Goal: Find specific page/section: Find specific page/section

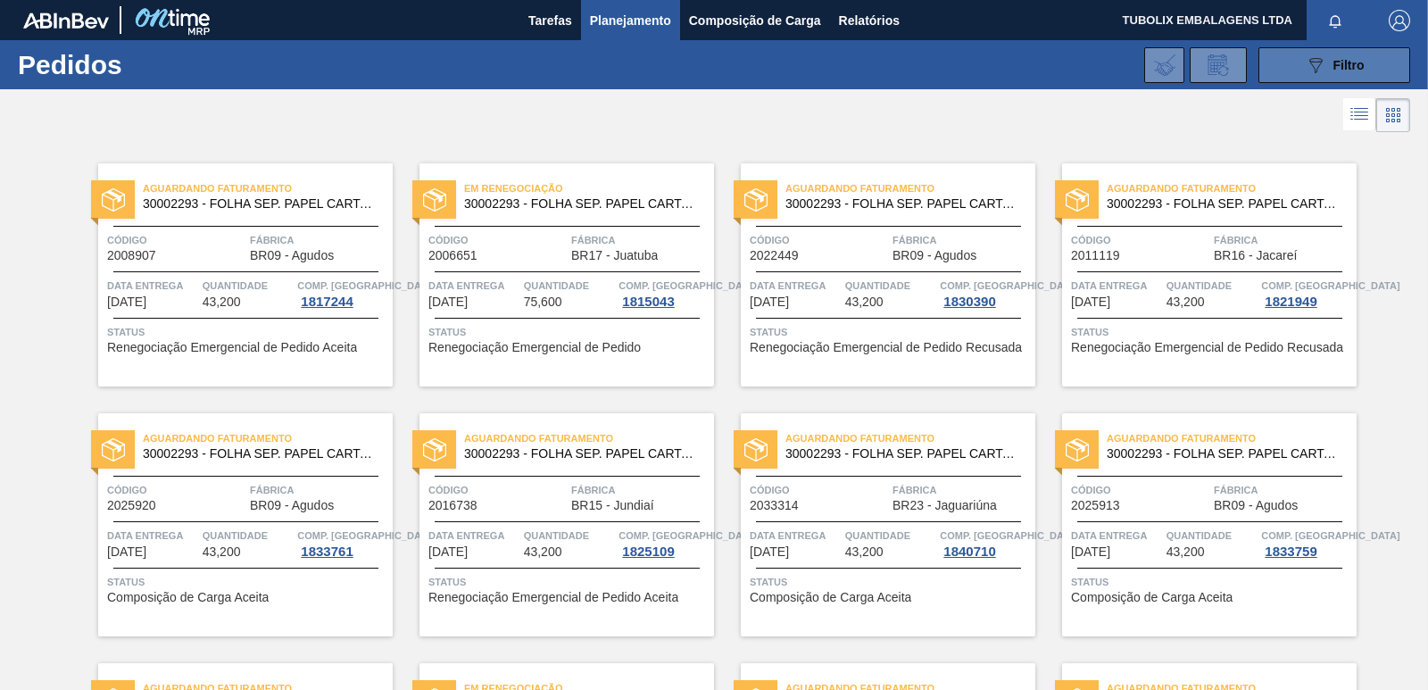
click at [1313, 64] on icon "089F7B8B-B2A5-4AFE-B5C0-19BA573D28AC" at bounding box center [1315, 64] width 21 height 21
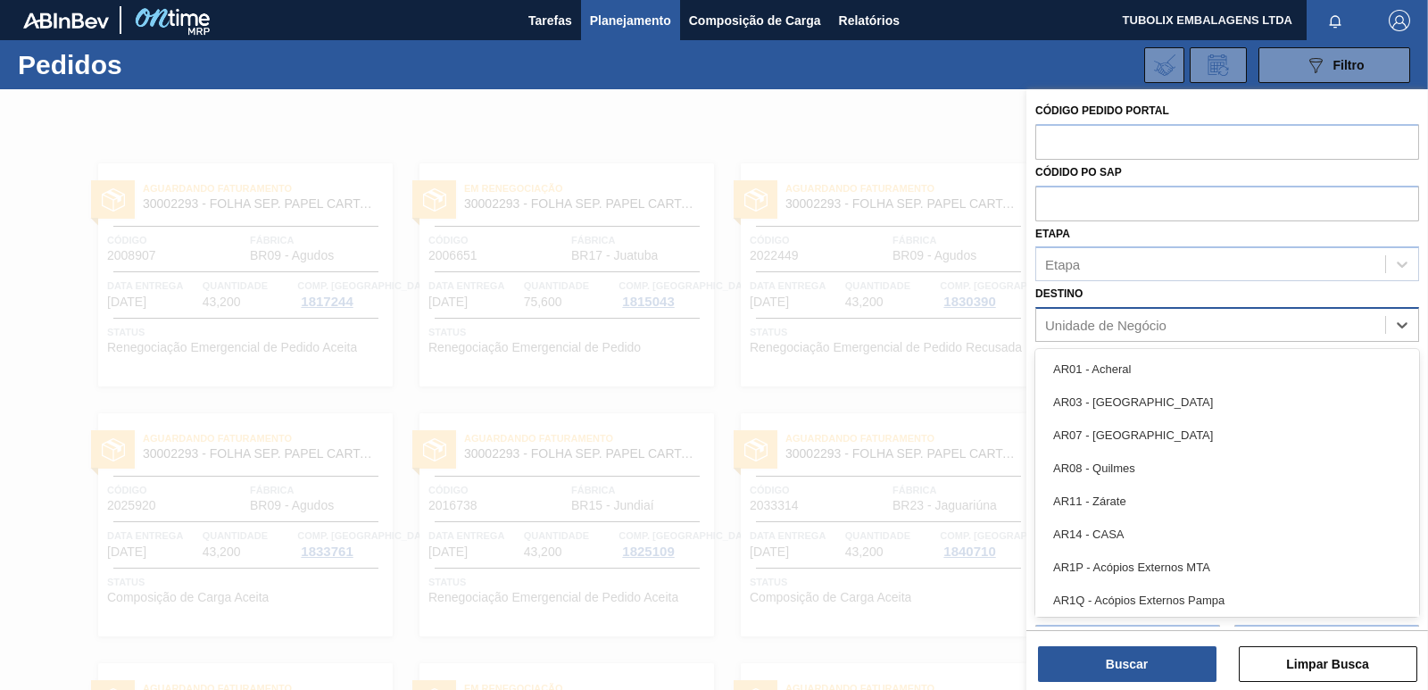
click at [1098, 332] on div "Unidade de Negócio" at bounding box center [1105, 325] width 121 height 15
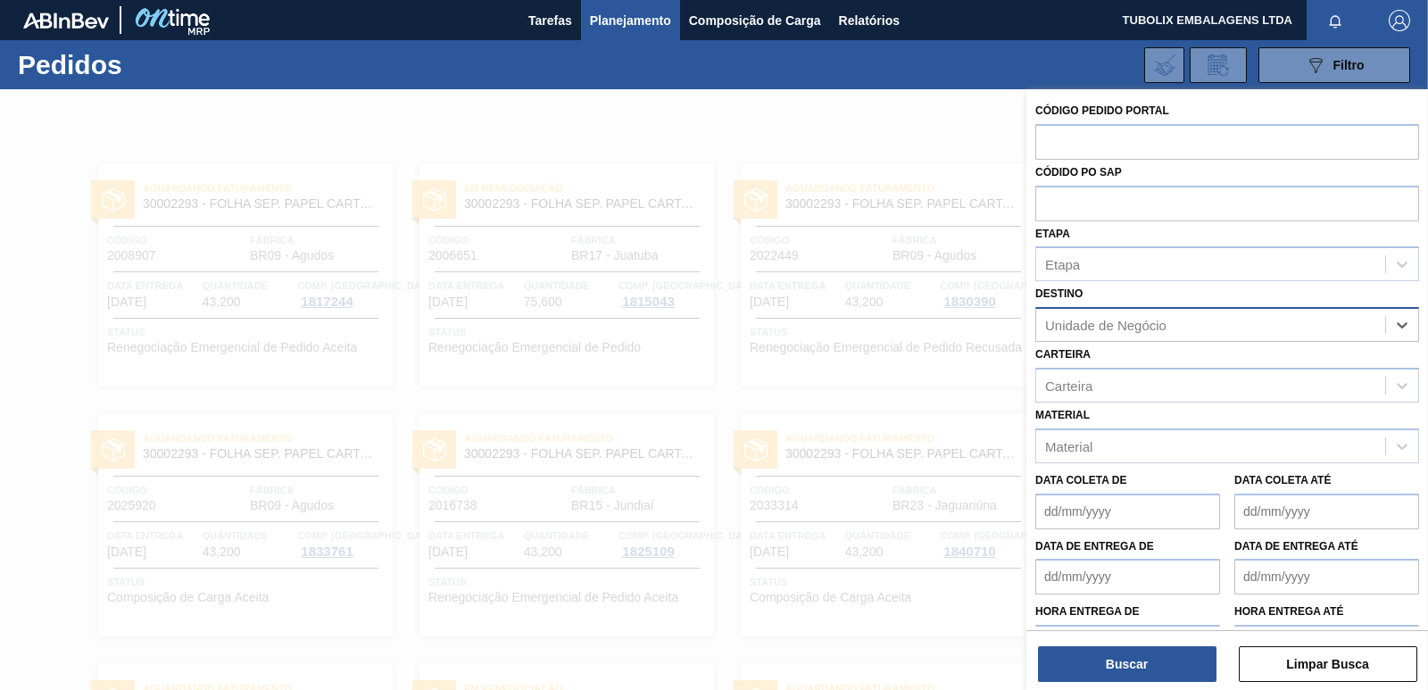
click at [1098, 330] on div "Unidade de Negócio" at bounding box center [1105, 325] width 121 height 15
click at [1084, 264] on div "Etapa" at bounding box center [1210, 265] width 349 height 26
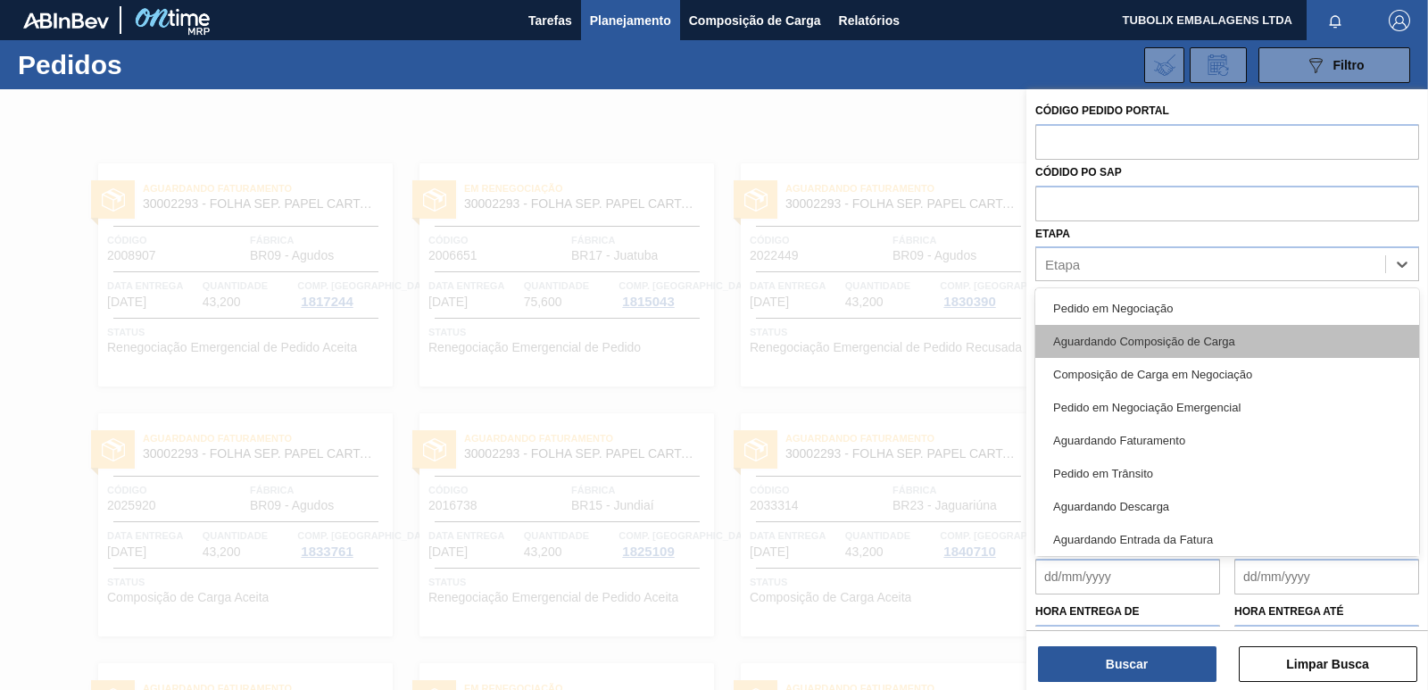
click at [1094, 341] on div "Aguardando Composição de Carga" at bounding box center [1227, 341] width 384 height 33
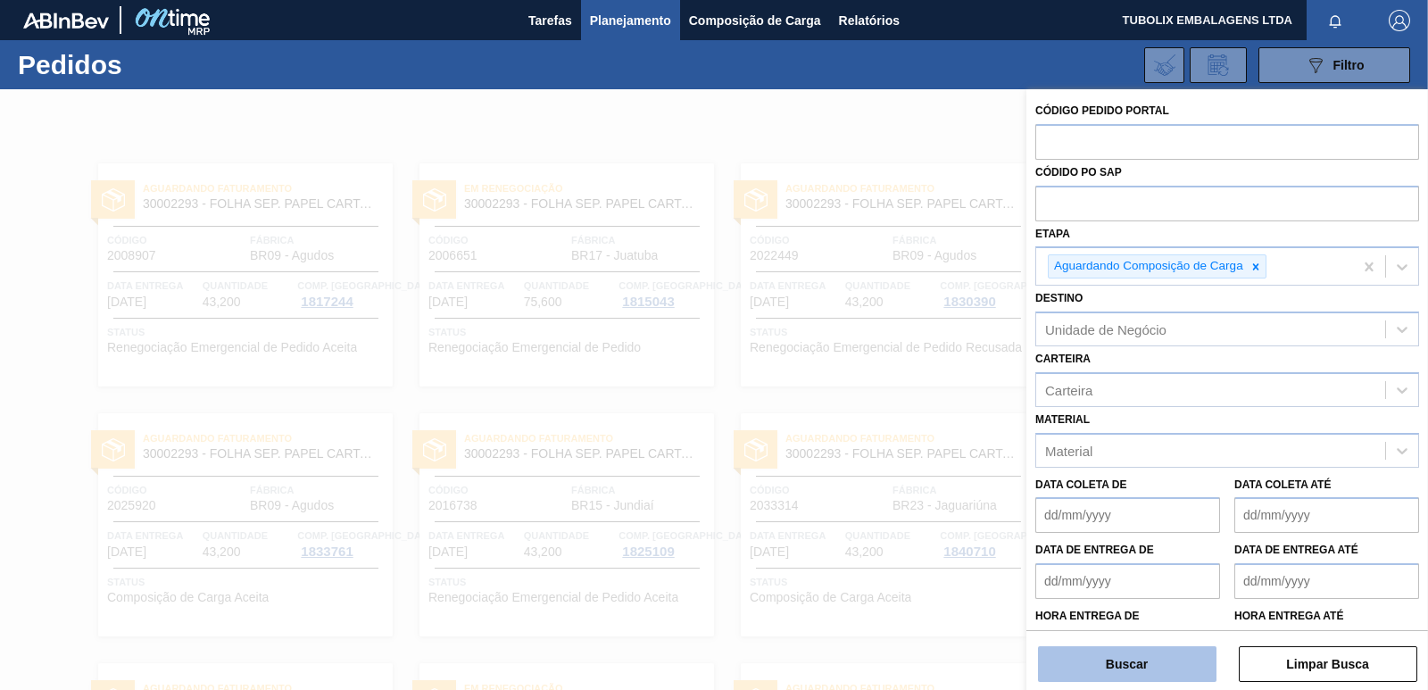
click at [1138, 666] on button "Buscar" at bounding box center [1127, 664] width 178 height 36
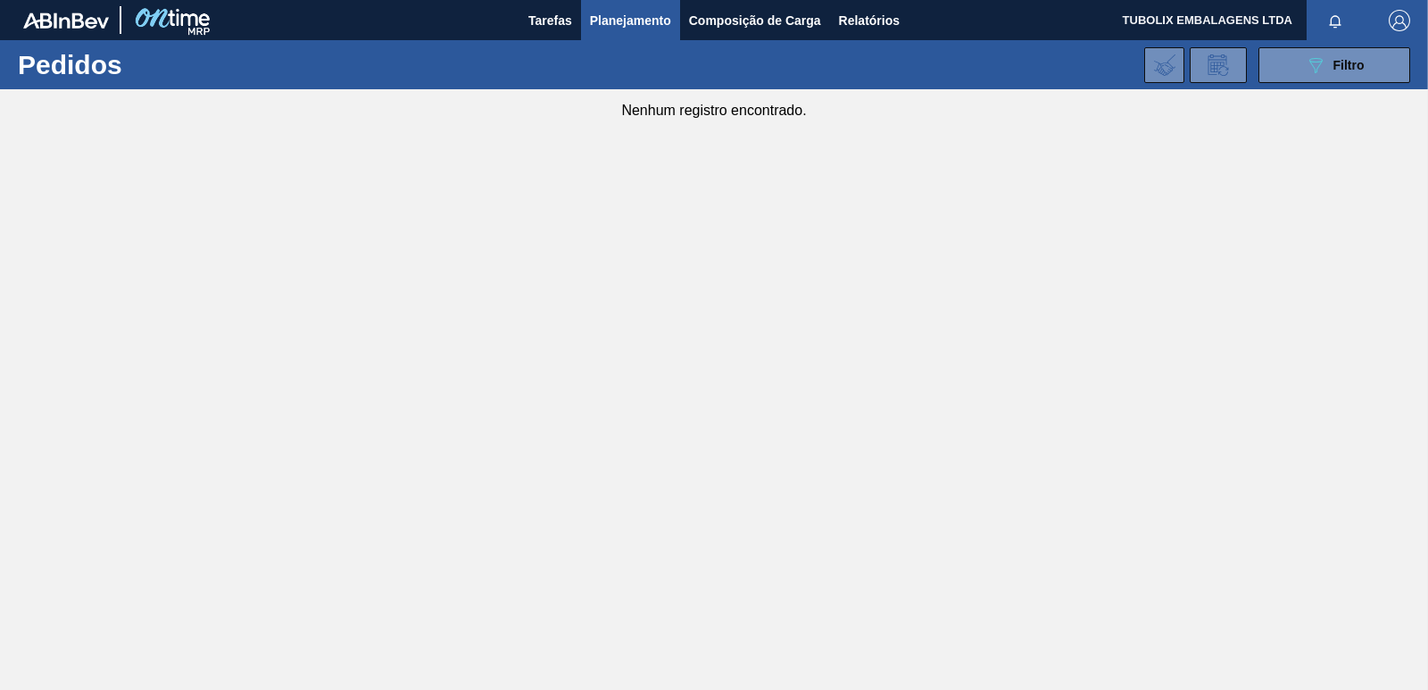
click at [1293, 43] on div "089F7B8B-B2A5-4AFE-B5C0-19BA573D28AC Filtro Código Pedido Portal Códido PO SAP …" at bounding box center [848, 65] width 1142 height 54
click at [1288, 75] on button "089F7B8B-B2A5-4AFE-B5C0-19BA573D28AC Filtro" at bounding box center [1334, 65] width 152 height 36
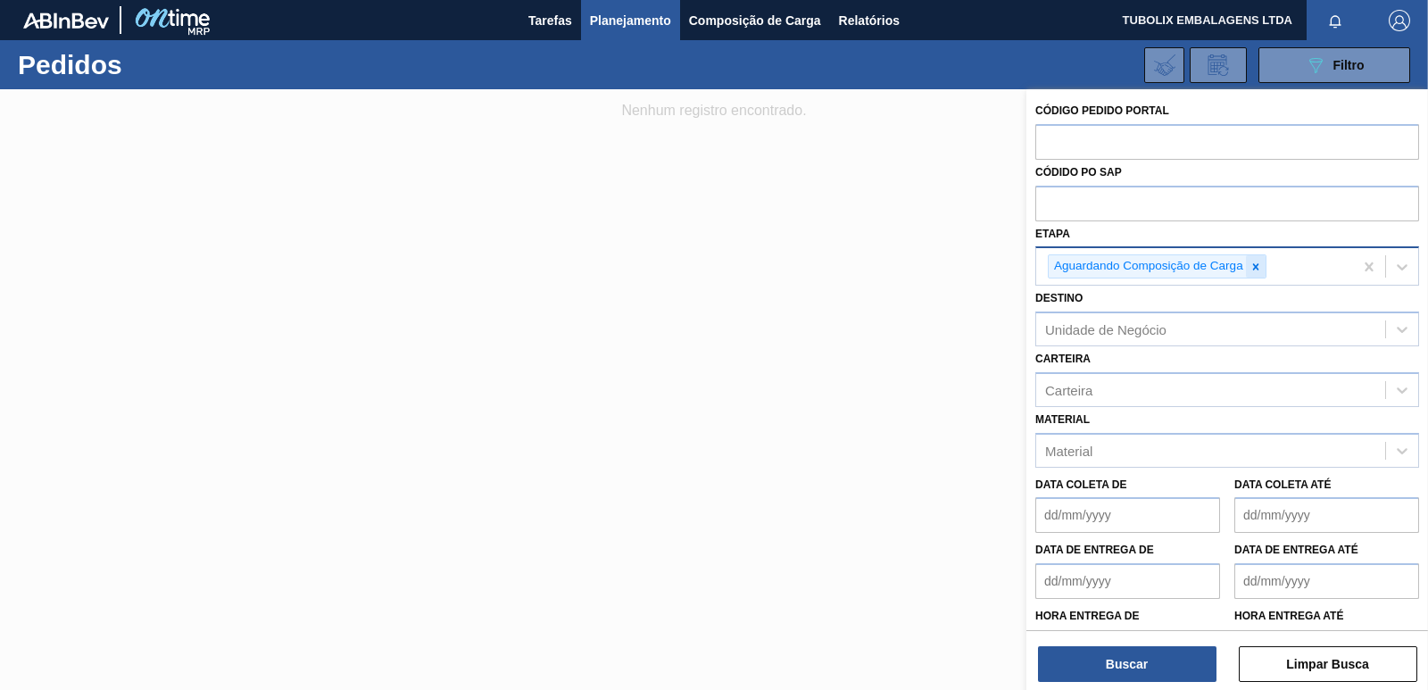
click at [1251, 263] on icon at bounding box center [1255, 267] width 12 height 12
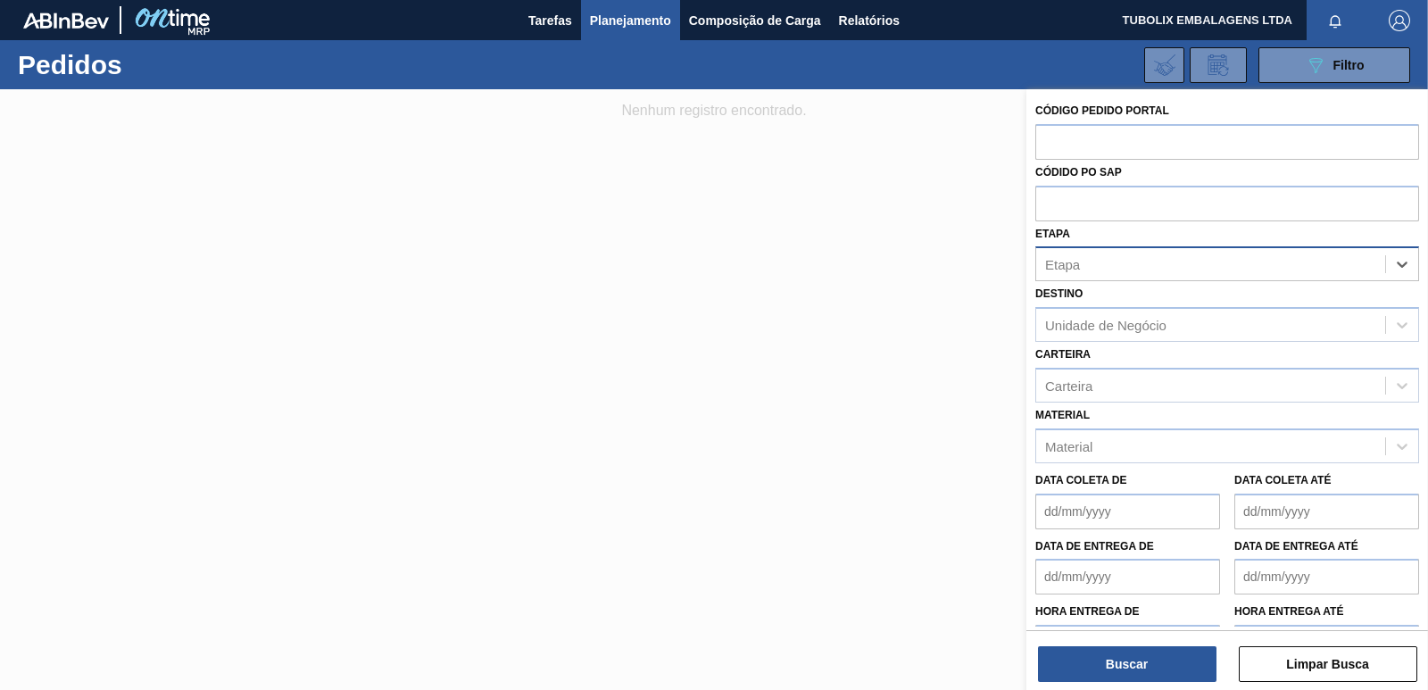
click at [1251, 263] on div "Etapa" at bounding box center [1210, 265] width 349 height 26
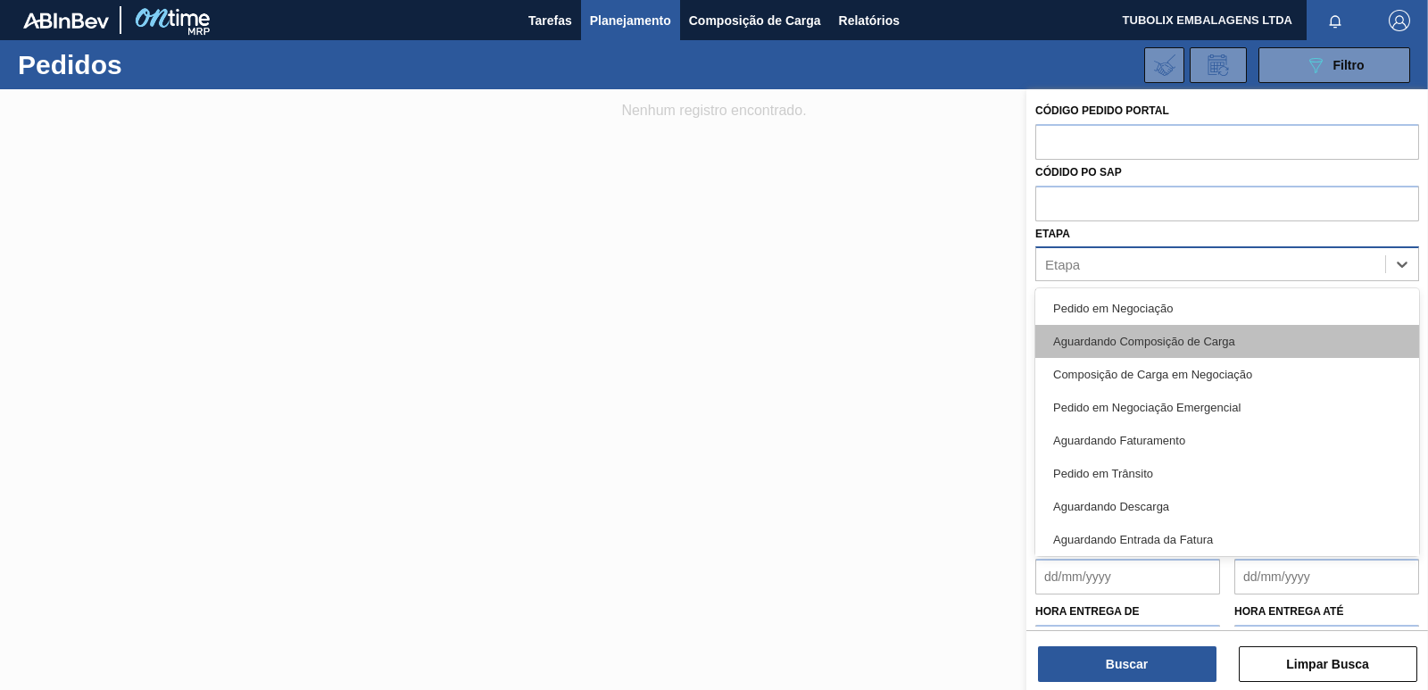
scroll to position [89, 0]
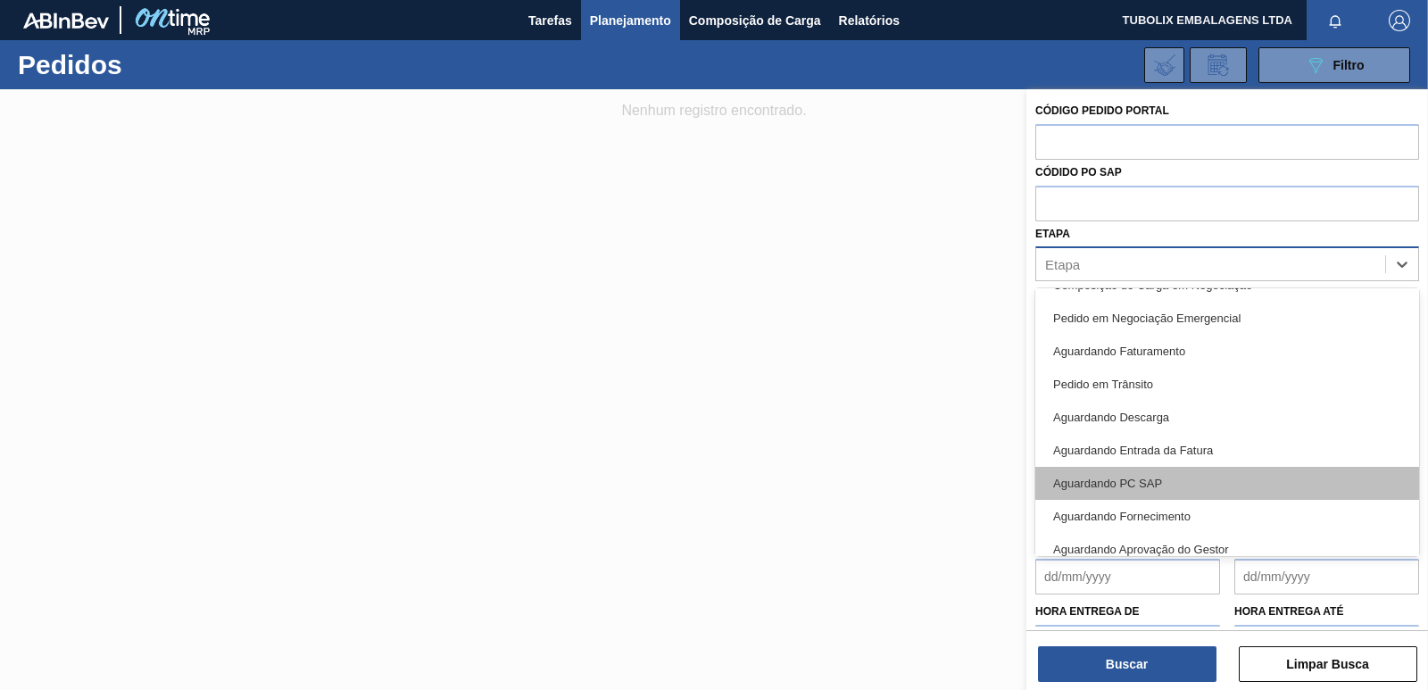
click at [1101, 473] on div "Aguardando PC SAP" at bounding box center [1227, 483] width 384 height 33
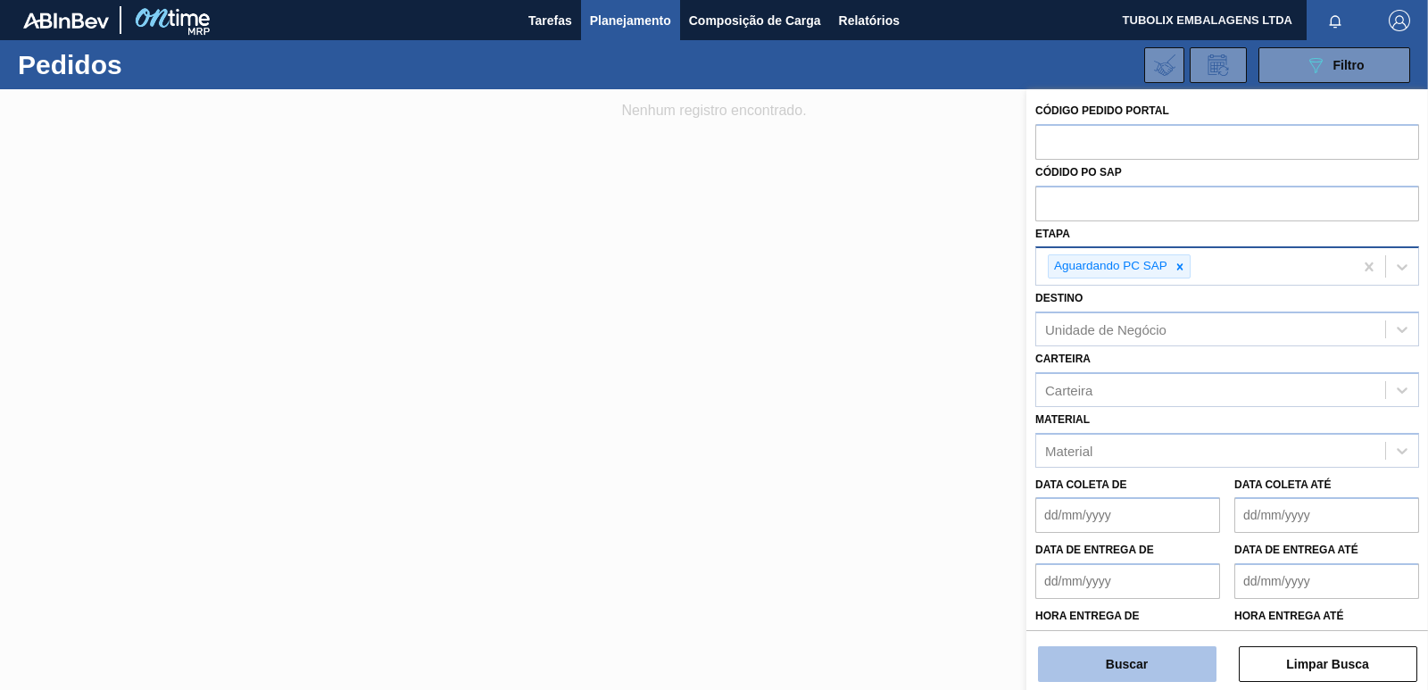
click at [1129, 669] on button "Buscar" at bounding box center [1127, 664] width 178 height 36
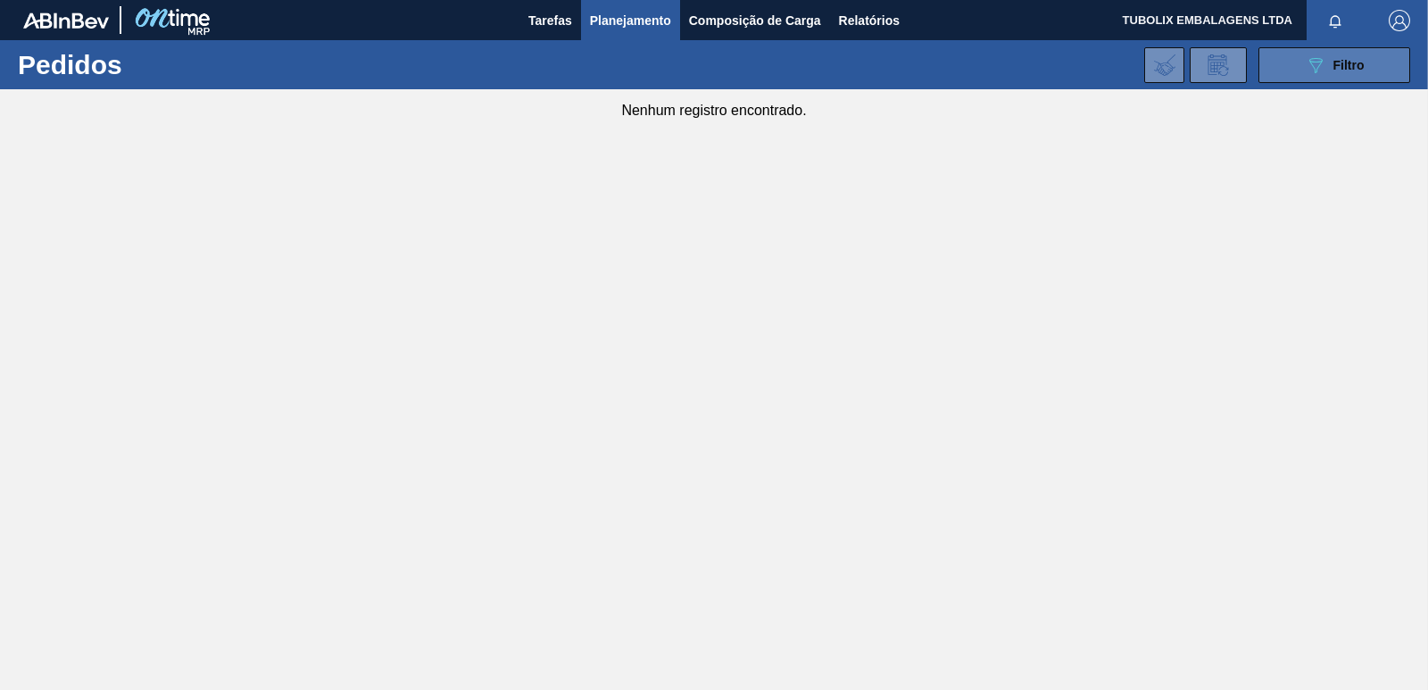
click at [1331, 65] on div "089F7B8B-B2A5-4AFE-B5C0-19BA573D28AC Filtro" at bounding box center [1335, 64] width 60 height 21
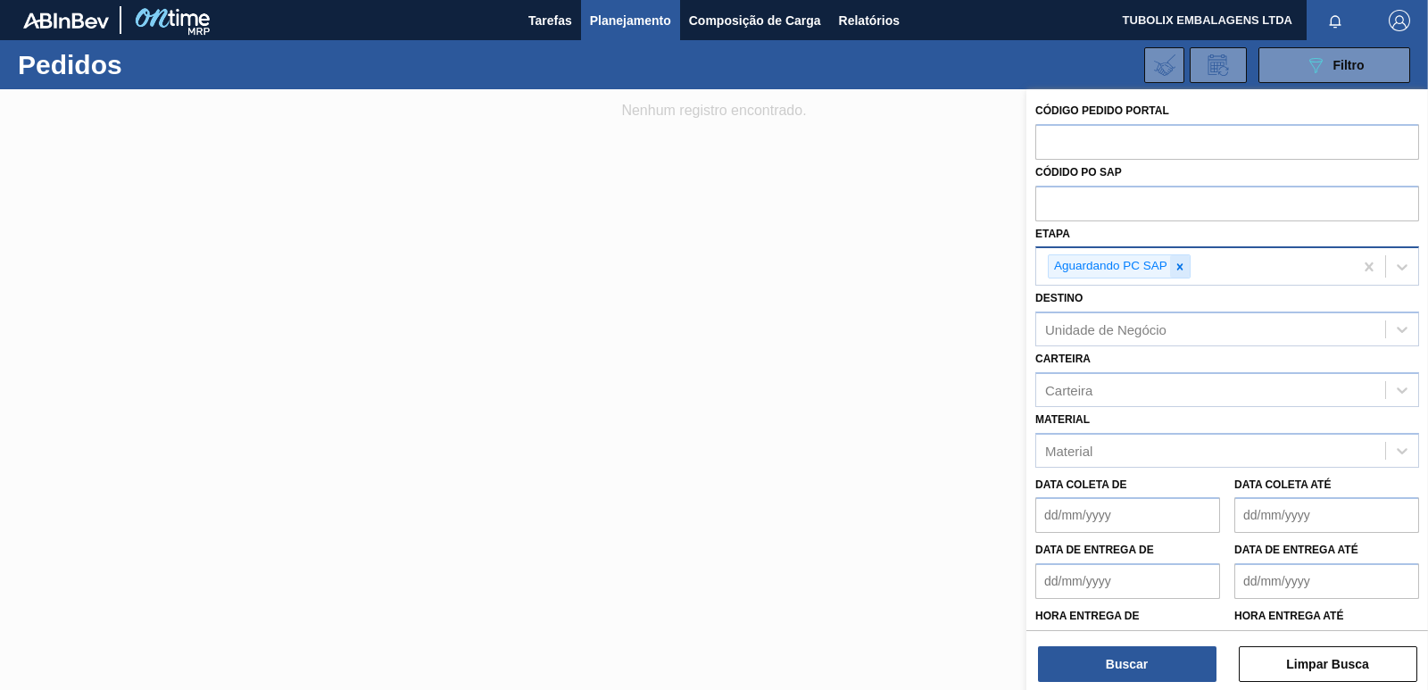
click at [1189, 272] on div "Aguardando PC SAP" at bounding box center [1119, 266] width 143 height 24
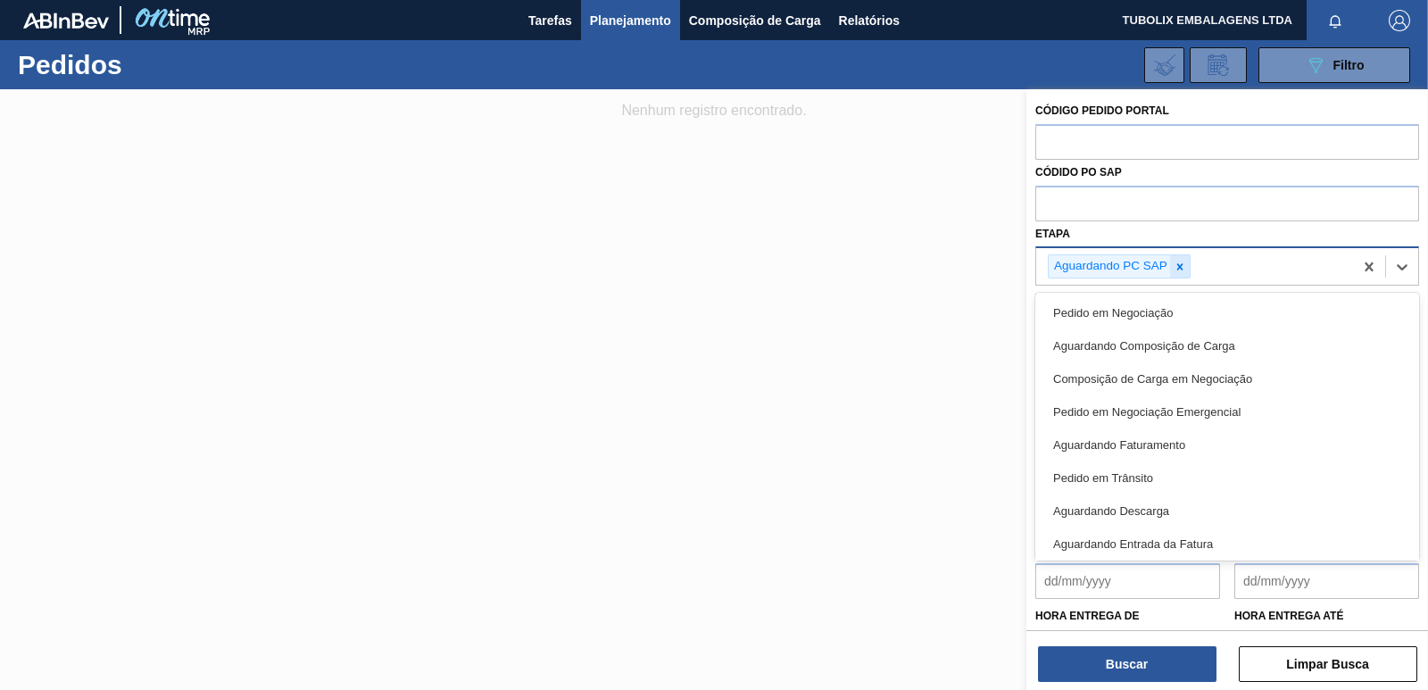
click at [1181, 269] on icon at bounding box center [1180, 266] width 6 height 6
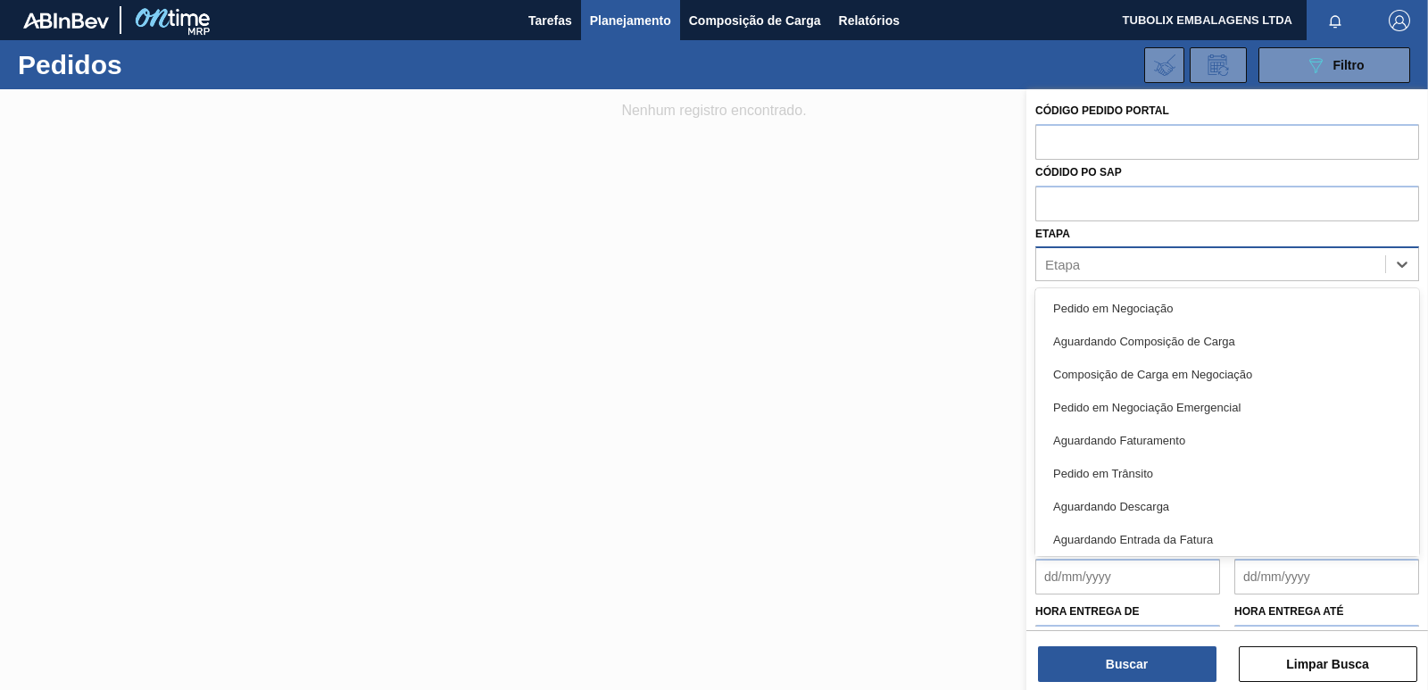
scroll to position [73, 0]
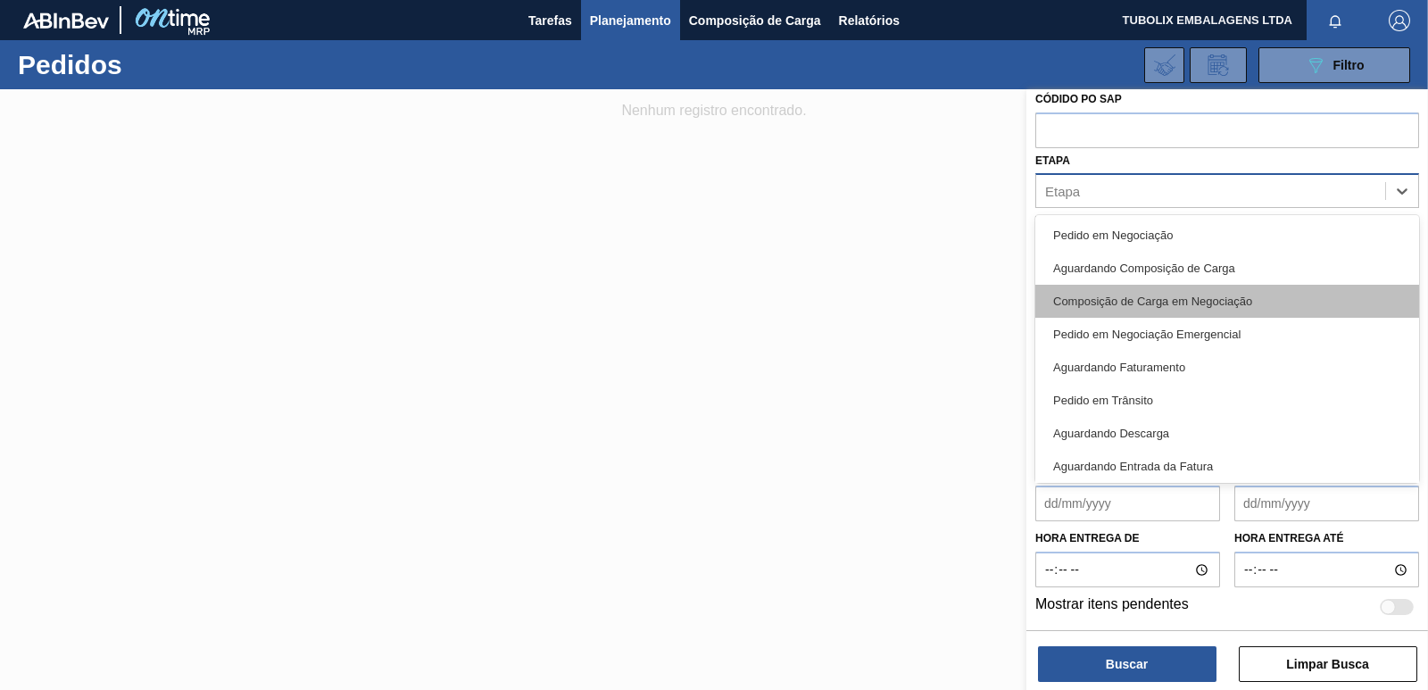
click at [1188, 300] on div "Composição de Carga em Negociação" at bounding box center [1227, 301] width 384 height 33
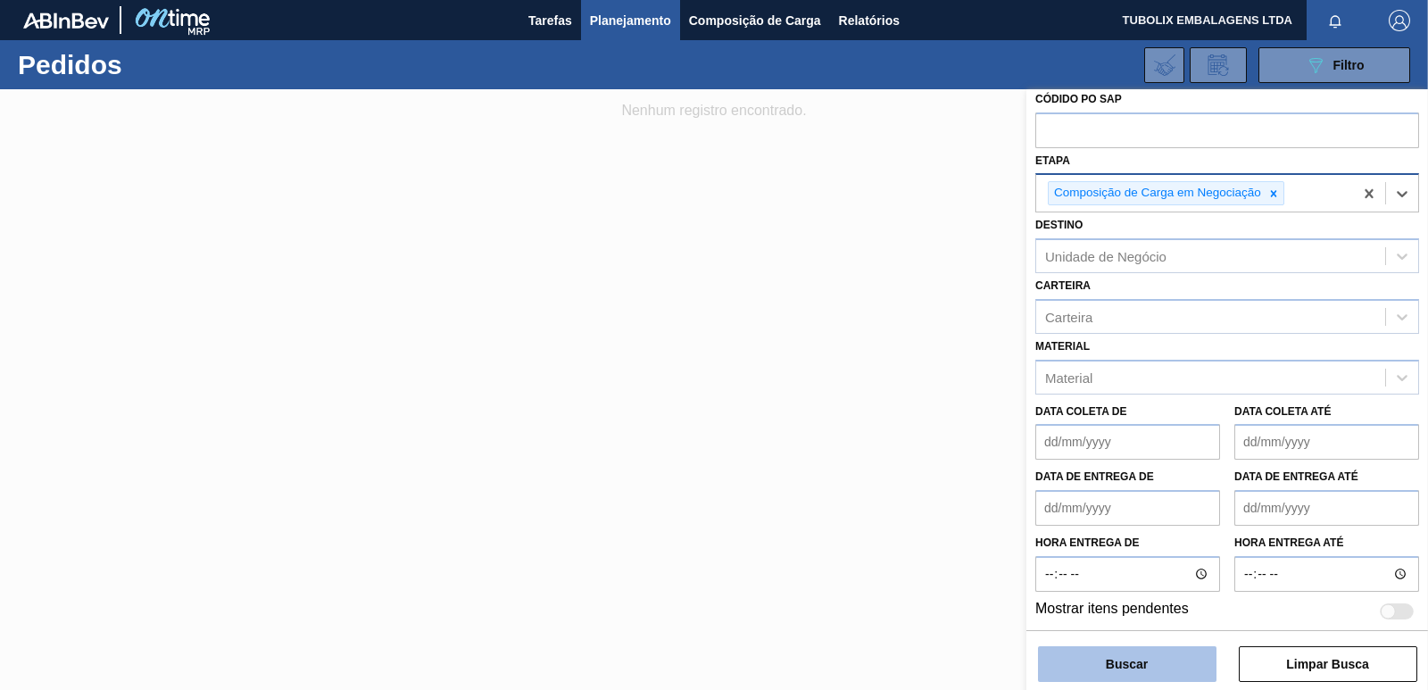
click at [1176, 676] on button "Buscar" at bounding box center [1127, 664] width 178 height 36
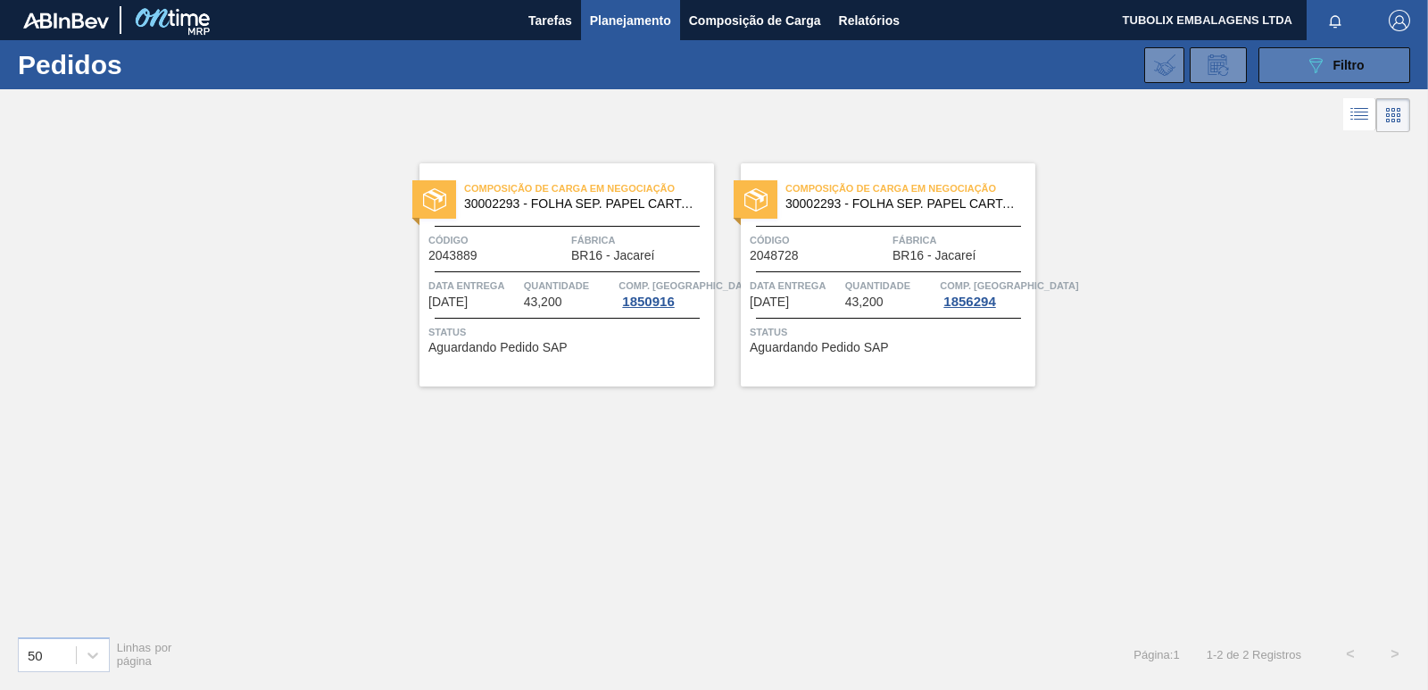
click at [1315, 62] on icon "089F7B8B-B2A5-4AFE-B5C0-19BA573D28AC" at bounding box center [1315, 64] width 21 height 21
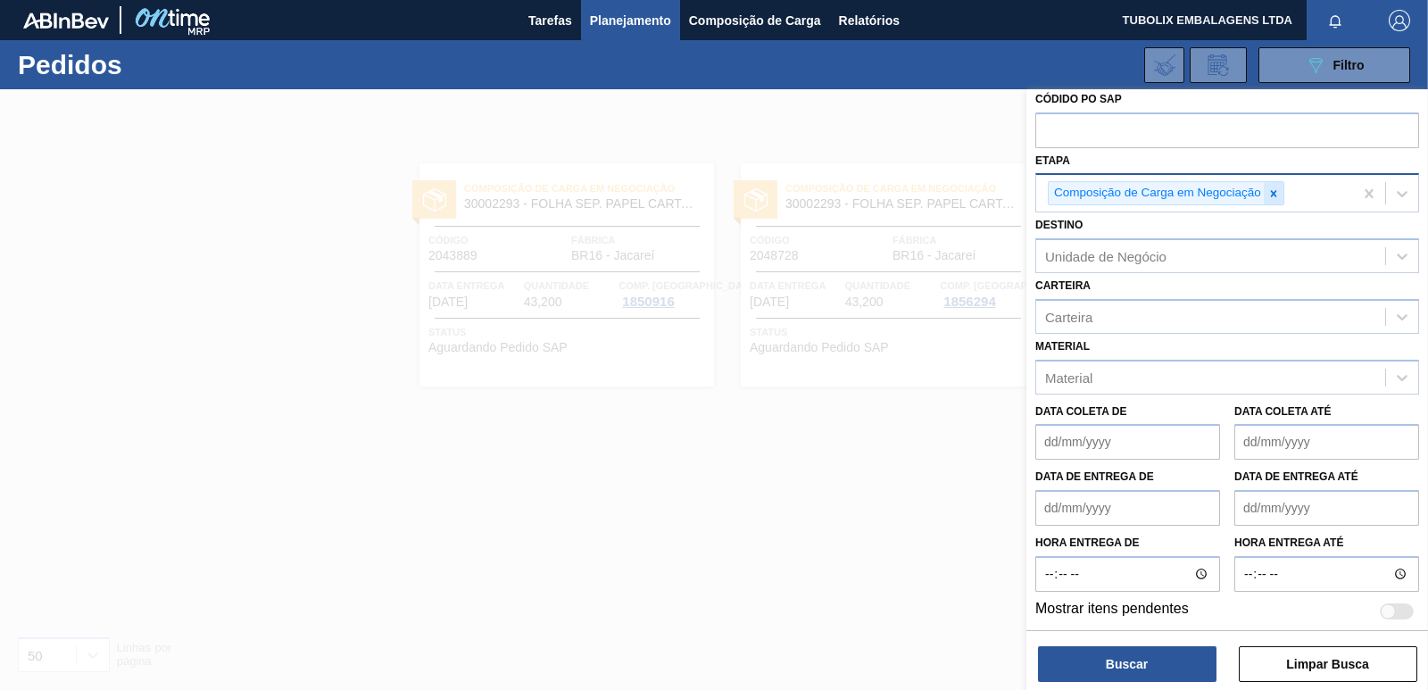
click at [1265, 188] on div at bounding box center [1274, 193] width 20 height 22
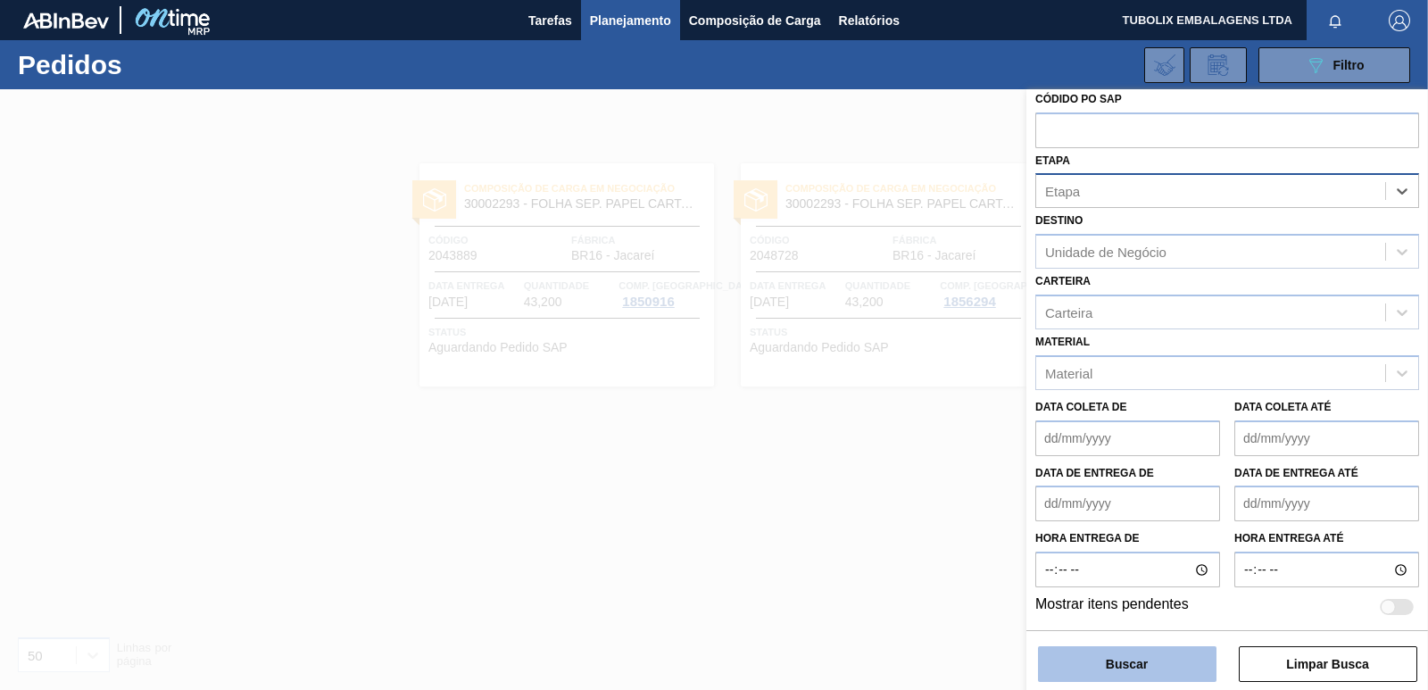
click at [1194, 674] on button "Buscar" at bounding box center [1127, 664] width 178 height 36
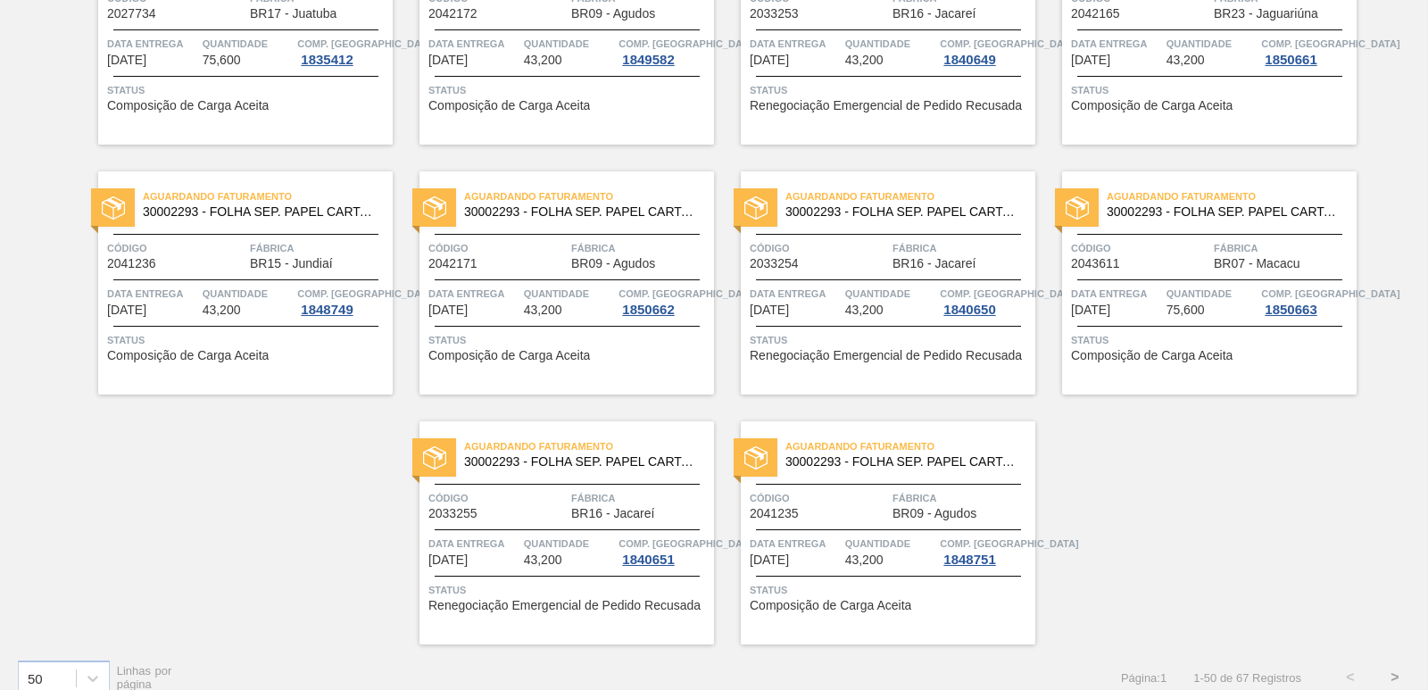
scroll to position [2761, 0]
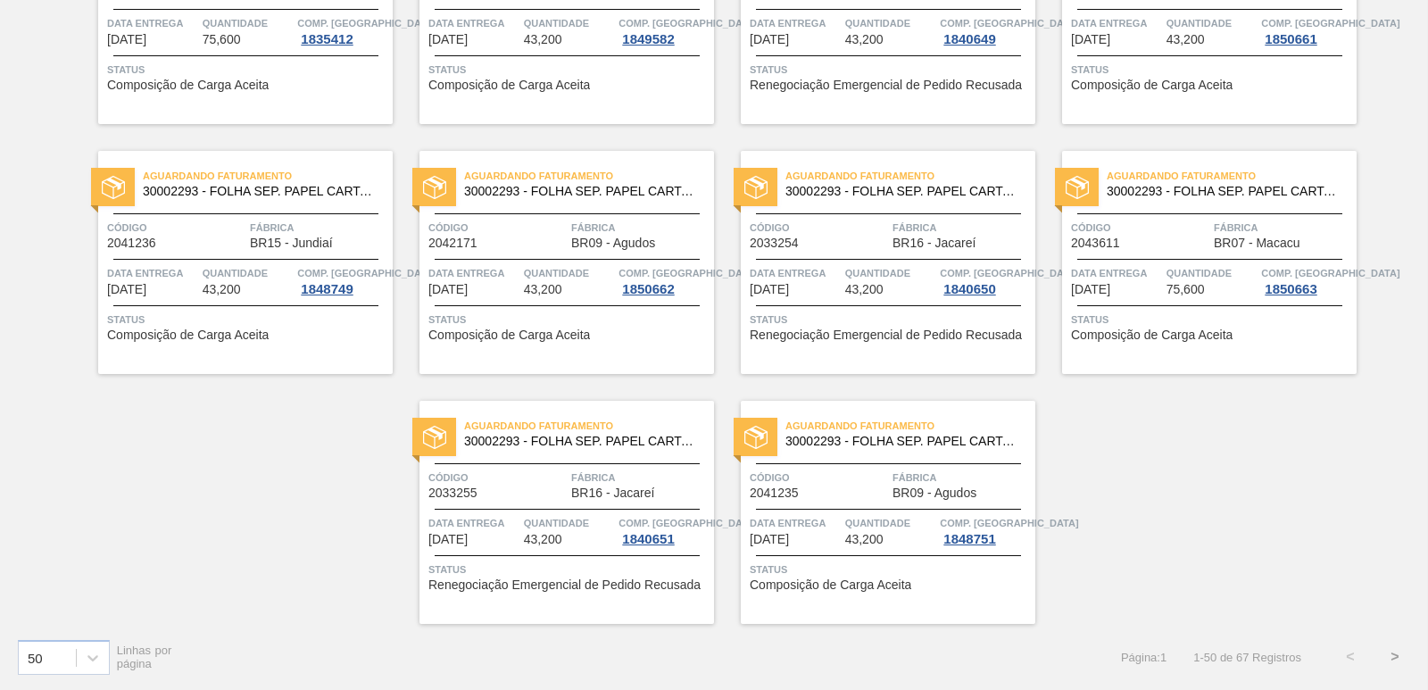
click at [1387, 653] on button ">" at bounding box center [1394, 656] width 45 height 45
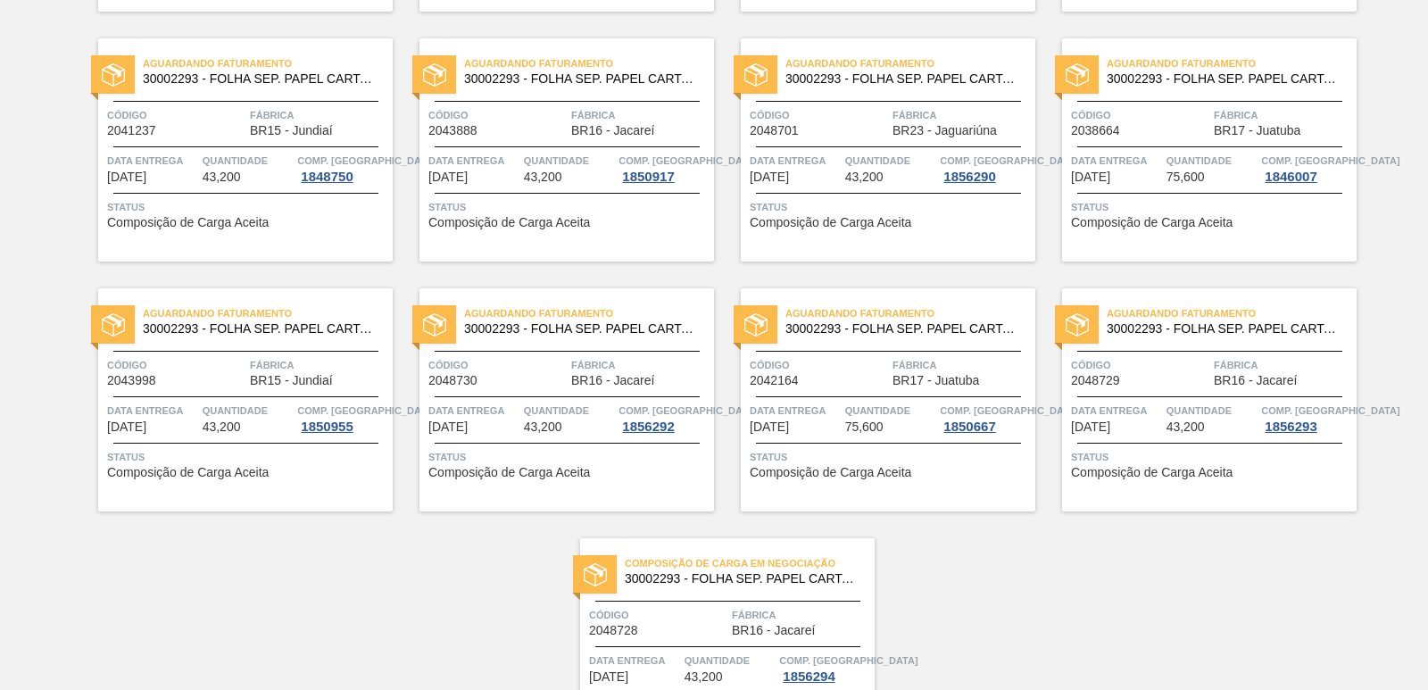
scroll to position [762, 0]
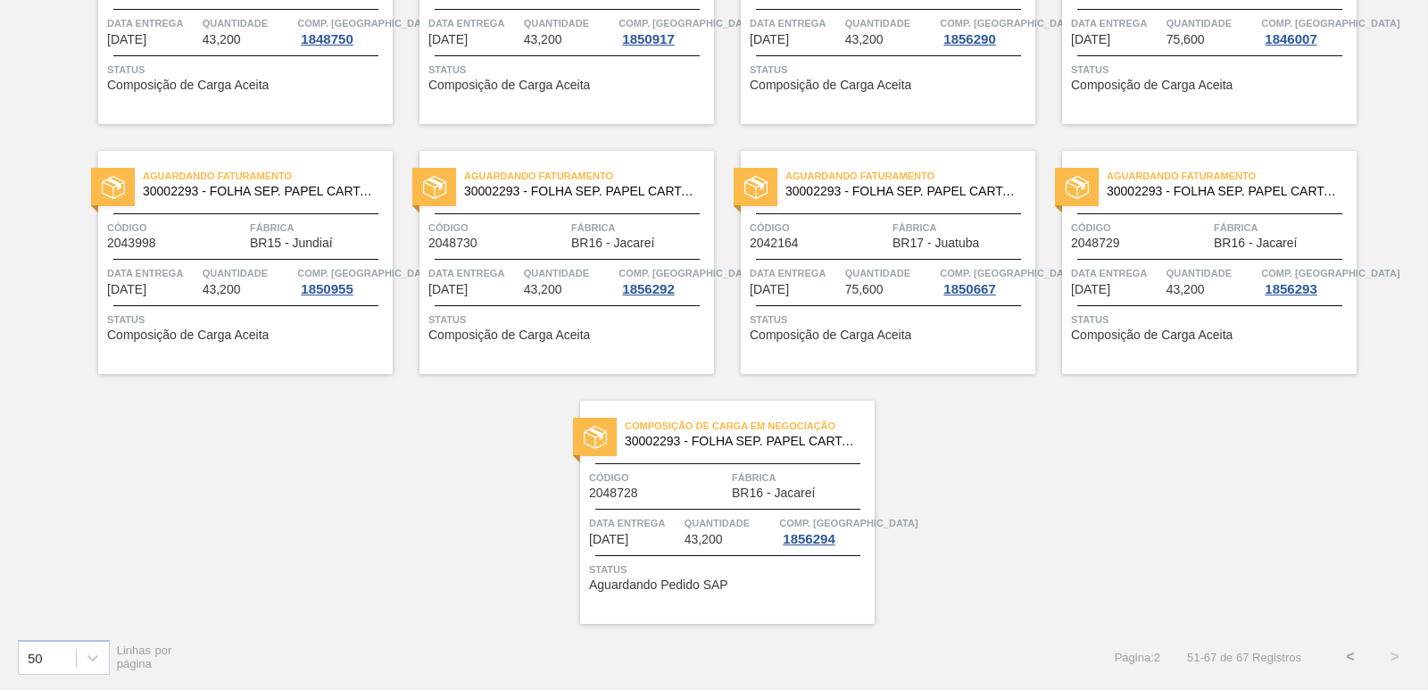
click at [1345, 659] on button "<" at bounding box center [1350, 656] width 45 height 45
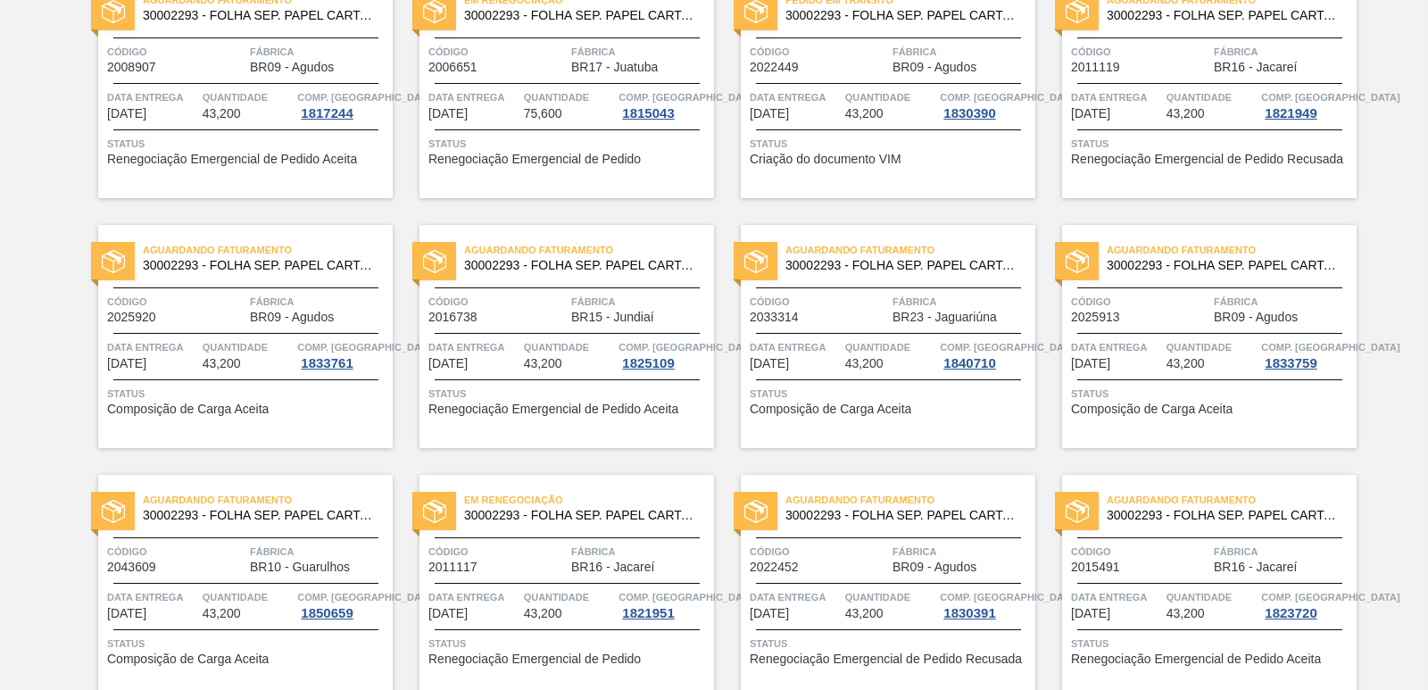
scroll to position [0, 0]
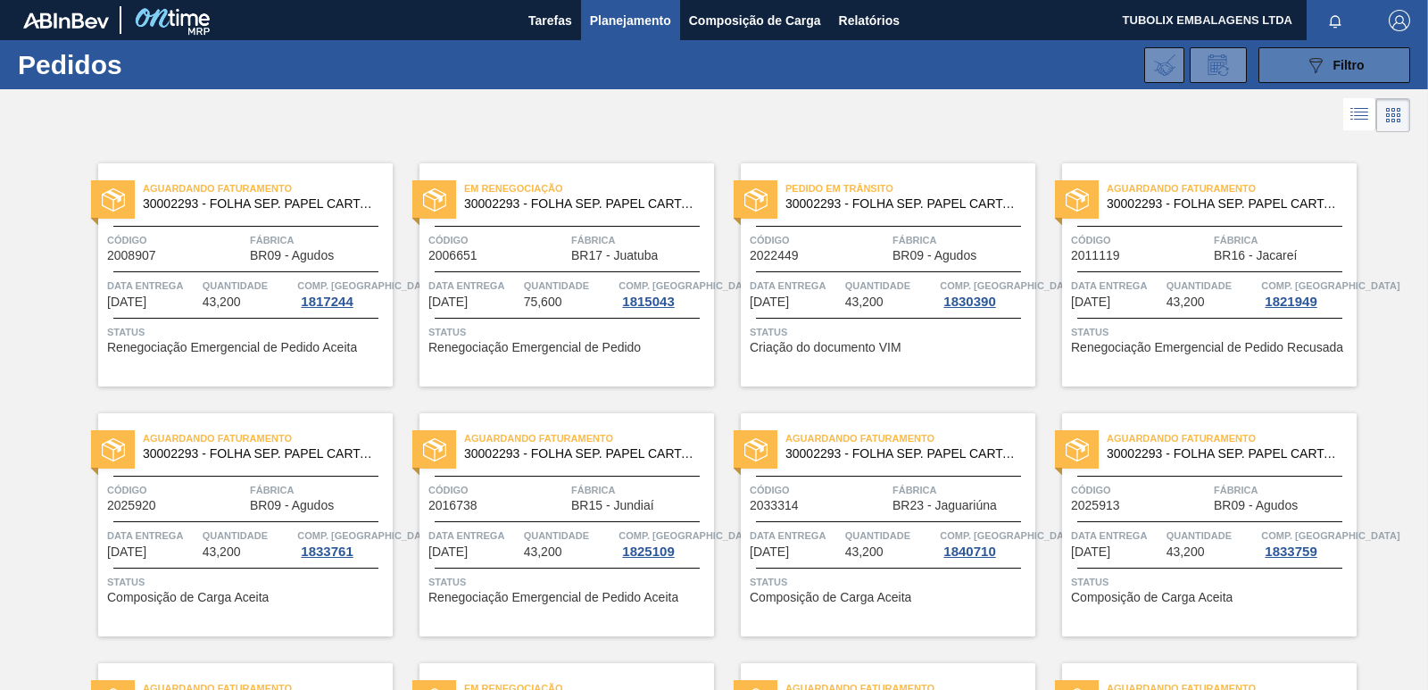
click at [1281, 48] on button "089F7B8B-B2A5-4AFE-B5C0-19BA573D28AC Filtro" at bounding box center [1334, 65] width 152 height 36
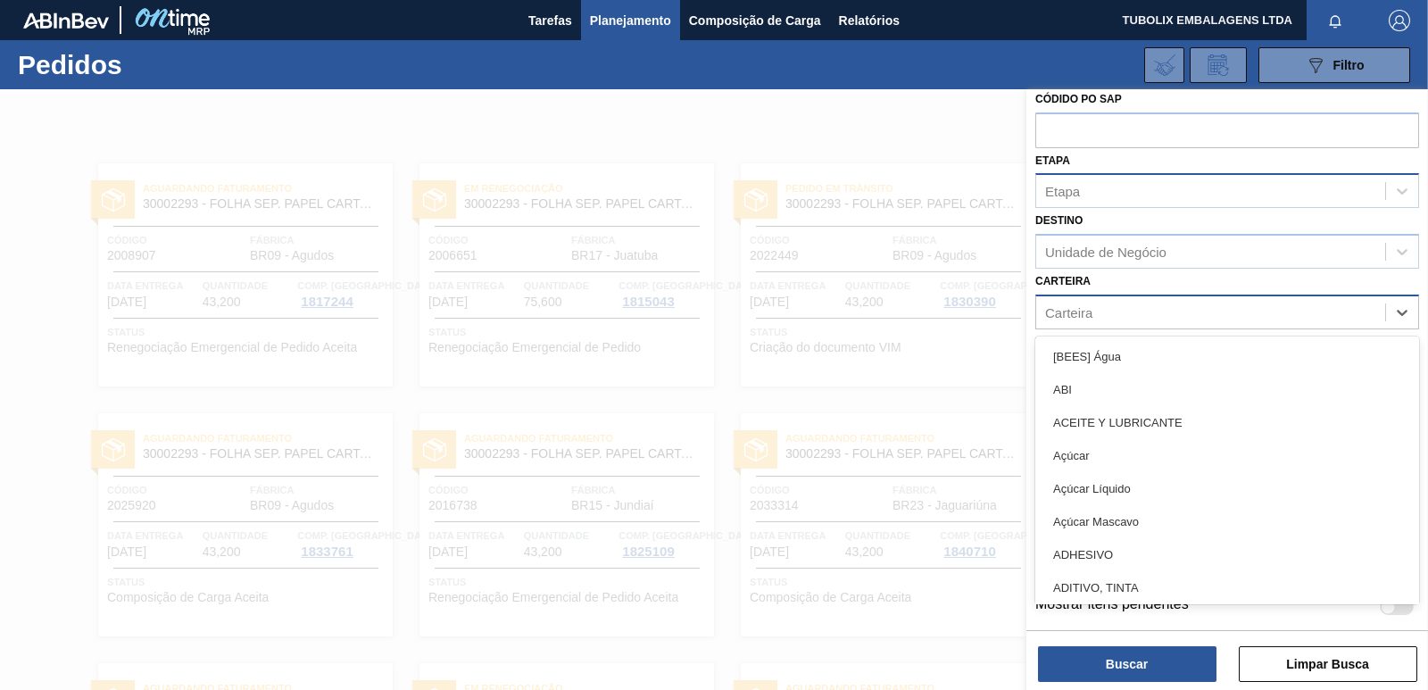
click at [1132, 311] on div "Carteira" at bounding box center [1210, 312] width 349 height 26
click at [1128, 258] on div "Unidade de Negócio" at bounding box center [1105, 252] width 121 height 15
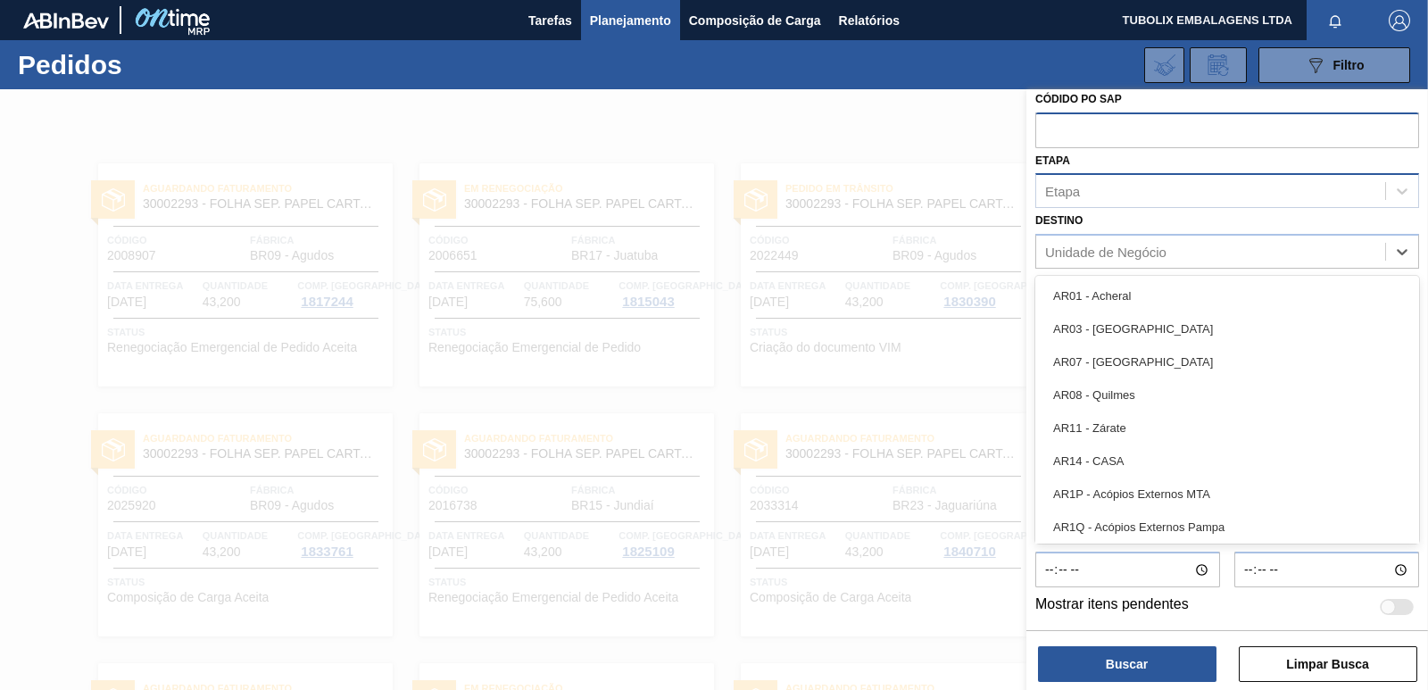
click at [1107, 127] on input "text" at bounding box center [1227, 129] width 384 height 34
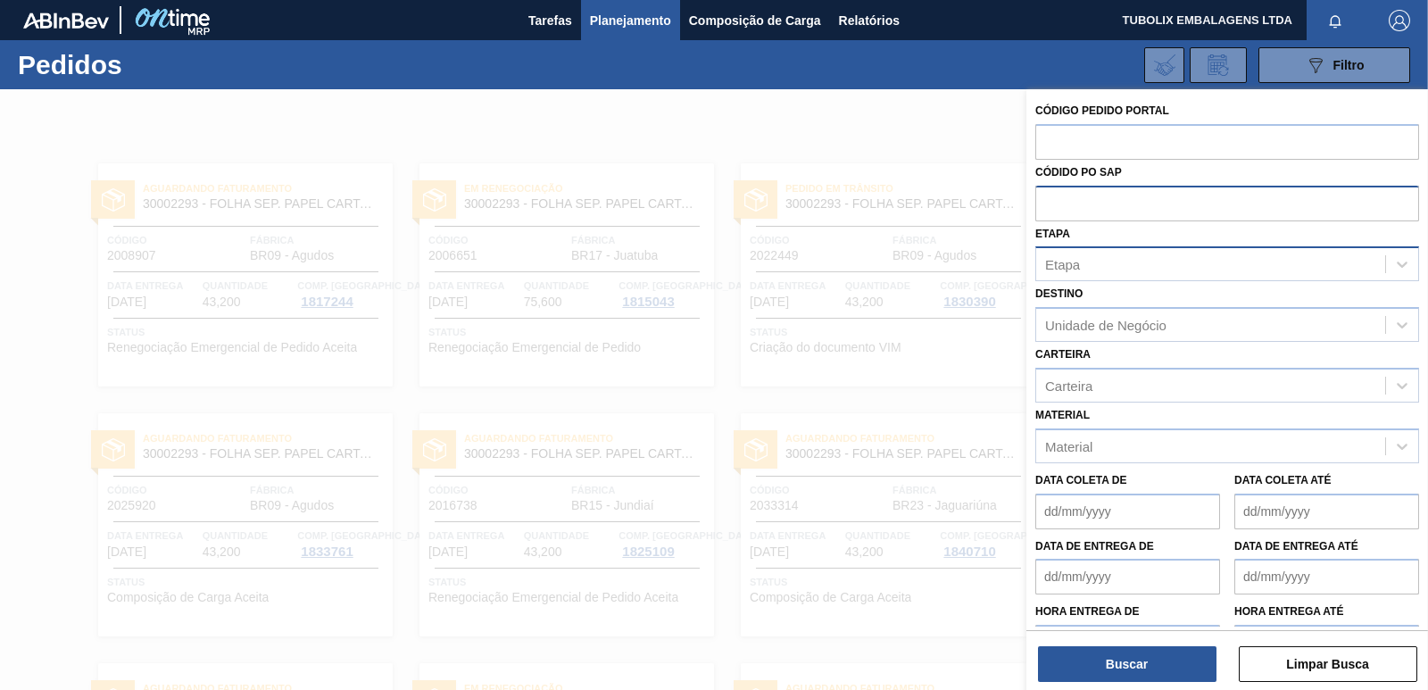
click at [1090, 199] on input "text" at bounding box center [1227, 203] width 384 height 34
paste input "5800372662"
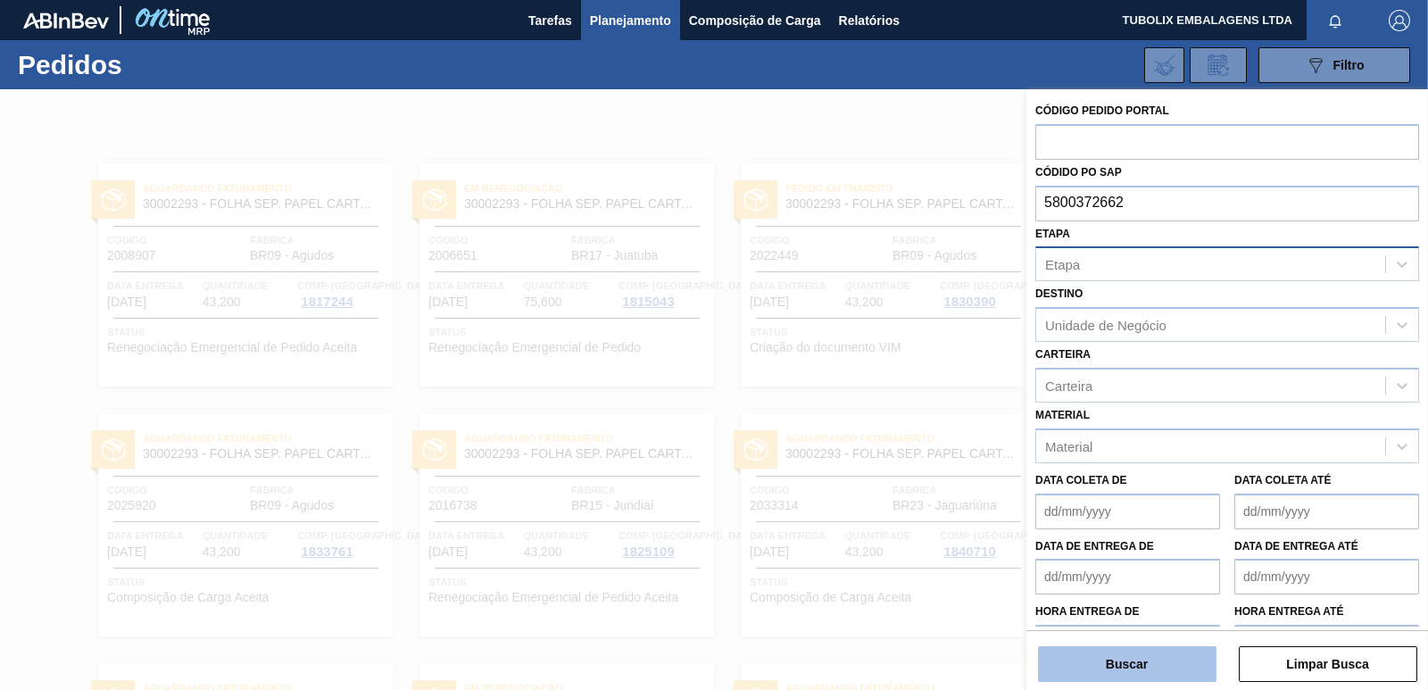
type input "5800372662"
click at [1151, 665] on button "Buscar" at bounding box center [1127, 664] width 178 height 36
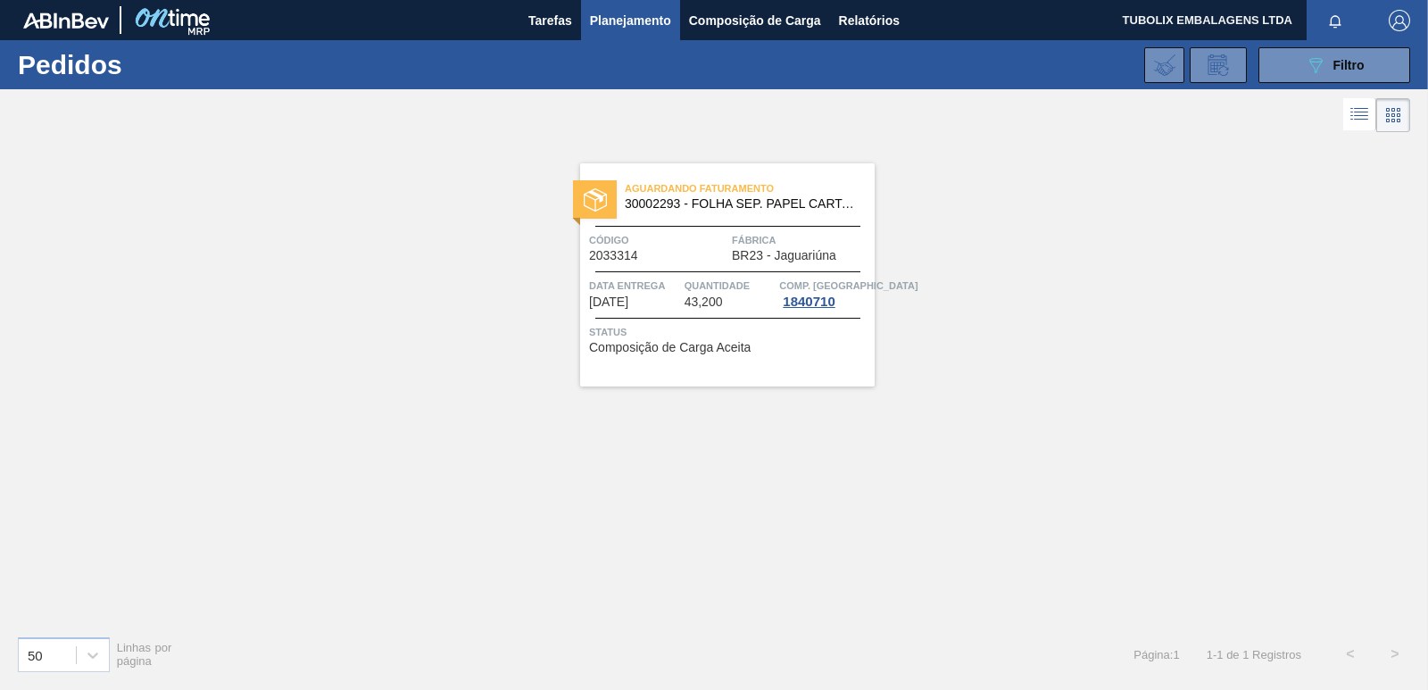
click at [727, 241] on div "Código 2033314 Fábrica BR23 - Jaguariúna" at bounding box center [727, 246] width 294 height 31
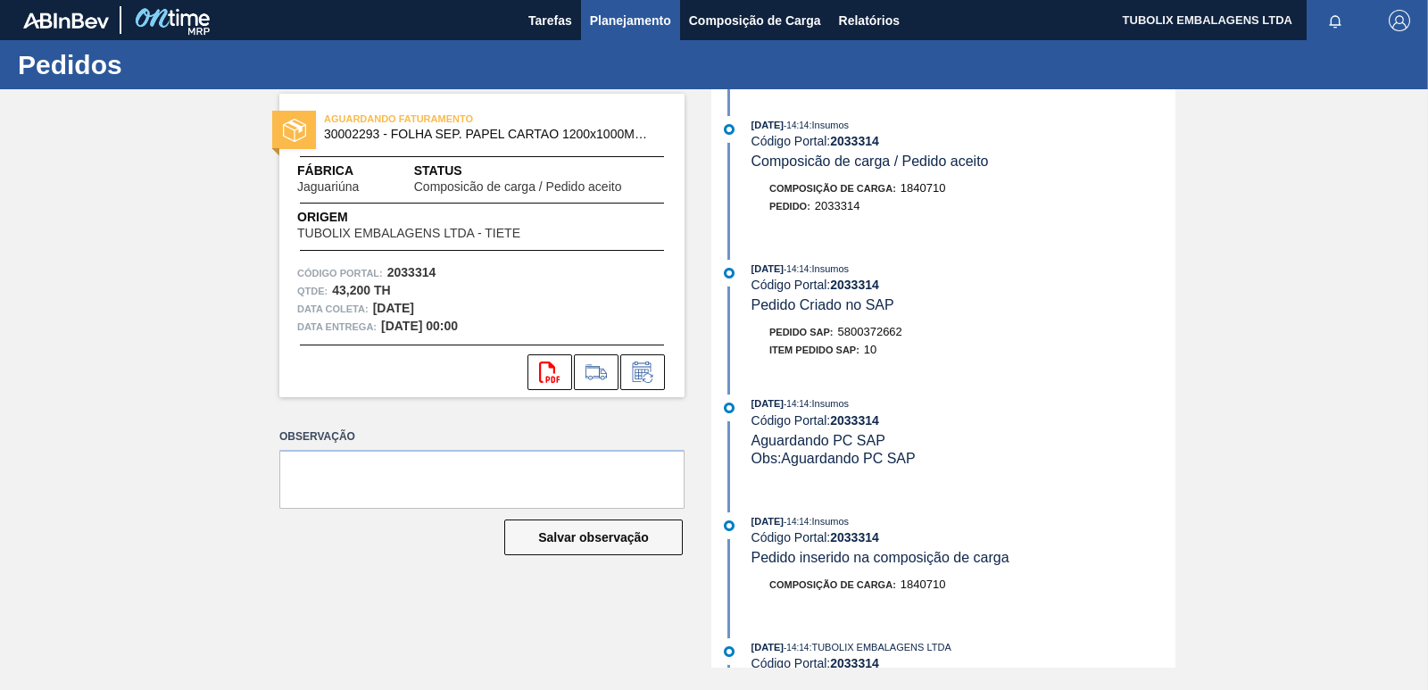
click at [635, 21] on span "Planejamento" at bounding box center [630, 20] width 81 height 21
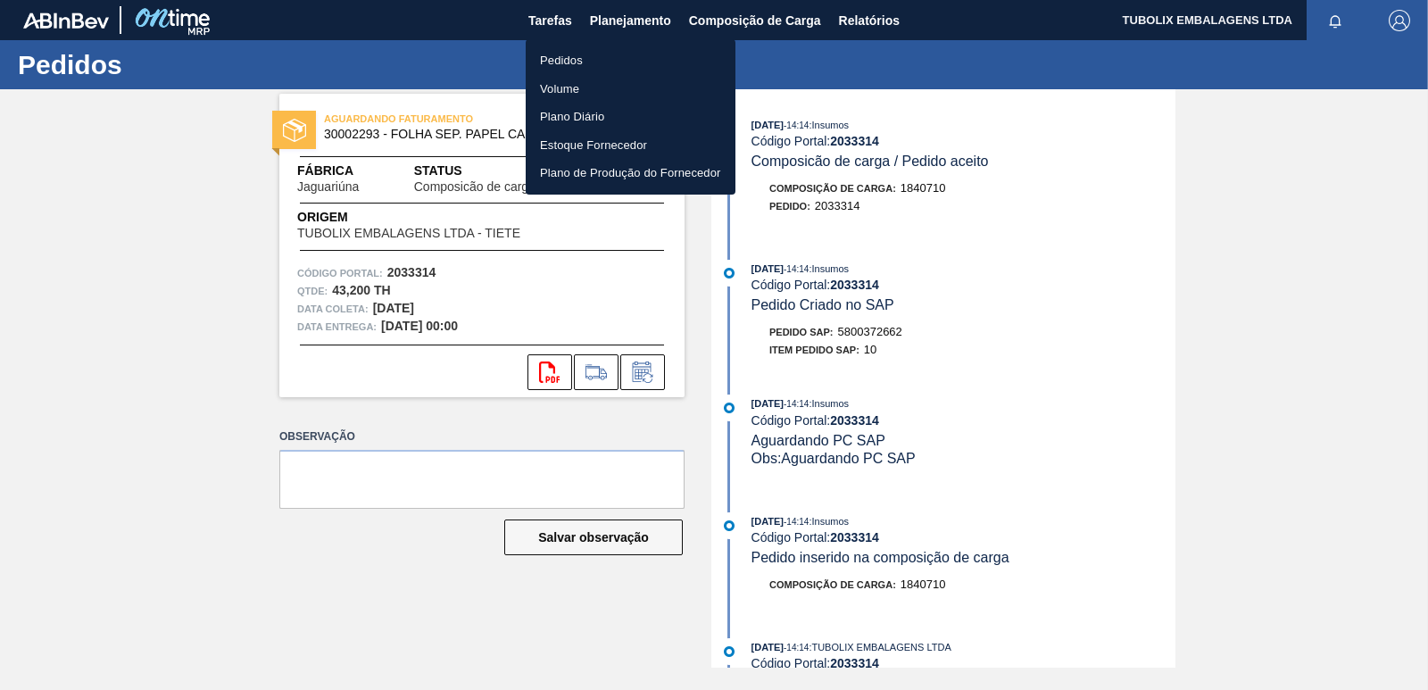
click at [564, 56] on li "Pedidos" at bounding box center [631, 60] width 210 height 29
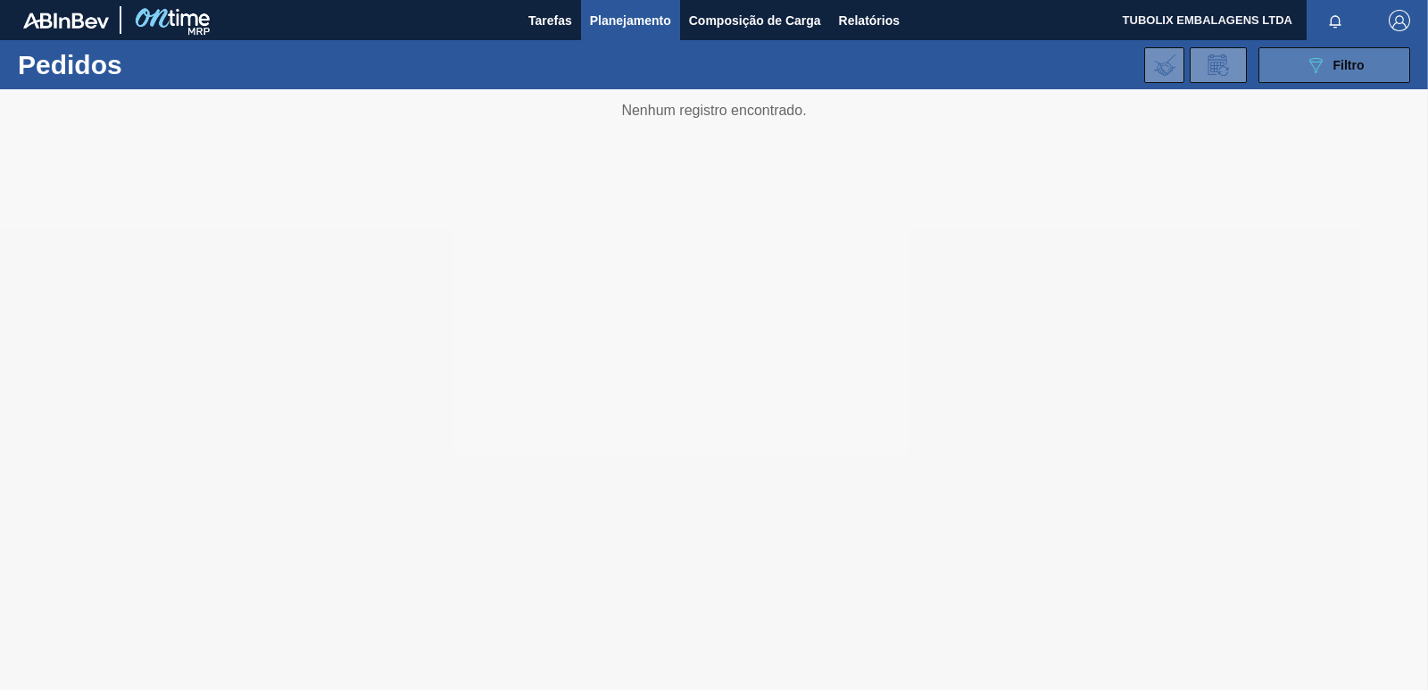
click at [1274, 72] on button "089F7B8B-B2A5-4AFE-B5C0-19BA573D28AC Filtro" at bounding box center [1334, 65] width 152 height 36
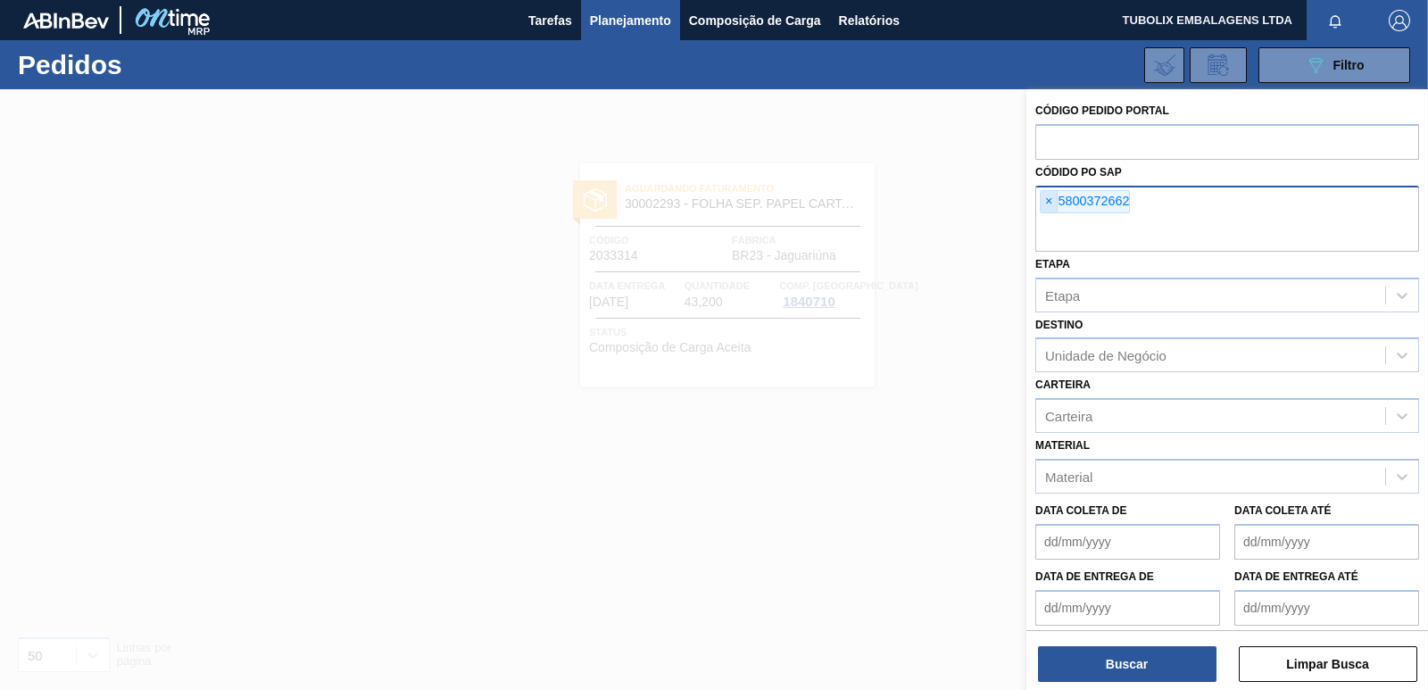
click at [1053, 196] on span "×" at bounding box center [1048, 201] width 17 height 21
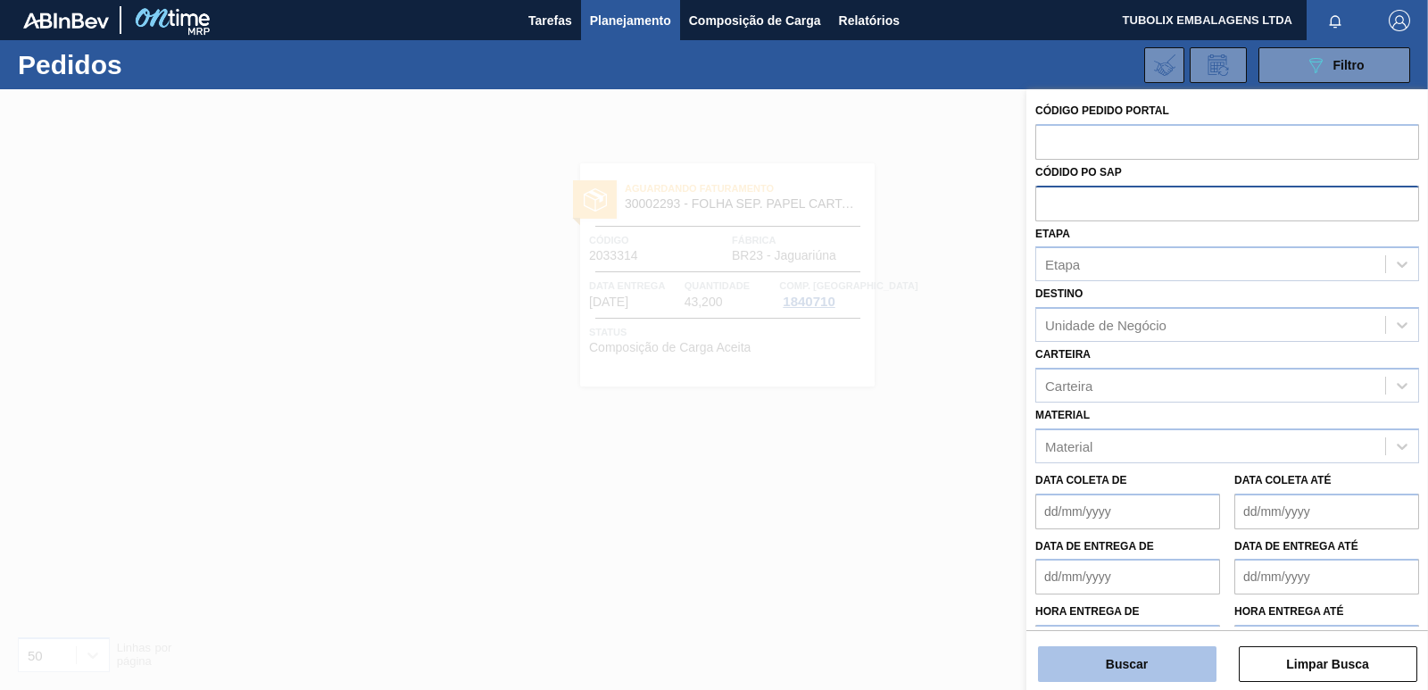
click at [1140, 658] on button "Buscar" at bounding box center [1127, 664] width 178 height 36
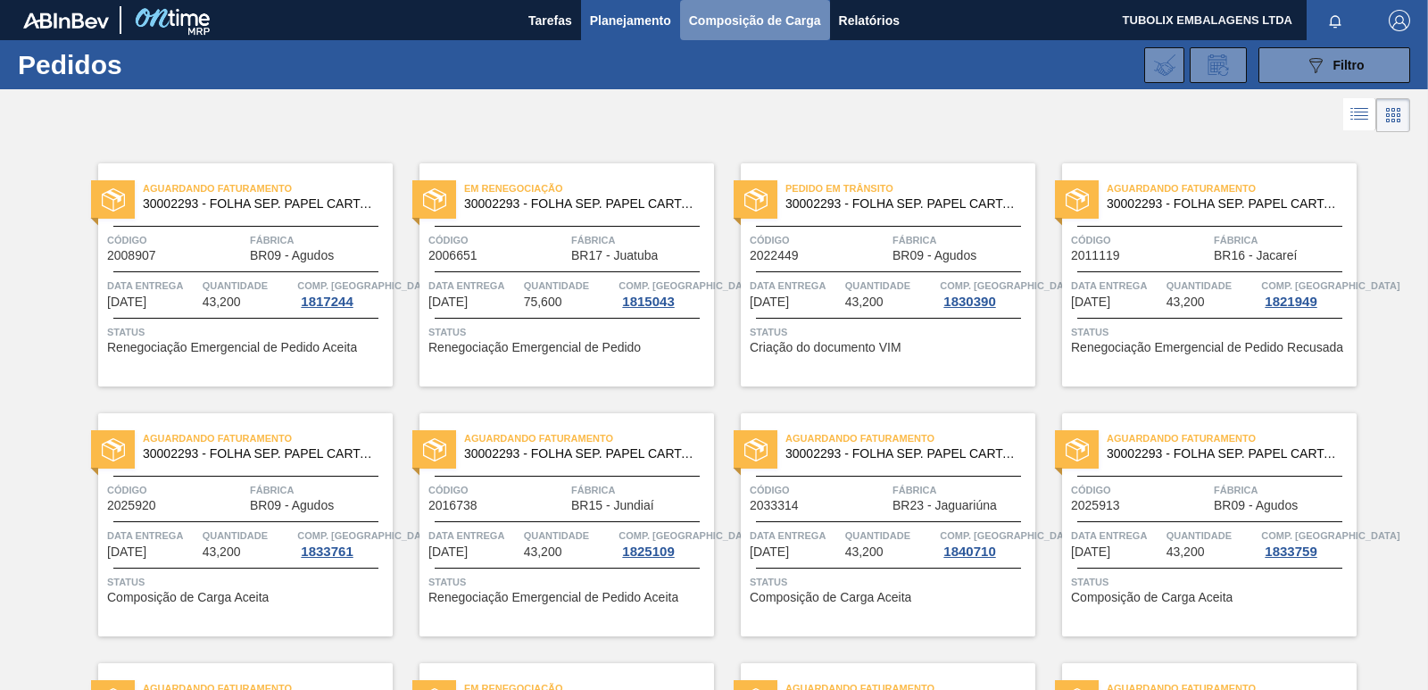
click at [771, 20] on span "Composição de Carga" at bounding box center [755, 20] width 132 height 21
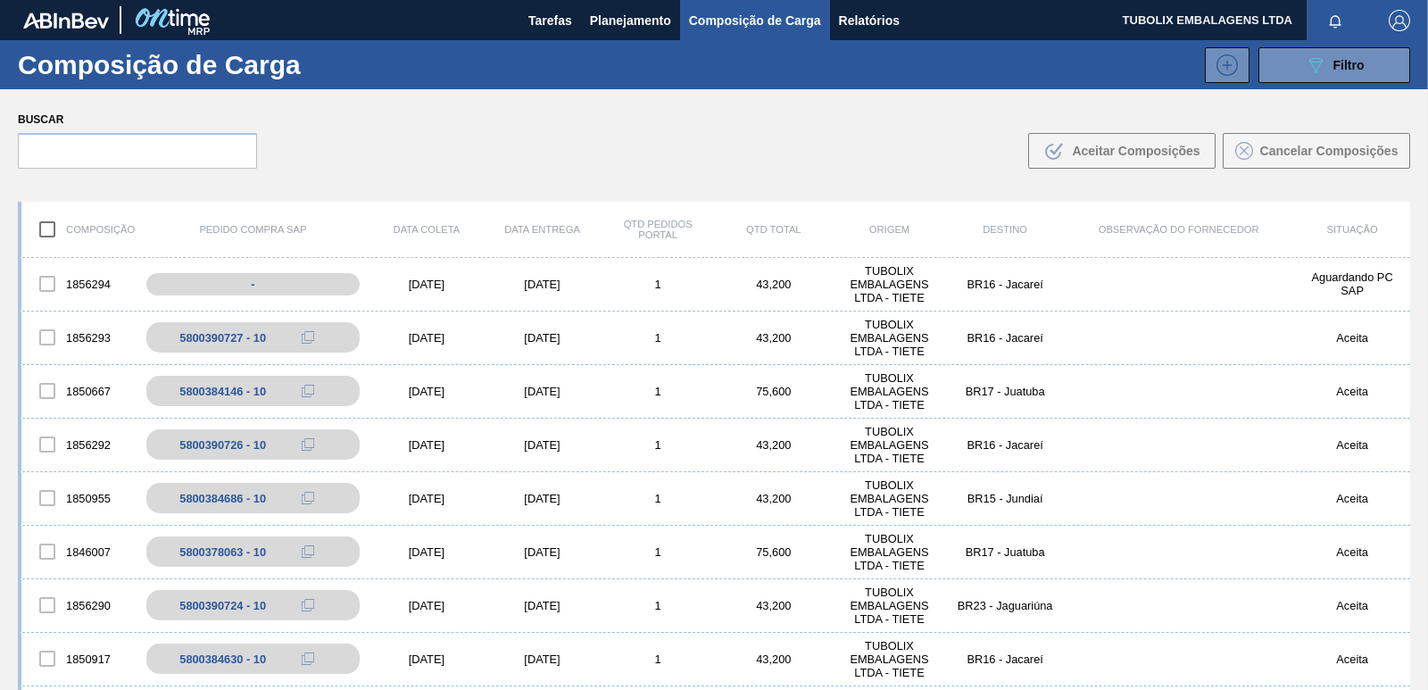
click at [1288, 67] on button "089F7B8B-B2A5-4AFE-B5C0-19BA573D28AC Filtro" at bounding box center [1334, 65] width 152 height 36
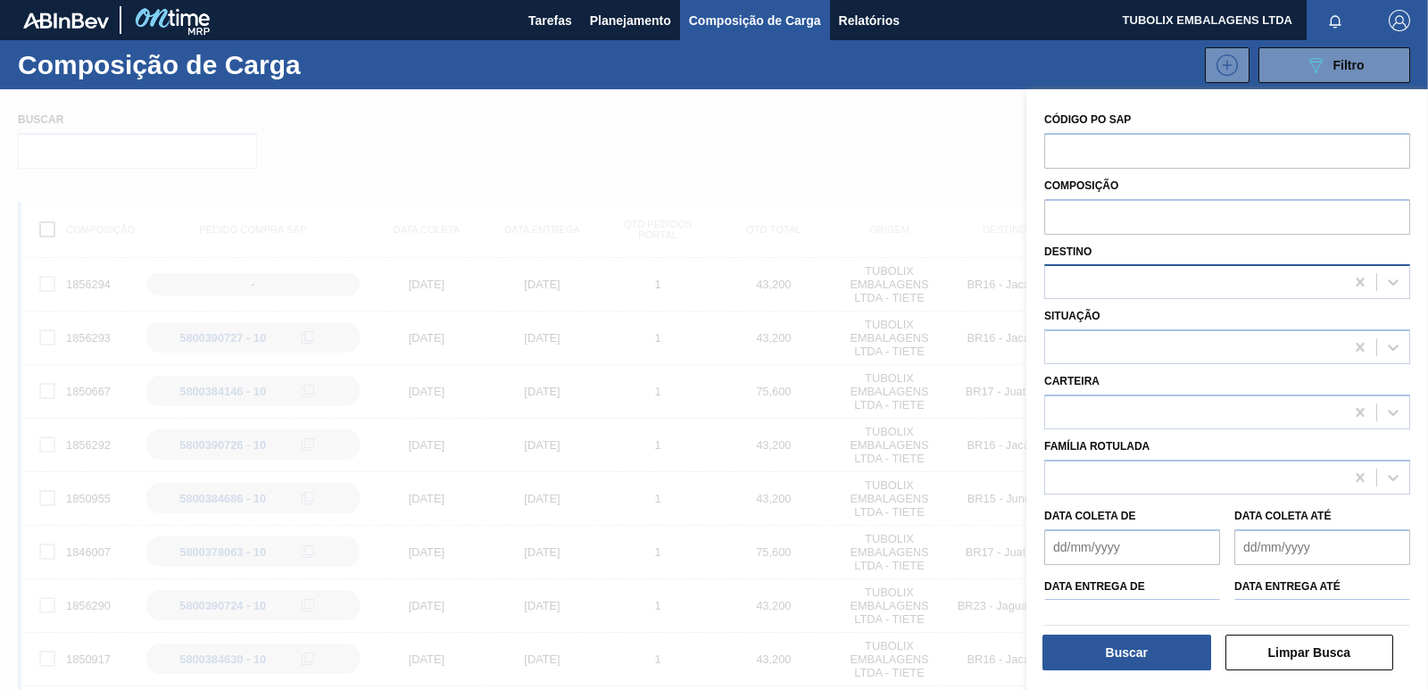
click at [1087, 278] on div at bounding box center [1194, 282] width 299 height 26
type input "agudos"
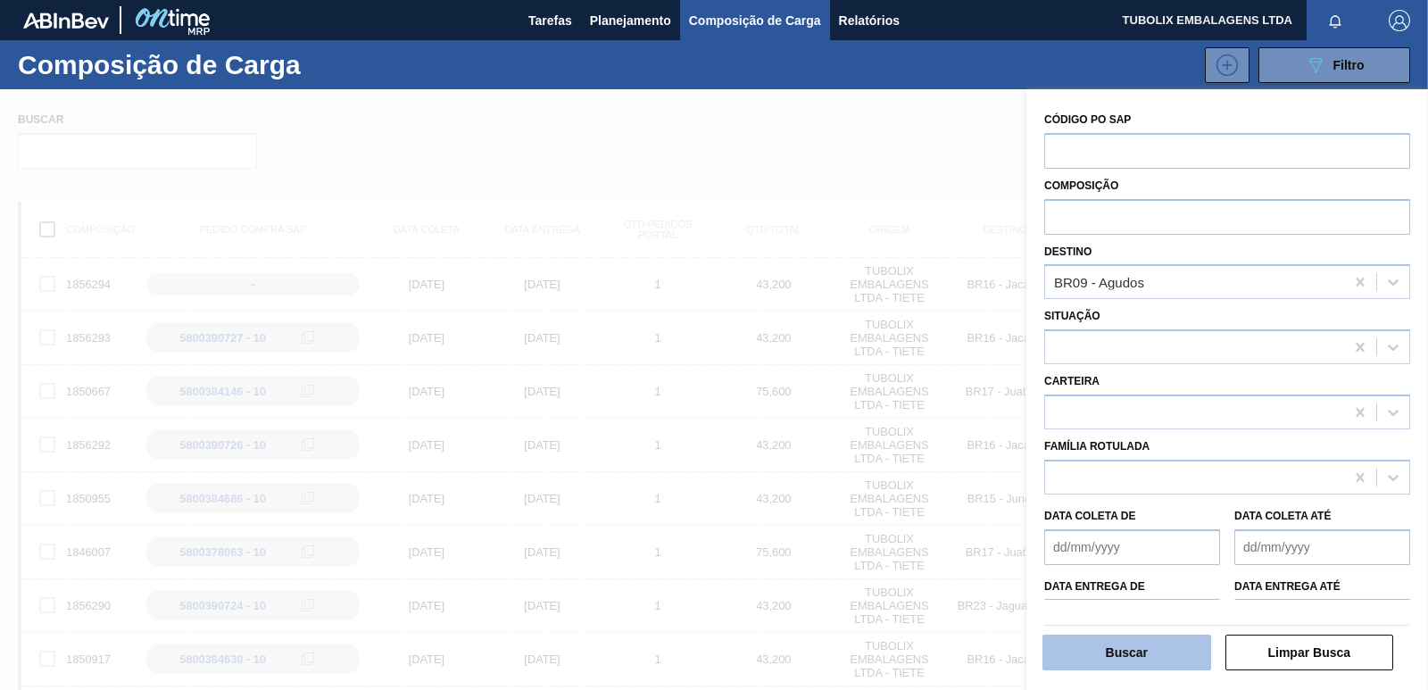
click at [1160, 654] on button "Buscar" at bounding box center [1126, 652] width 169 height 36
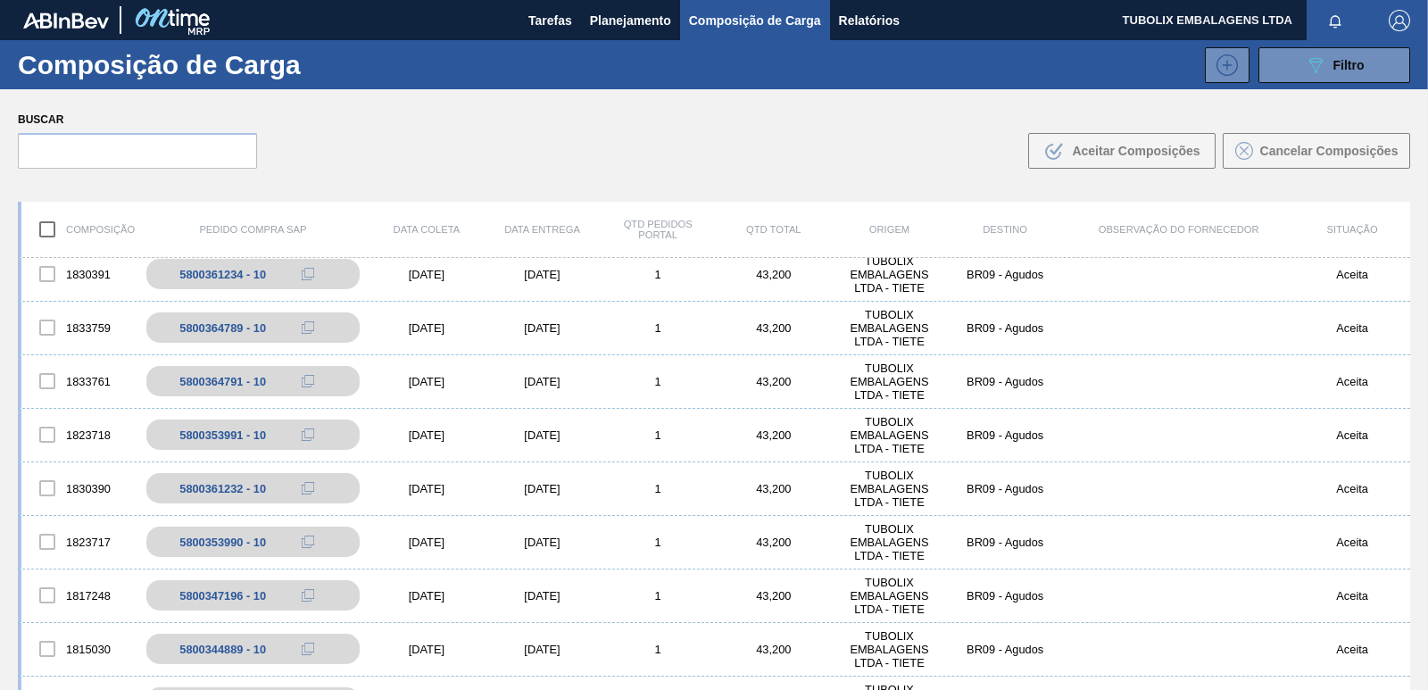
scroll to position [625, 0]
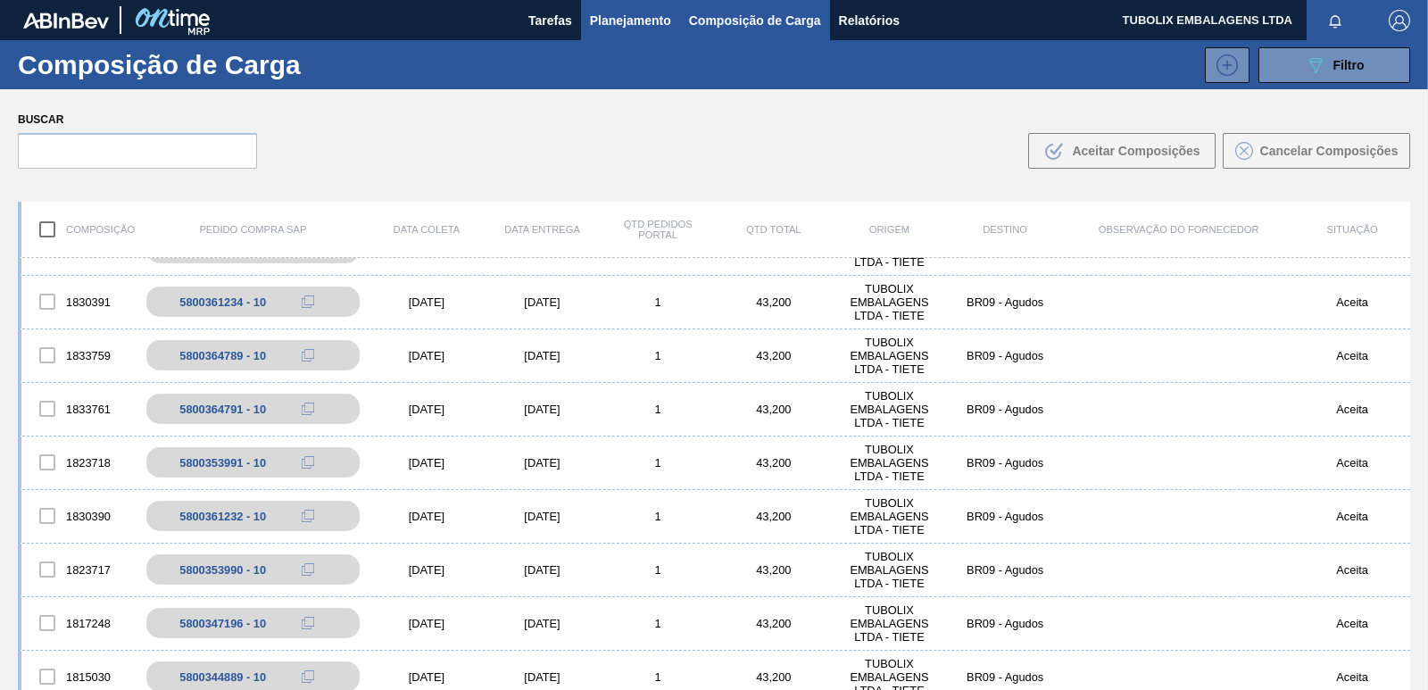
click at [617, 19] on span "Planejamento" at bounding box center [630, 20] width 81 height 21
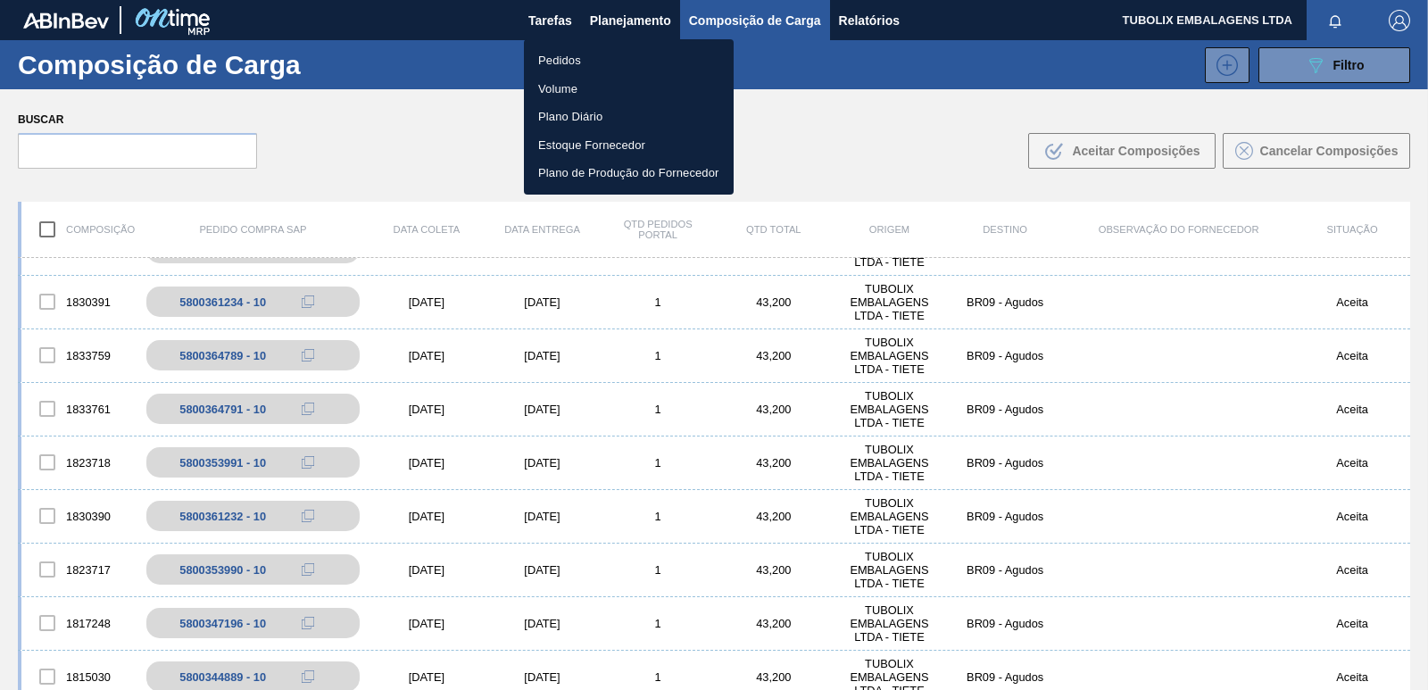
click at [562, 65] on li "Pedidos" at bounding box center [629, 60] width 210 height 29
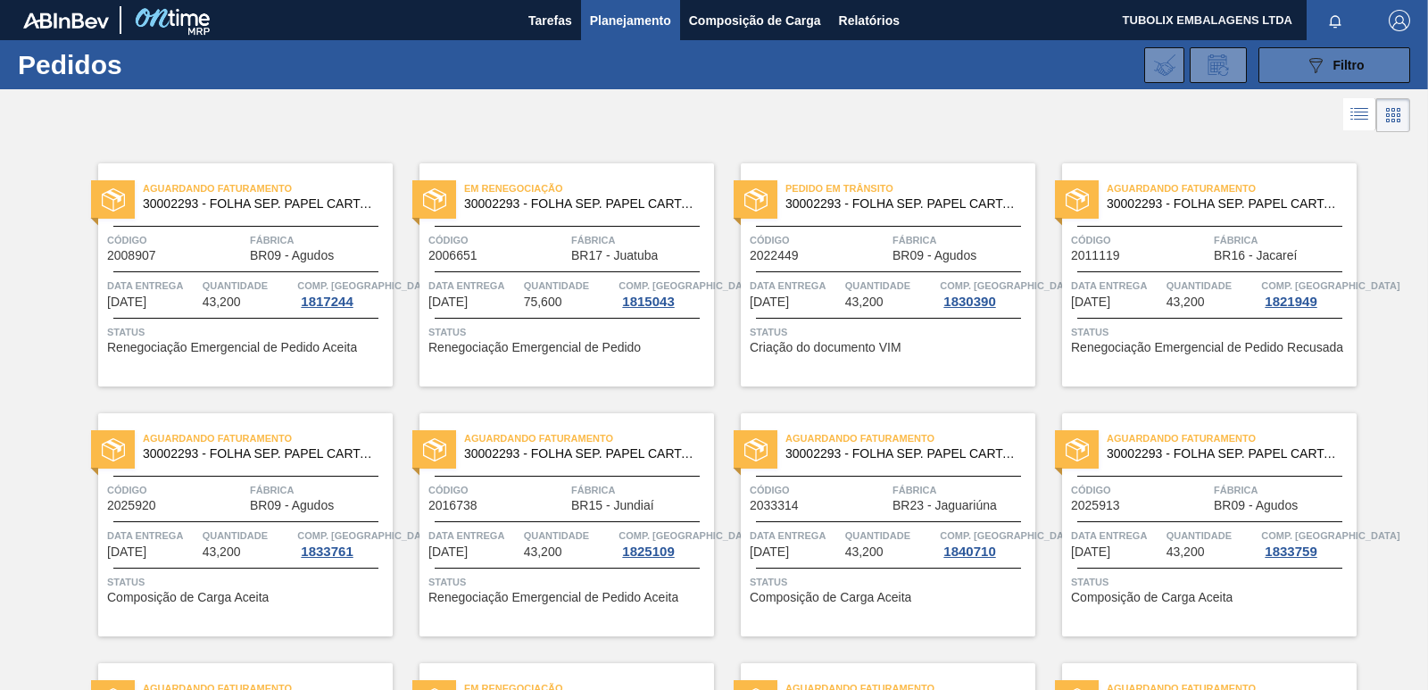
click at [1317, 80] on button "089F7B8B-B2A5-4AFE-B5C0-19BA573D28AC Filtro" at bounding box center [1334, 65] width 152 height 36
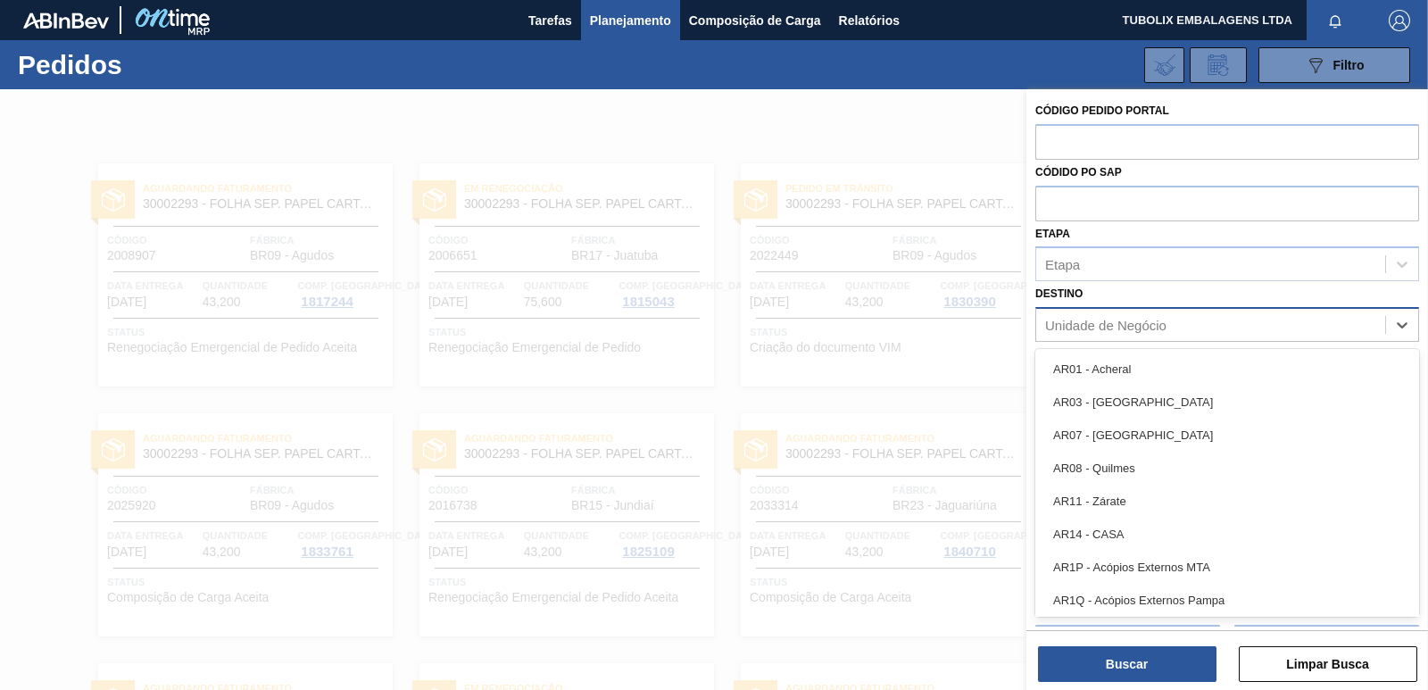
click at [1126, 319] on div "Unidade de Negócio" at bounding box center [1105, 325] width 121 height 15
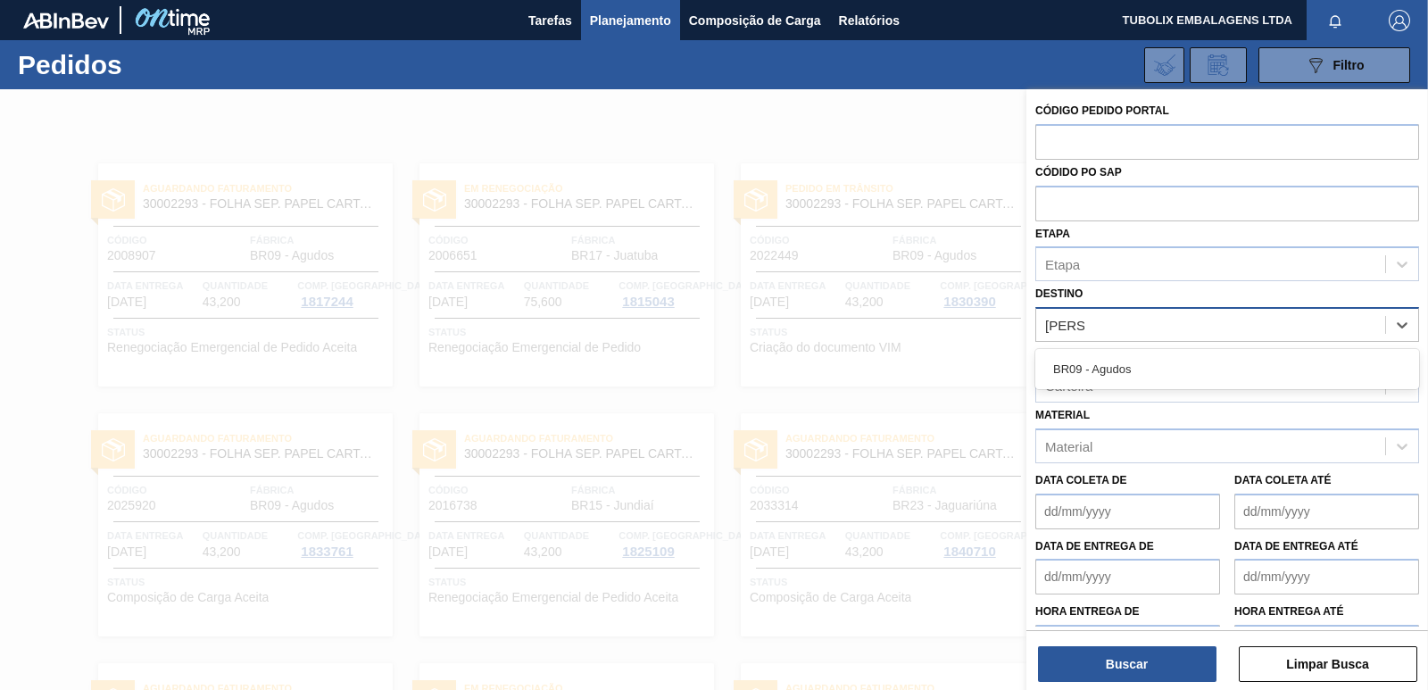
type input "agudos"
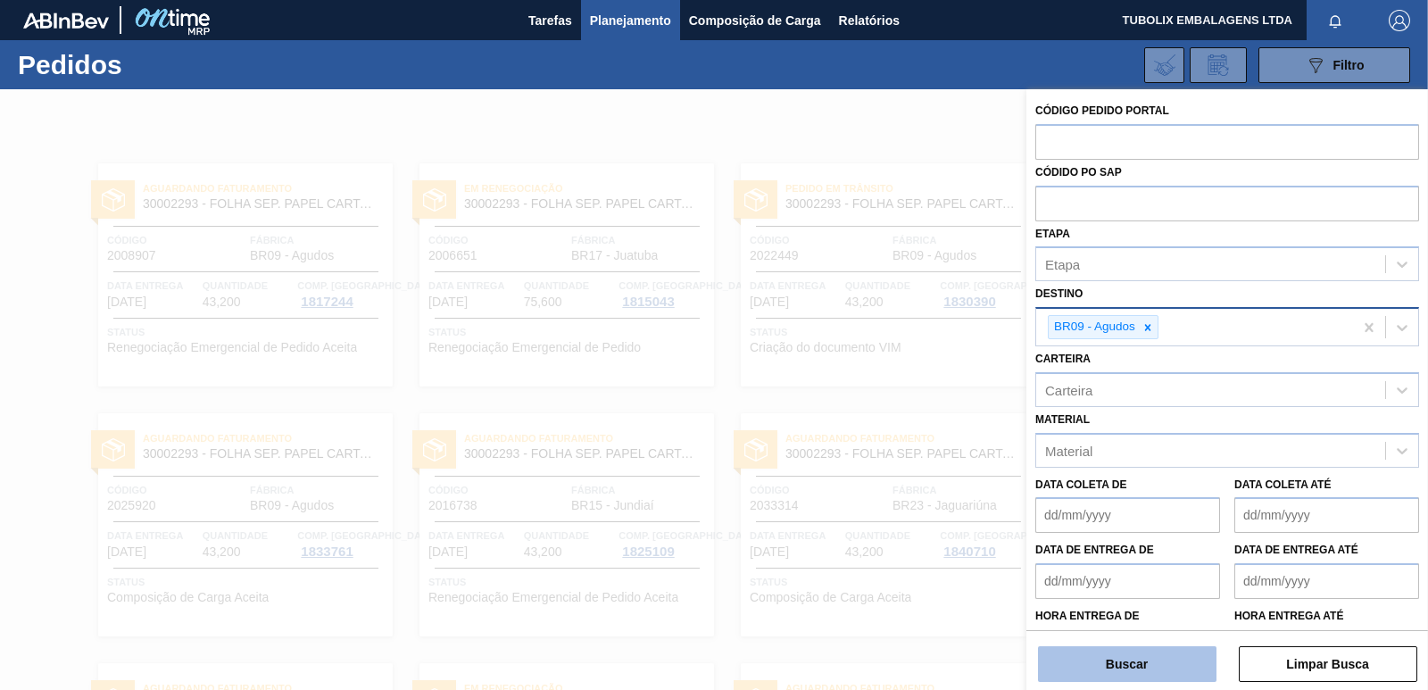
click at [1104, 660] on button "Buscar" at bounding box center [1127, 664] width 178 height 36
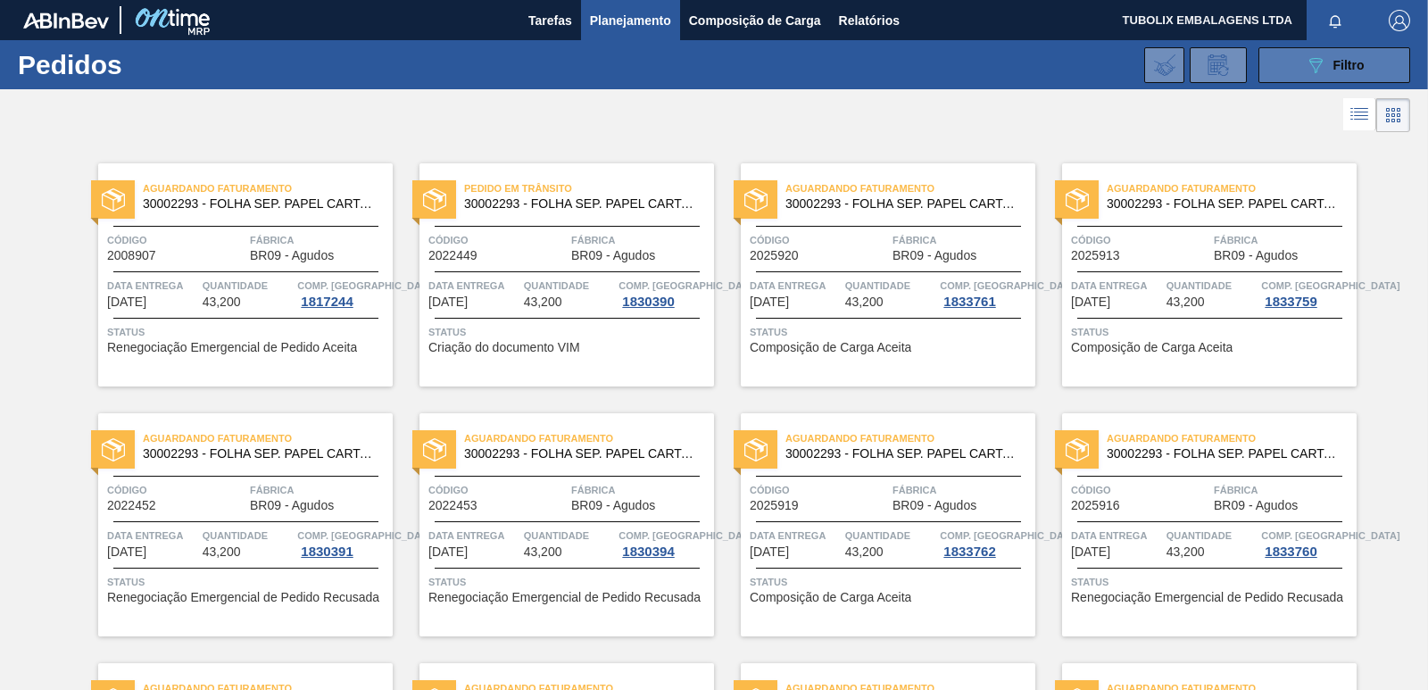
click at [1294, 70] on button "089F7B8B-B2A5-4AFE-B5C0-19BA573D28AC Filtro" at bounding box center [1334, 65] width 152 height 36
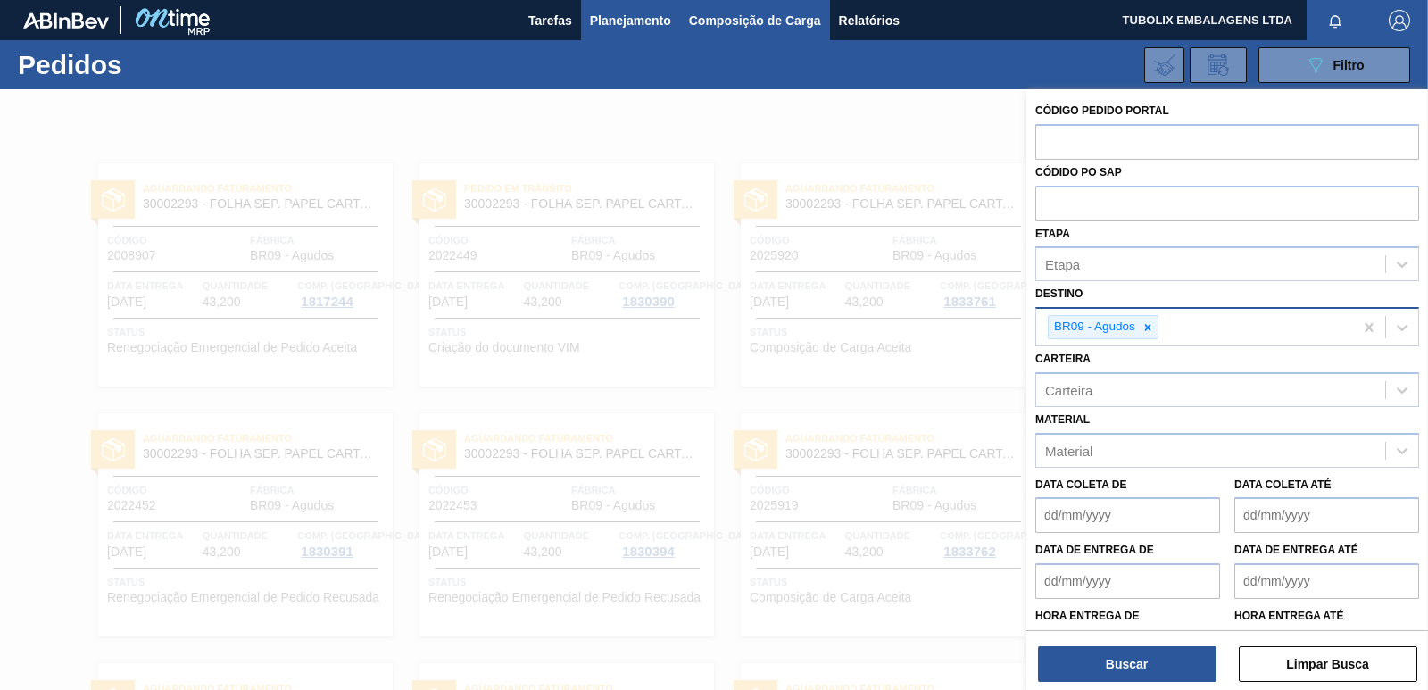
click at [796, 14] on span "Composição de Carga" at bounding box center [755, 20] width 132 height 21
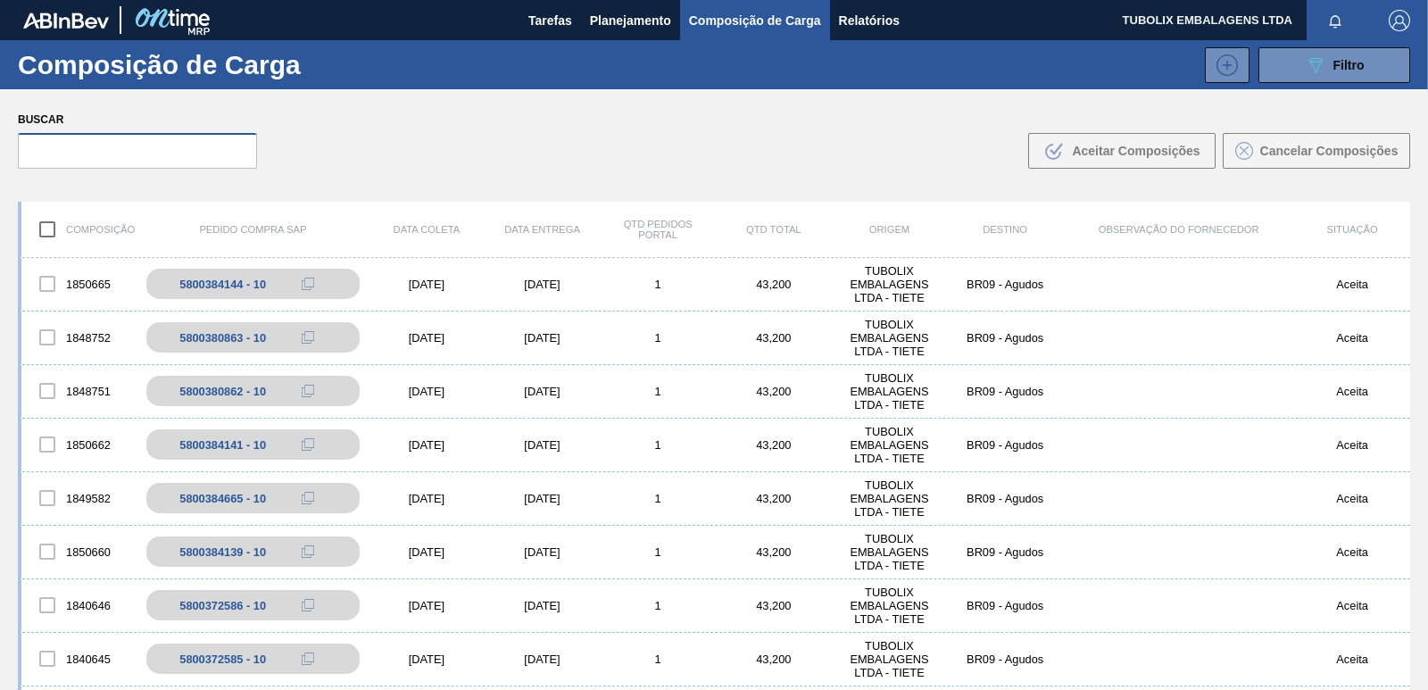
click at [99, 153] on input "text" at bounding box center [137, 151] width 239 height 36
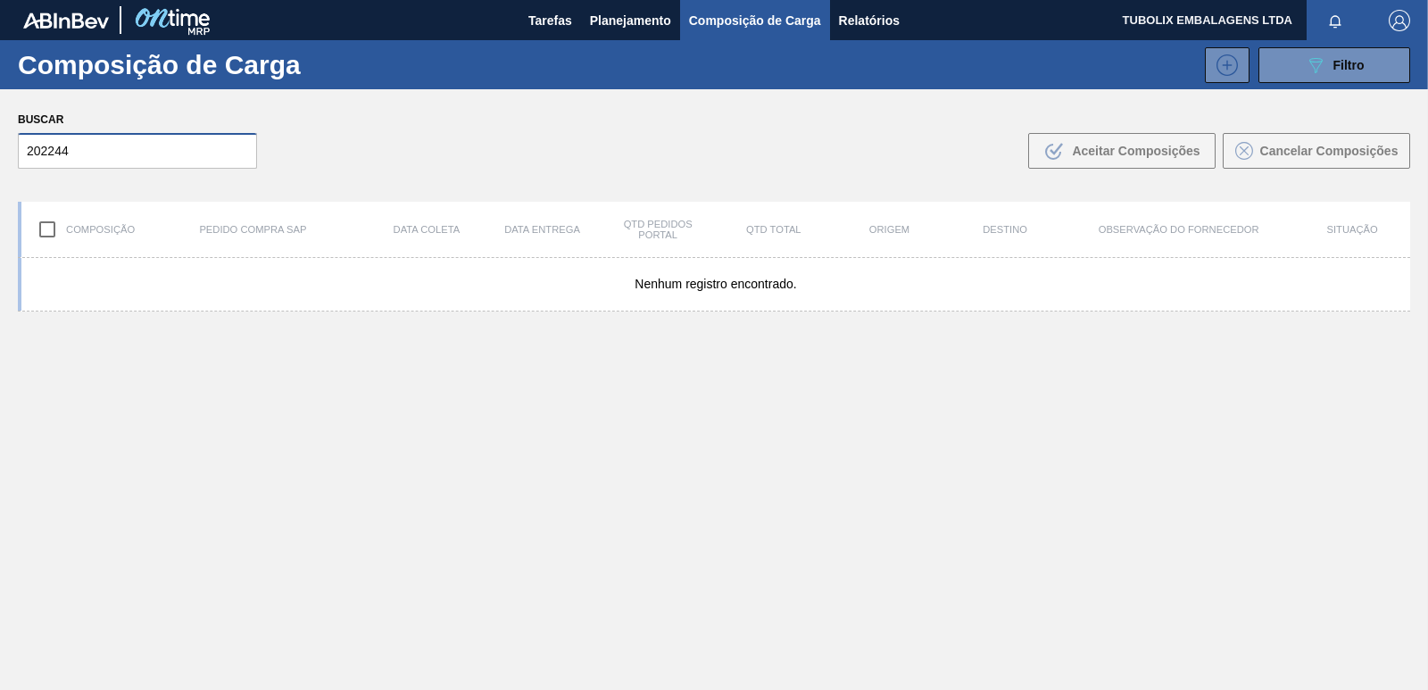
type input "2022449"
drag, startPoint x: 103, startPoint y: 157, endPoint x: 9, endPoint y: 145, distance: 94.4
click at [10, 145] on div "Buscar 2022449 .b{fill:var(--color-action-default)} Aceitar Composições Cancela…" at bounding box center [714, 137] width 1428 height 97
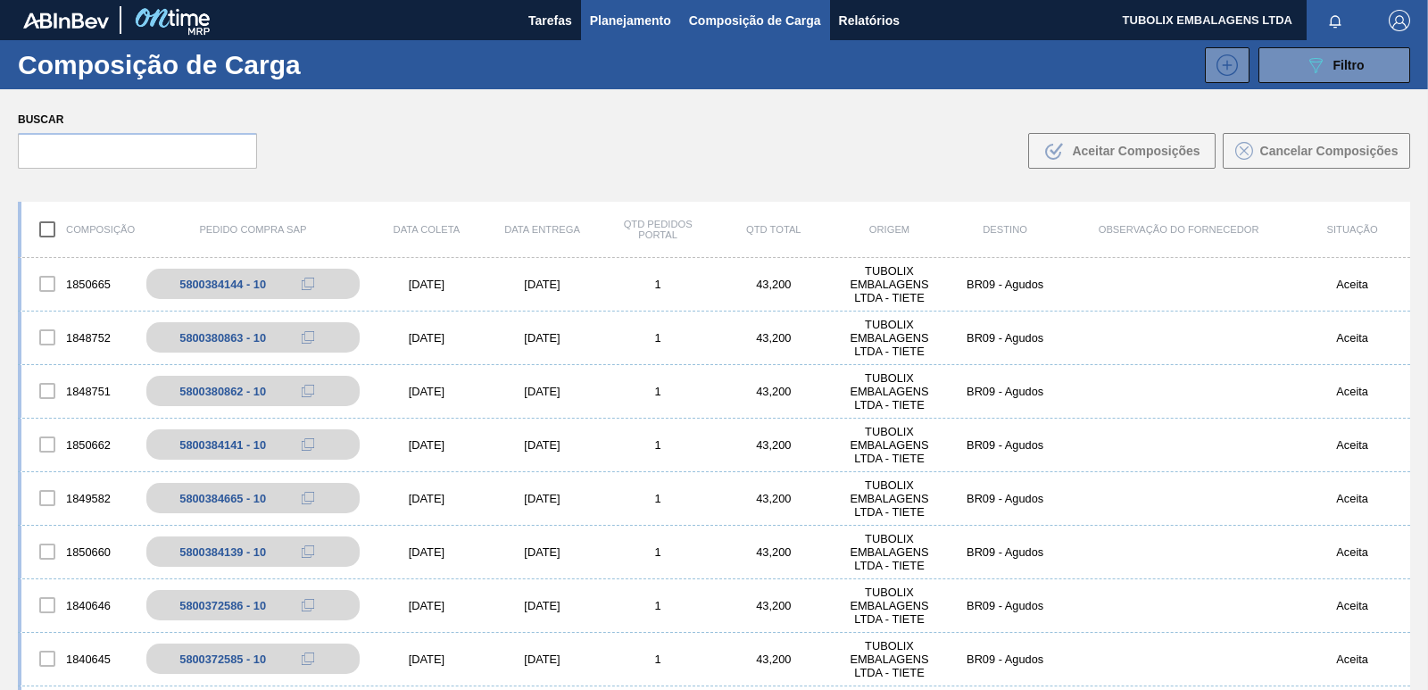
click at [638, 16] on span "Planejamento" at bounding box center [630, 20] width 81 height 21
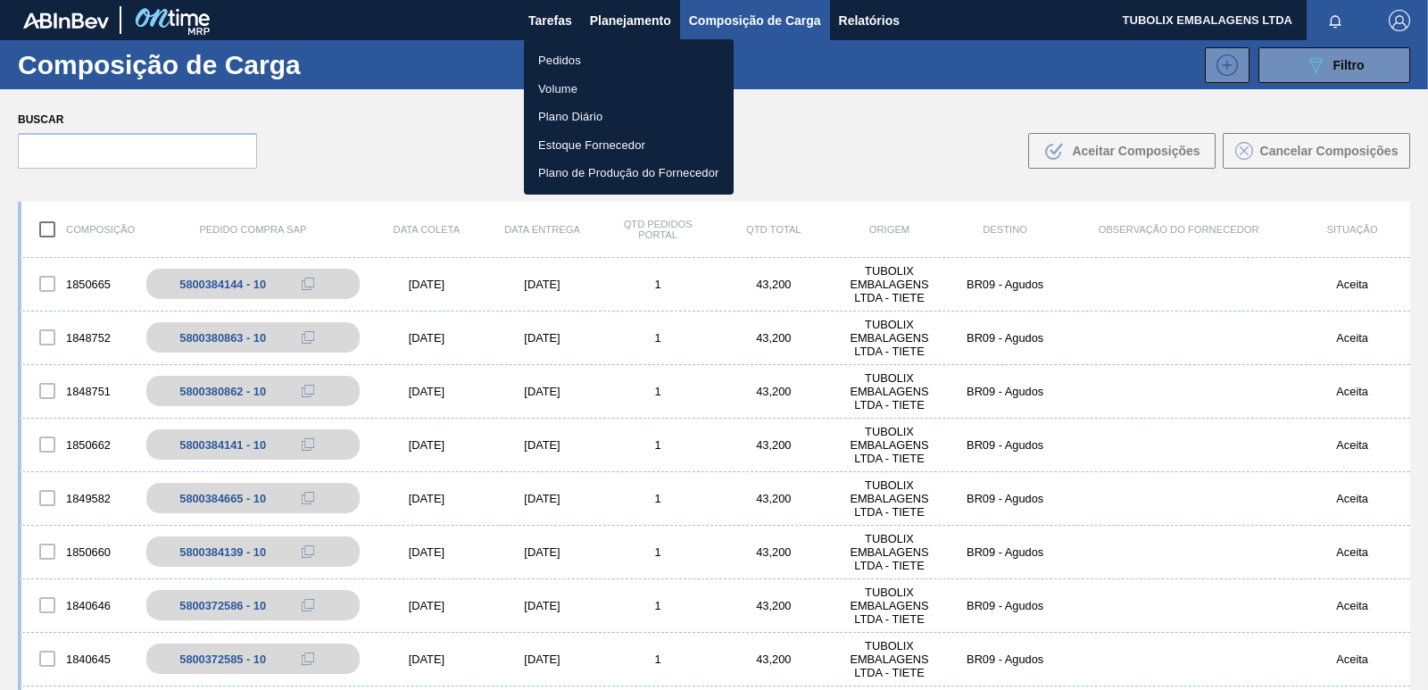
click at [557, 63] on li "Pedidos" at bounding box center [629, 60] width 210 height 29
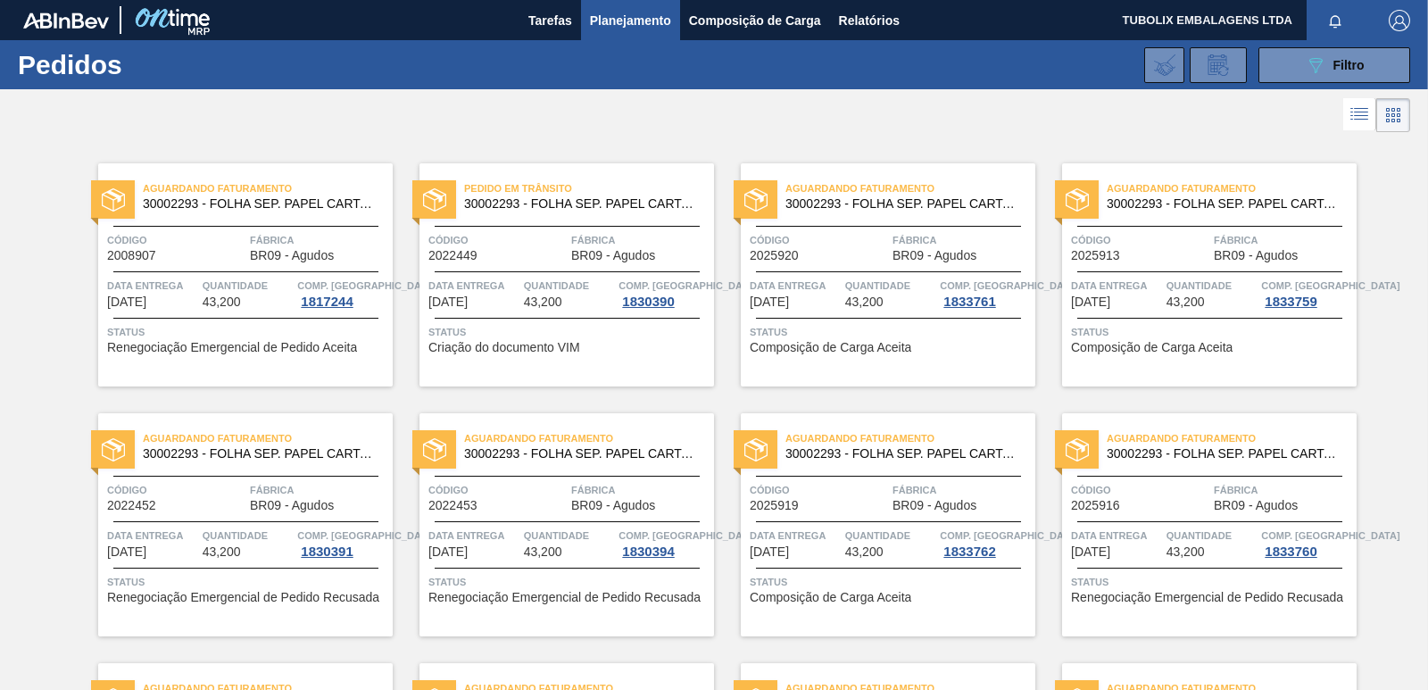
click at [559, 220] on div "Pedido [PERSON_NAME] 30002293 - FOLHA SEP. PAPEL CARTAO 1200x1000M 350g Código …" at bounding box center [566, 274] width 294 height 223
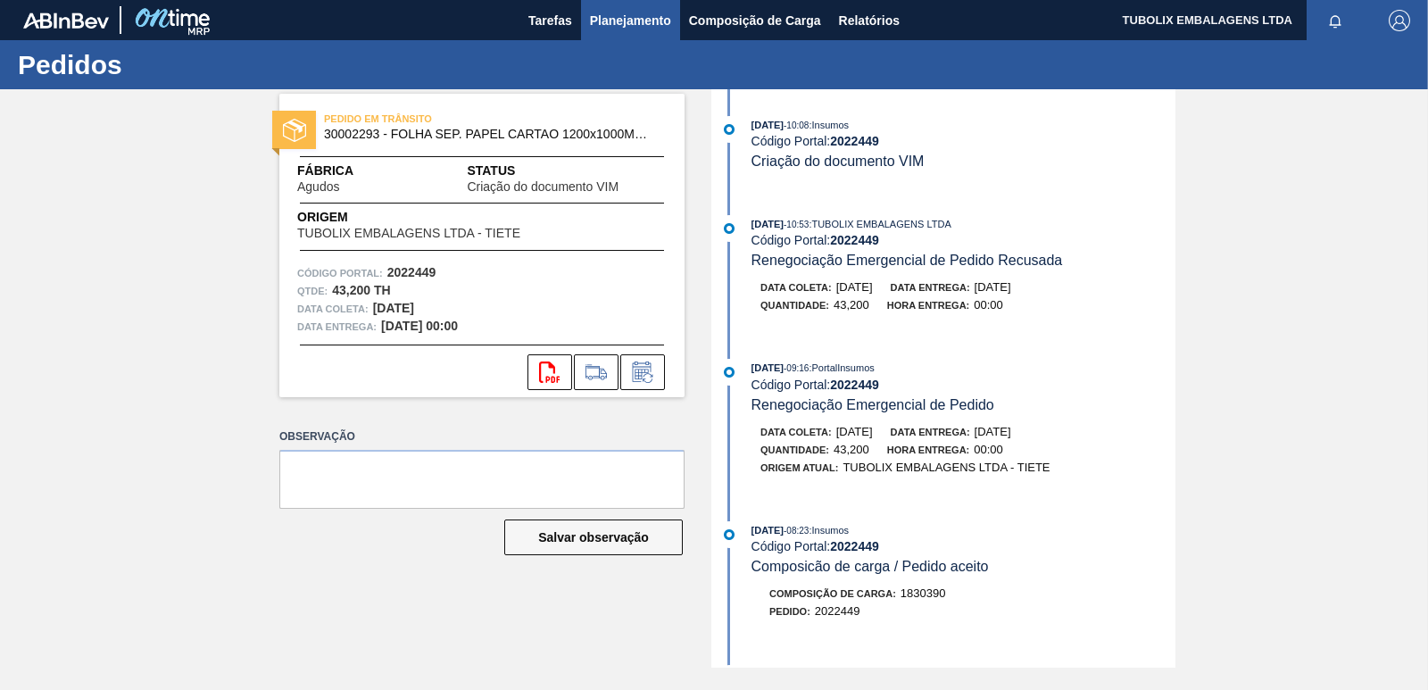
click at [635, 25] on span "Planejamento" at bounding box center [630, 20] width 81 height 21
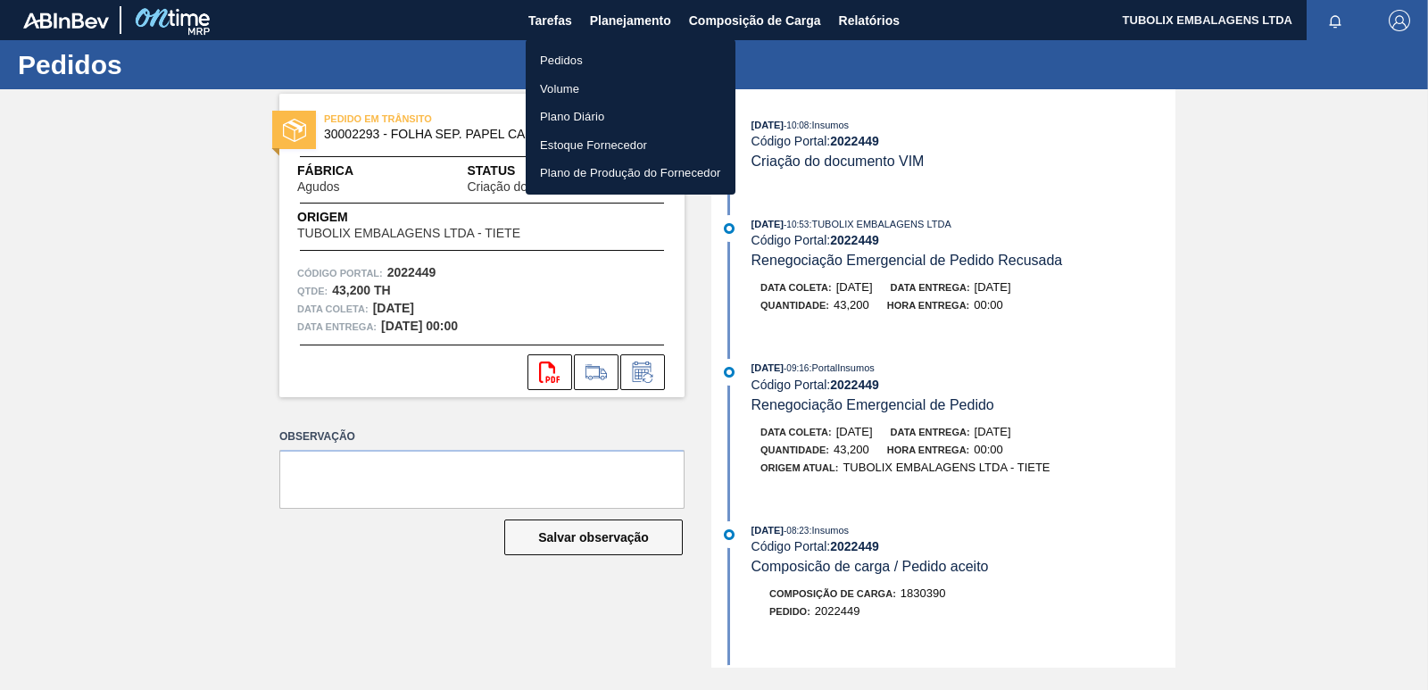
click at [583, 52] on li "Pedidos" at bounding box center [631, 60] width 210 height 29
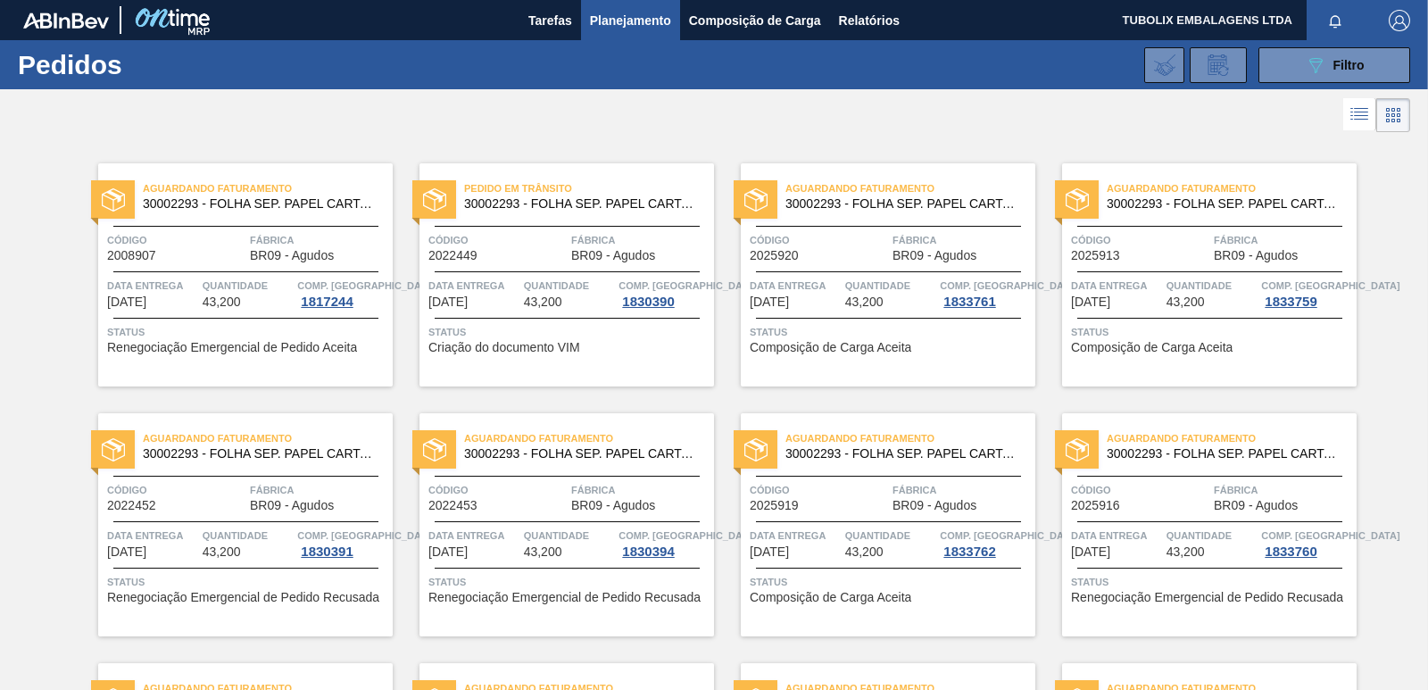
click at [852, 277] on span "Quantidade" at bounding box center [890, 286] width 91 height 18
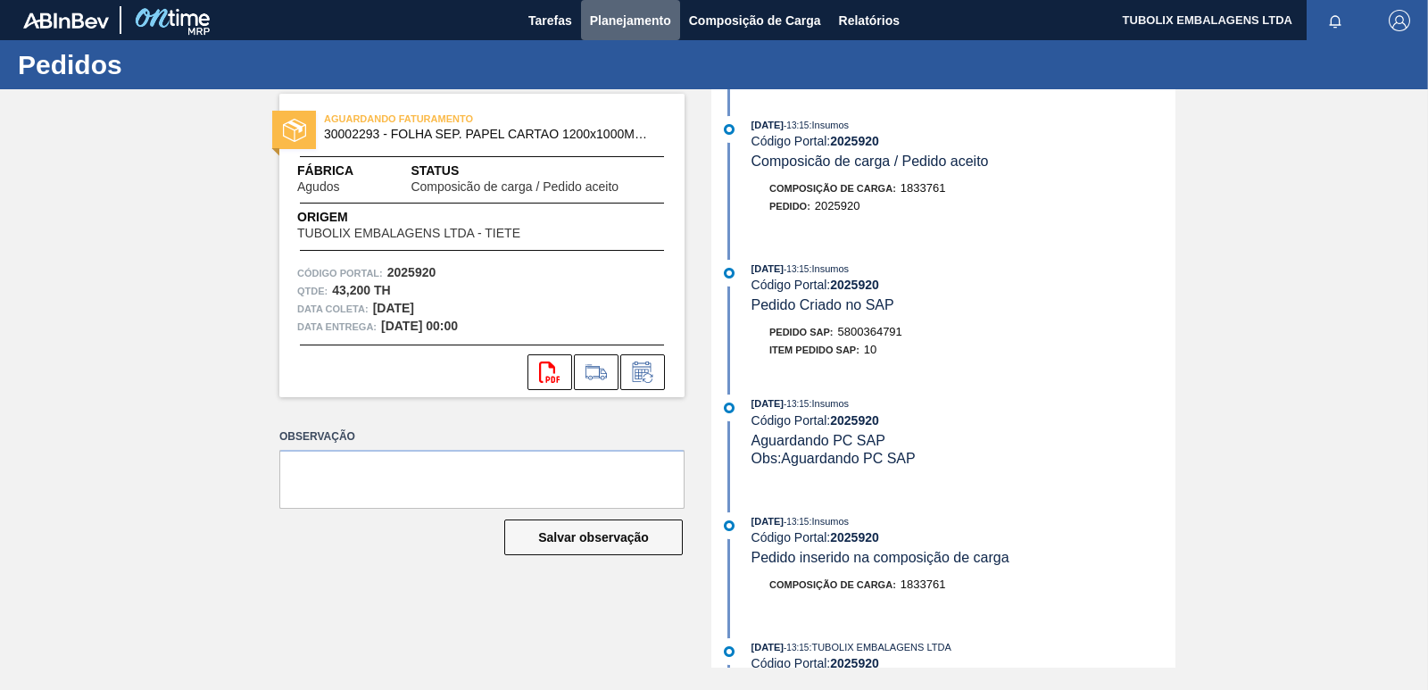
drag, startPoint x: 647, startPoint y: 17, endPoint x: 594, endPoint y: 49, distance: 61.7
click at [644, 16] on span "Planejamento" at bounding box center [630, 20] width 81 height 21
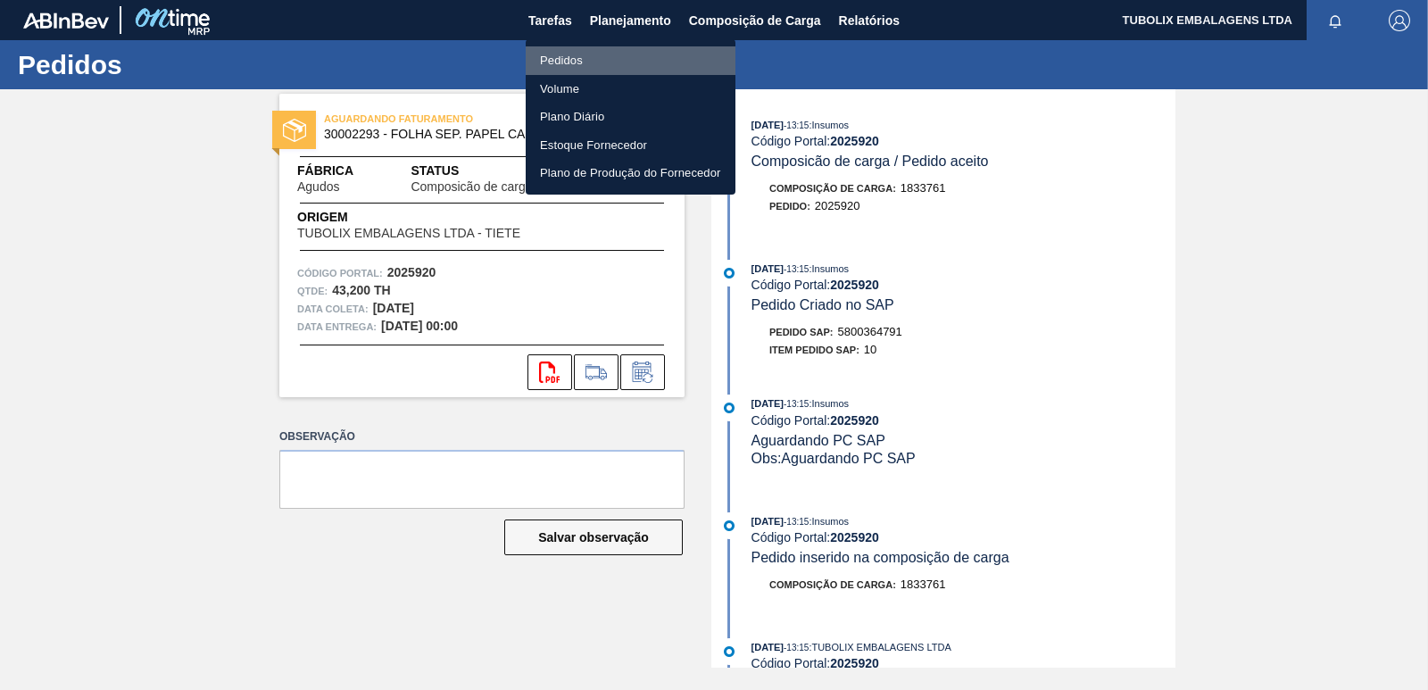
click at [580, 56] on li "Pedidos" at bounding box center [631, 60] width 210 height 29
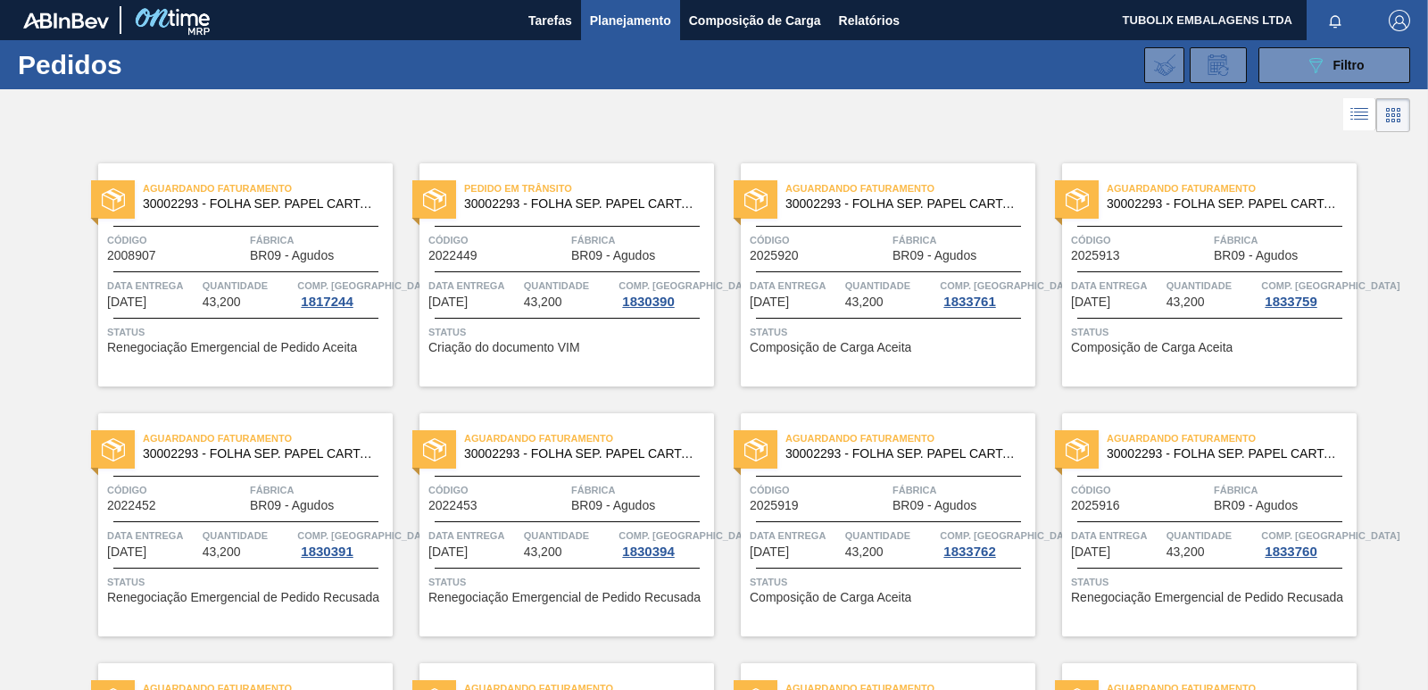
click at [1128, 283] on span "Data Entrega" at bounding box center [1116, 286] width 91 height 18
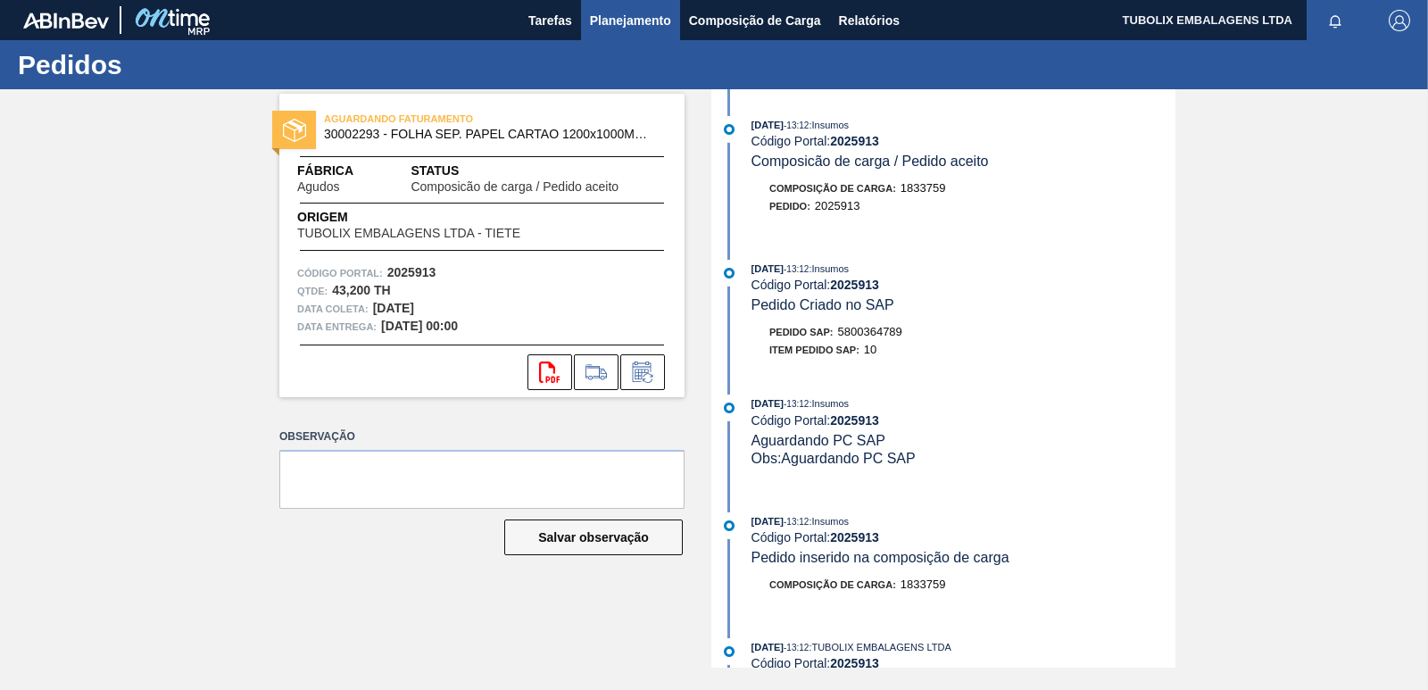
click at [610, 11] on span "Planejamento" at bounding box center [630, 20] width 81 height 21
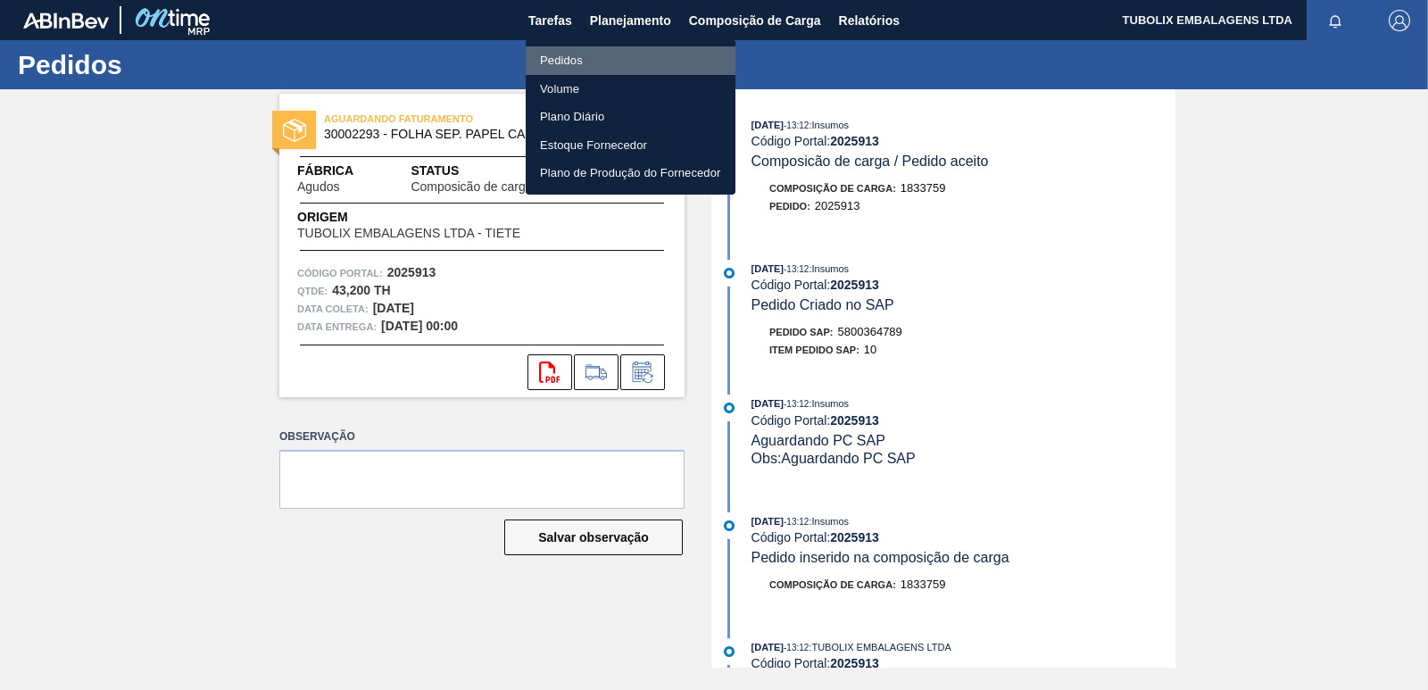
click at [581, 67] on li "Pedidos" at bounding box center [631, 60] width 210 height 29
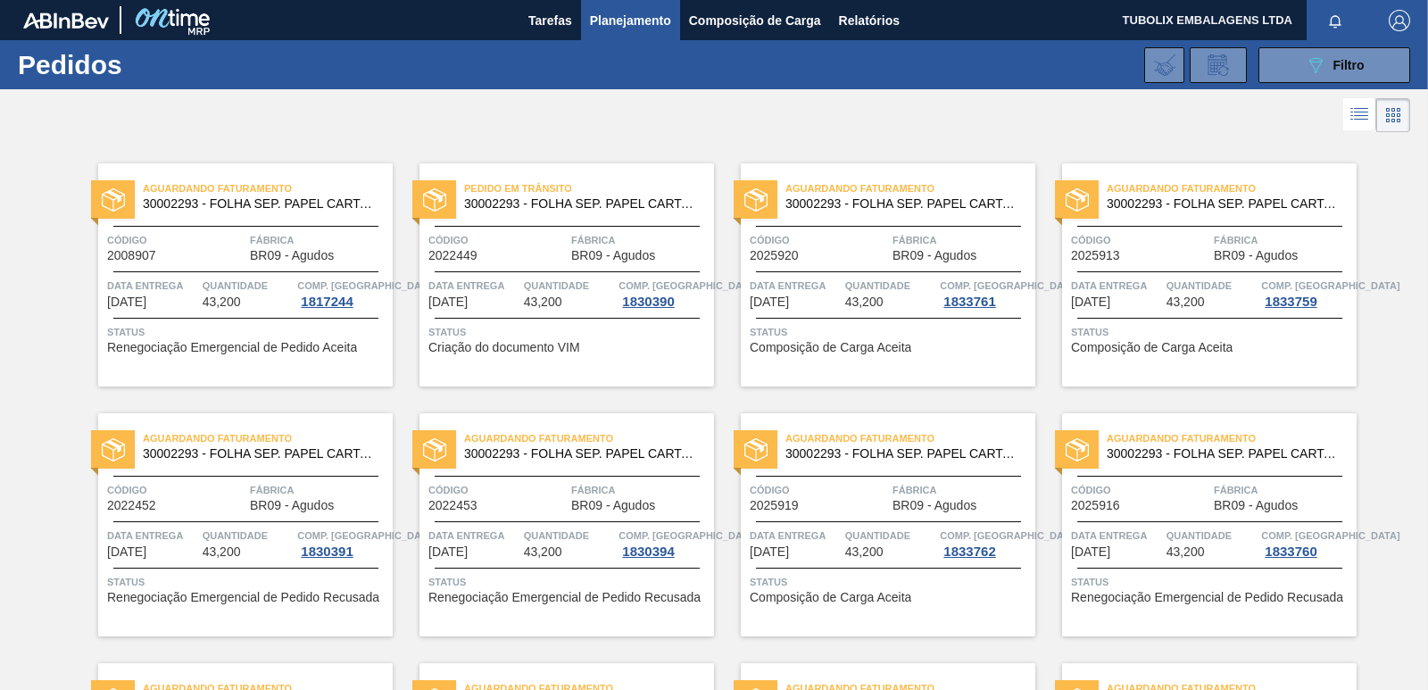
click at [254, 447] on span "Aguardando Faturamento" at bounding box center [268, 438] width 250 height 18
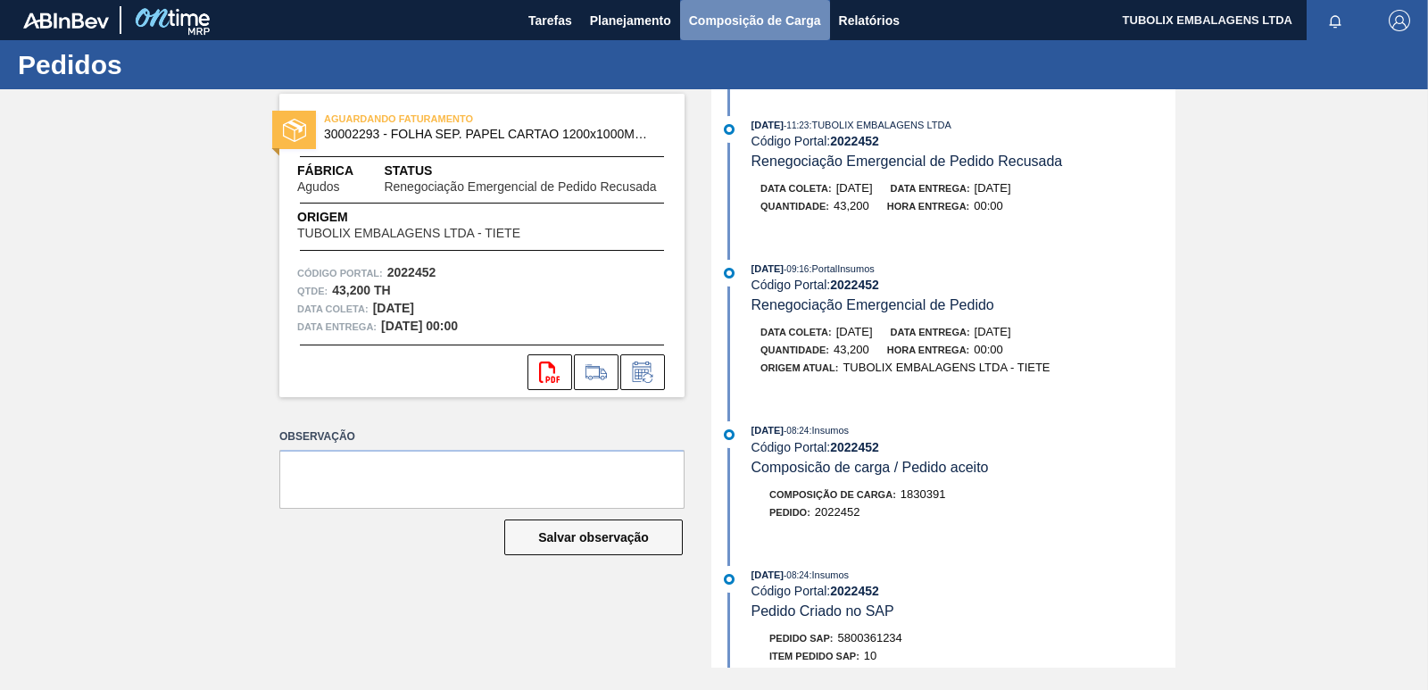
click at [728, 19] on span "Composição de Carga" at bounding box center [755, 20] width 132 height 21
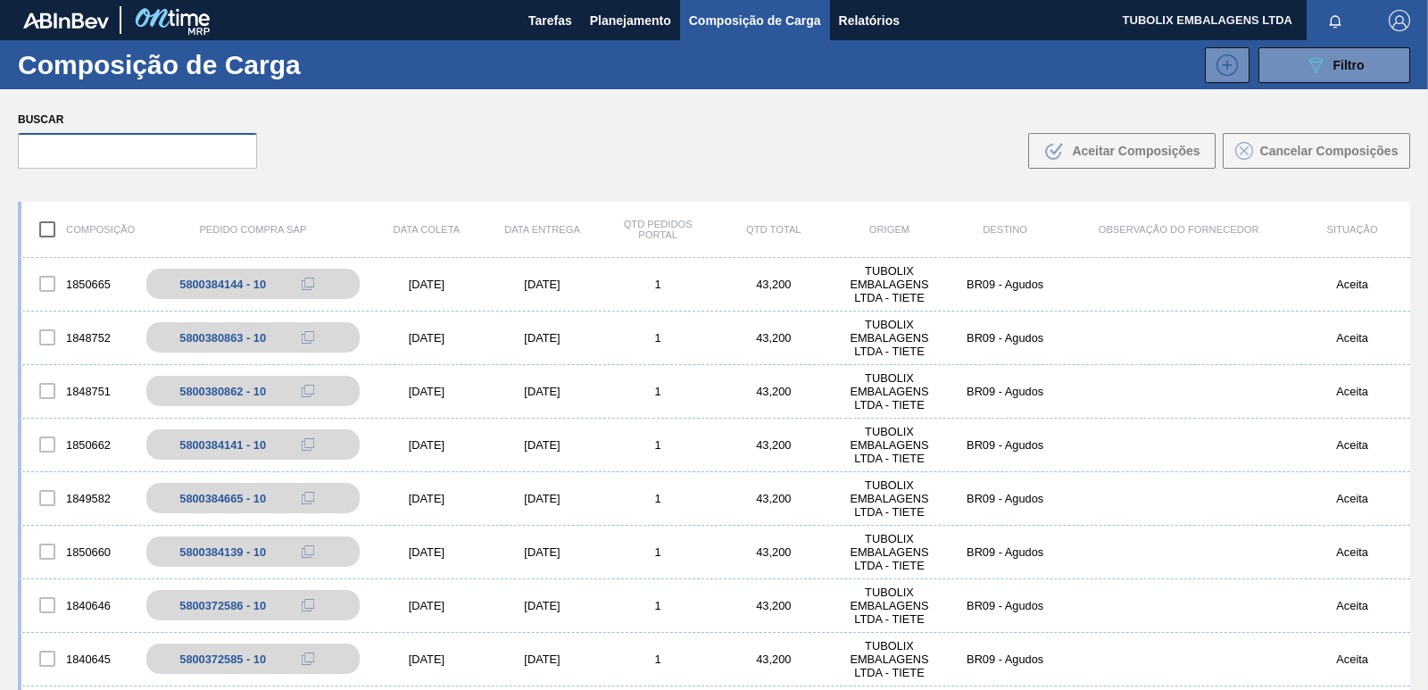
click at [96, 145] on input "text" at bounding box center [137, 151] width 239 height 36
type input "1"
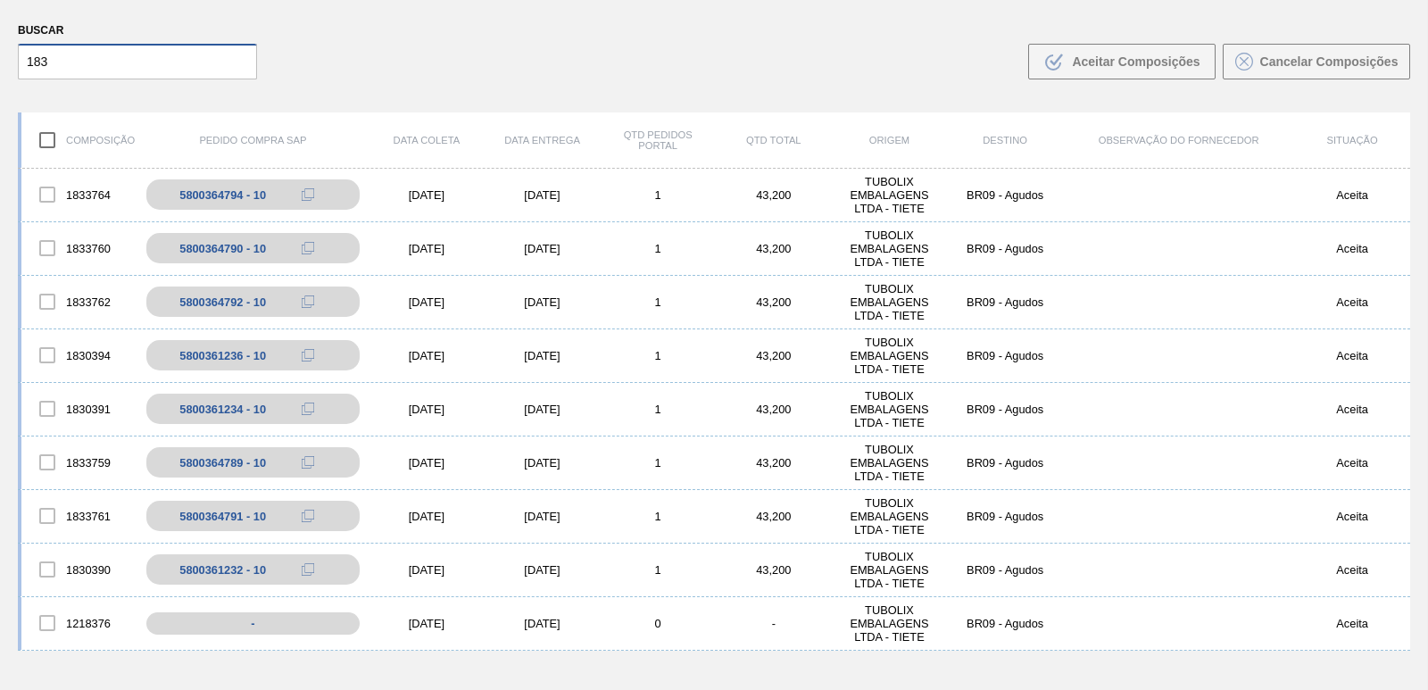
type input "183"
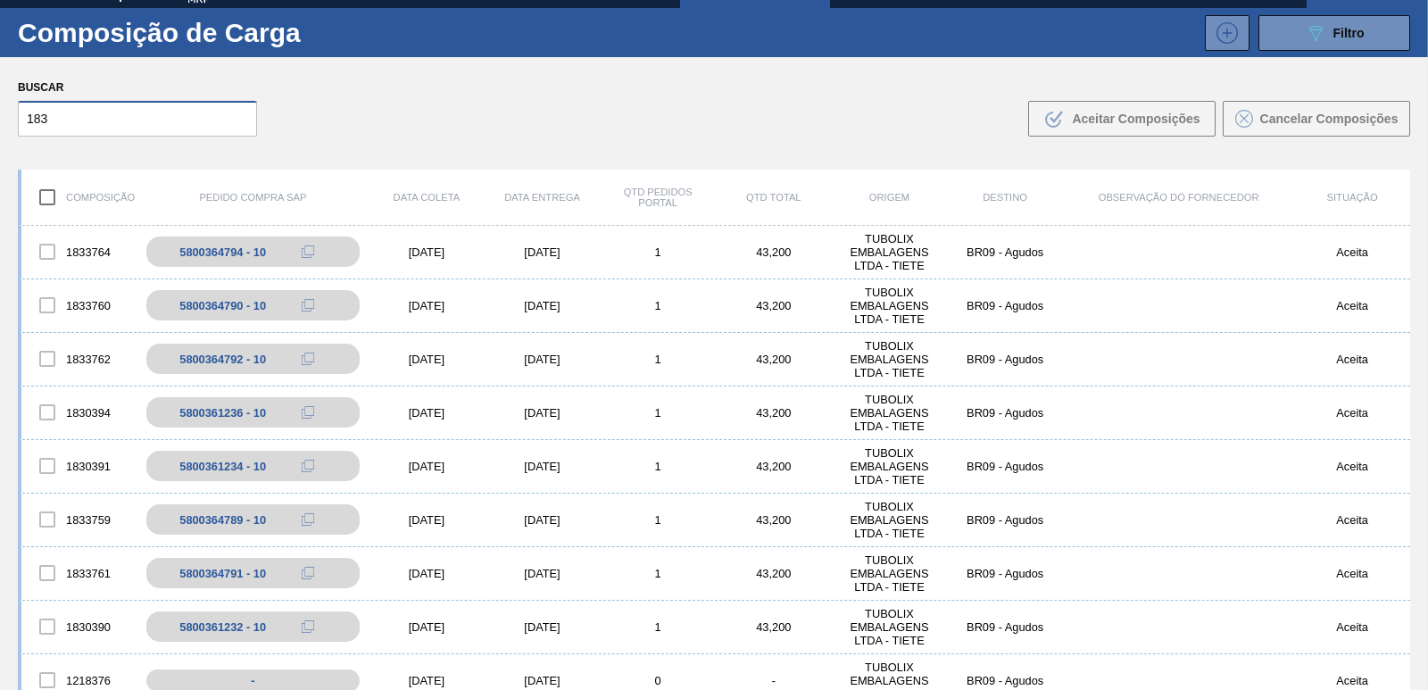
scroll to position [0, 0]
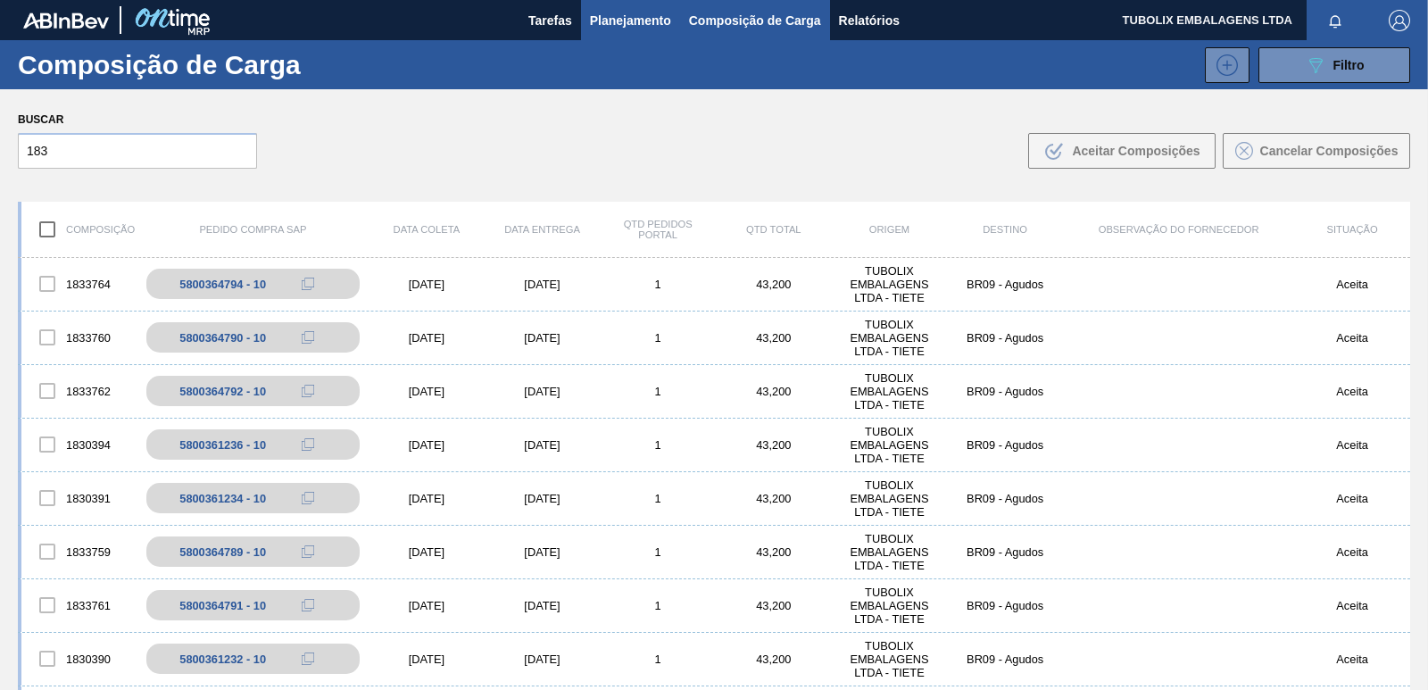
click at [631, 20] on span "Planejamento" at bounding box center [630, 20] width 81 height 21
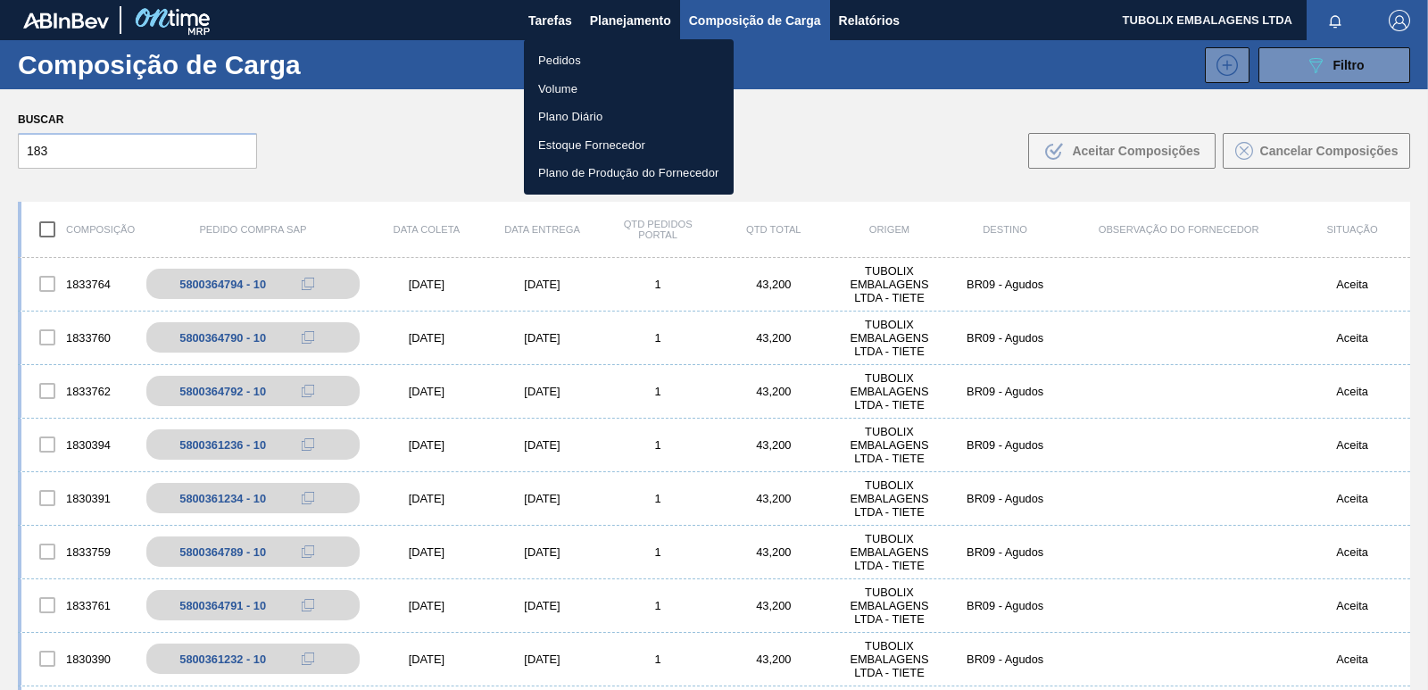
click at [560, 62] on li "Pedidos" at bounding box center [629, 60] width 210 height 29
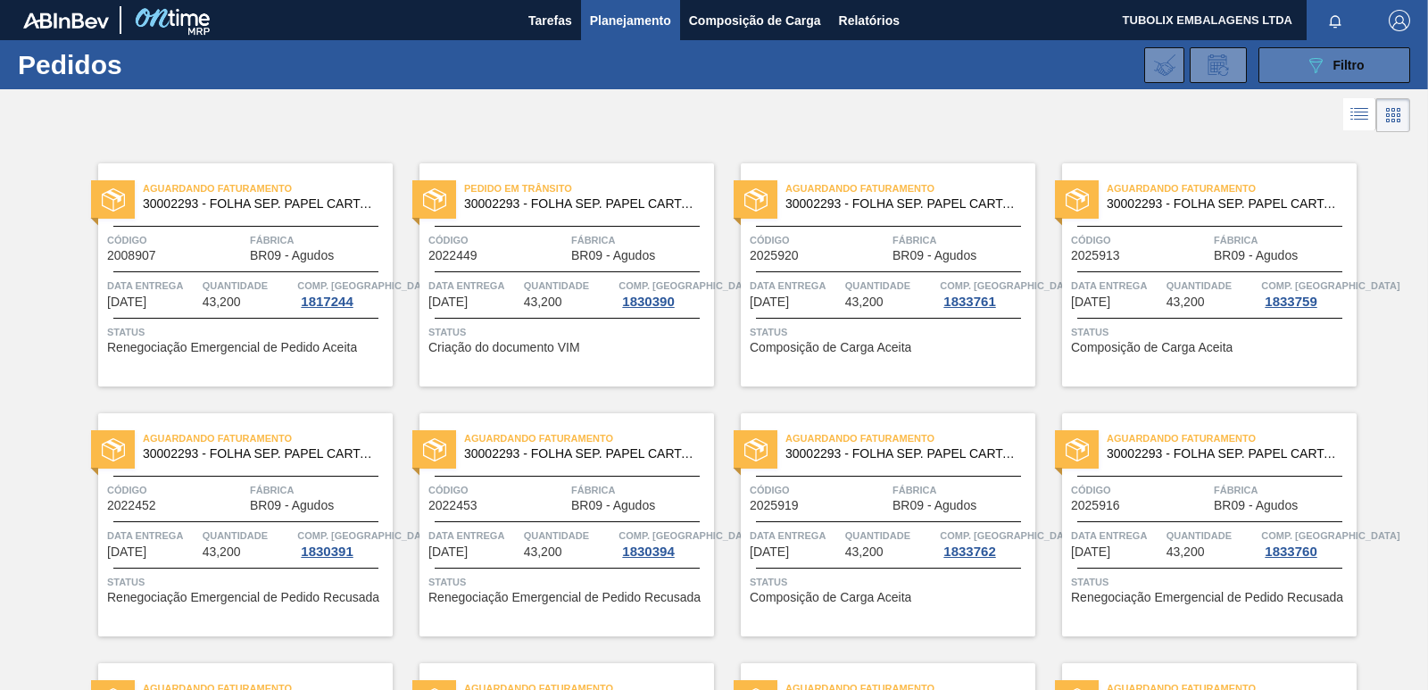
click at [1329, 69] on div "089F7B8B-B2A5-4AFE-B5C0-19BA573D28AC Filtro" at bounding box center [1335, 64] width 60 height 21
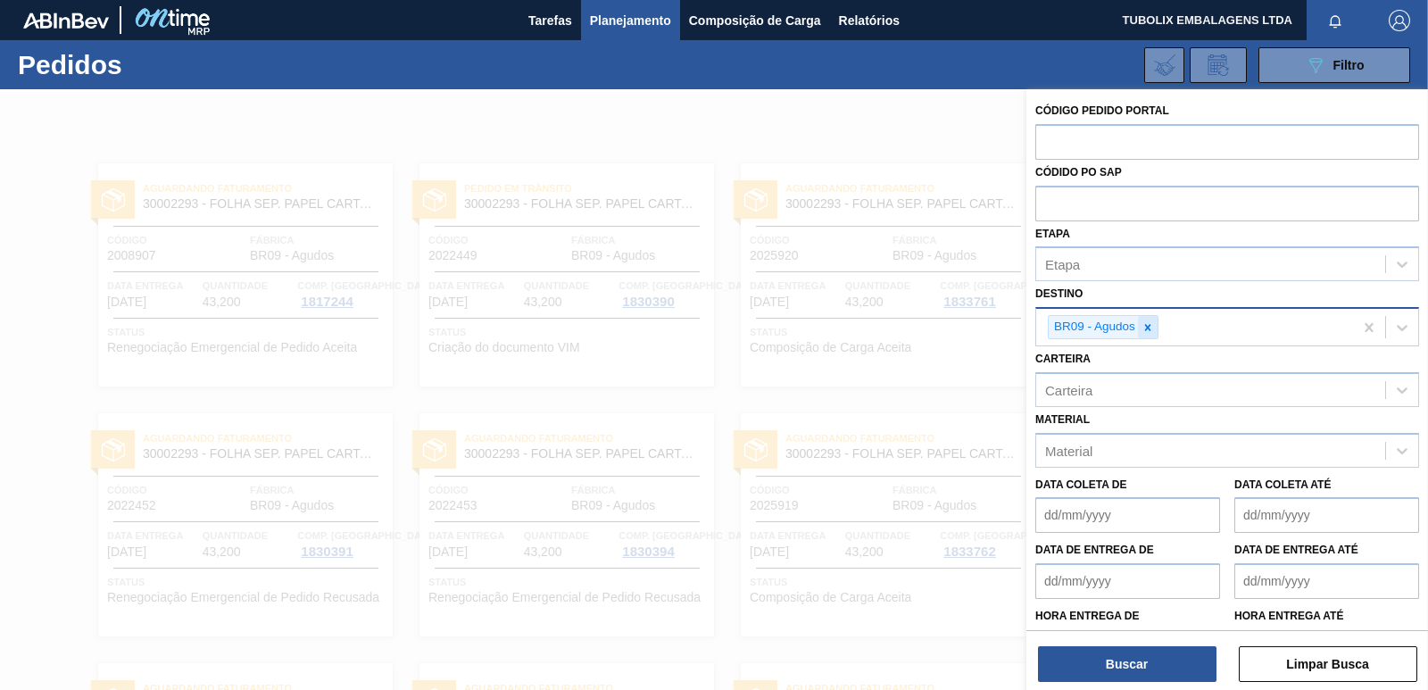
drag, startPoint x: 1146, startPoint y: 321, endPoint x: 1148, endPoint y: 346, distance: 25.0
click at [1148, 321] on icon at bounding box center [1147, 327] width 12 height 12
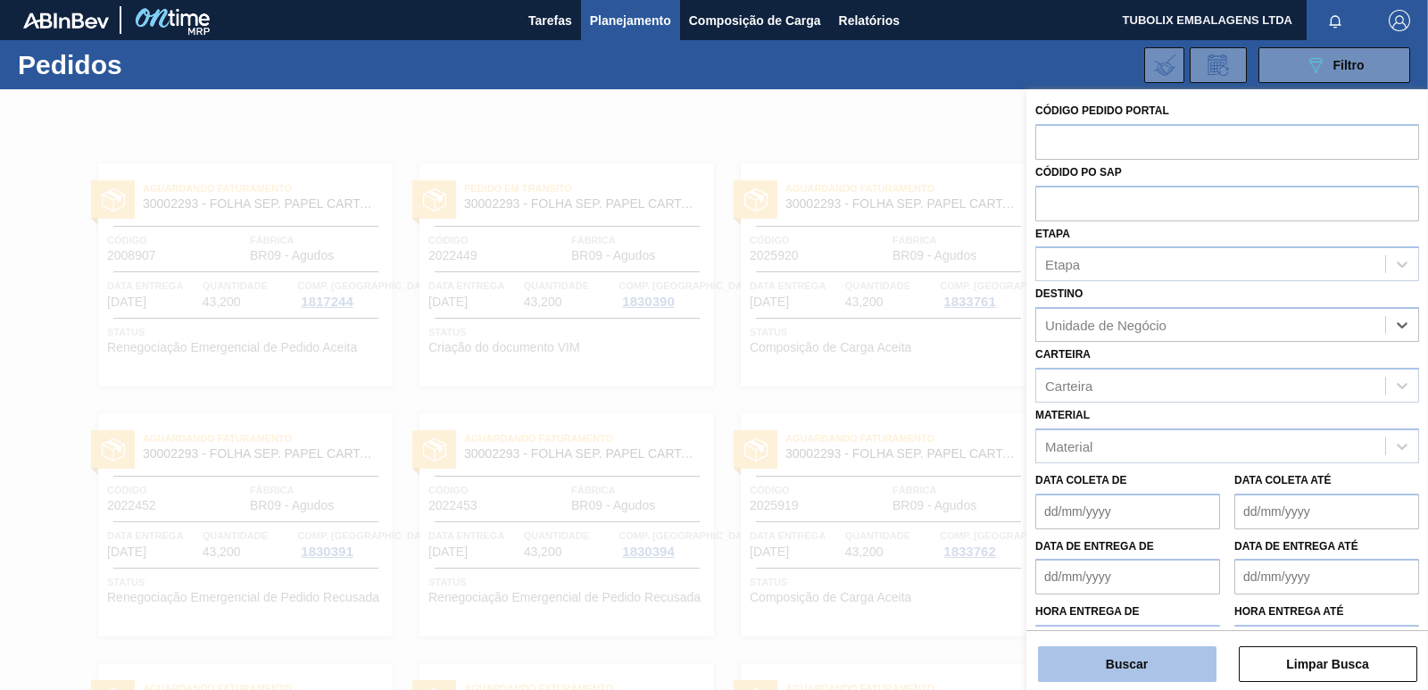
click at [1162, 661] on button "Buscar" at bounding box center [1127, 664] width 178 height 36
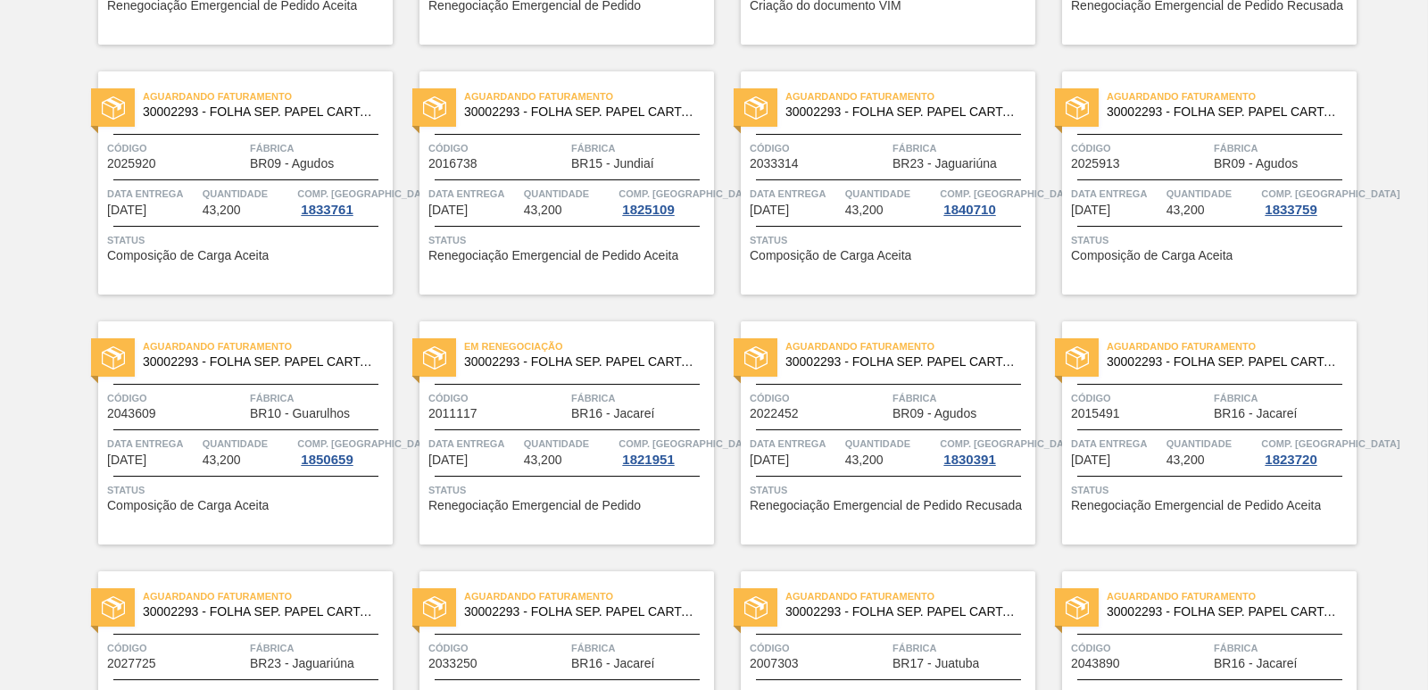
scroll to position [357, 0]
